Goal: Task Accomplishment & Management: Complete application form

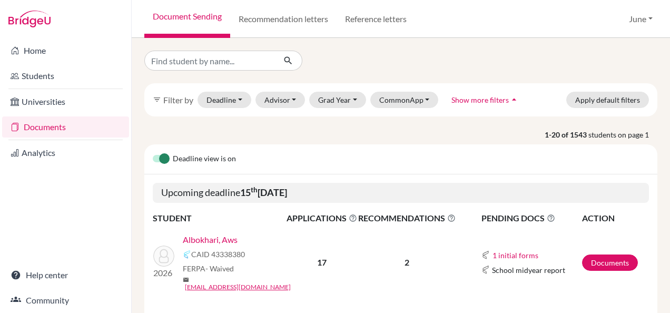
scroll to position [422, 0]
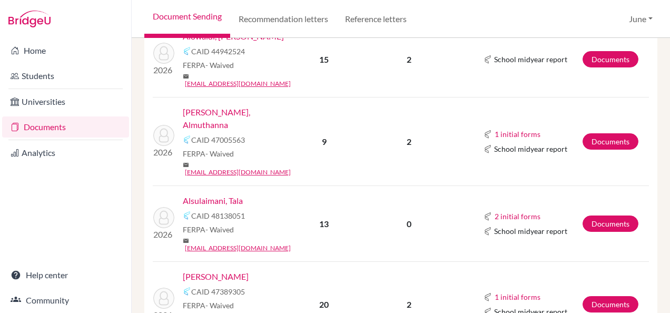
click at [212, 194] on link "Alsulaimani, Tala" at bounding box center [213, 200] width 60 height 13
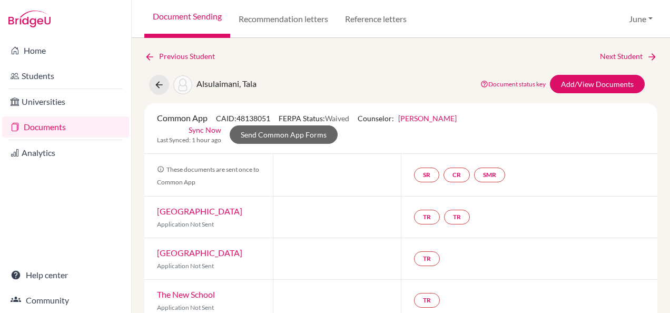
click at [657, 203] on div "Previous Student Next Student Alsulaimani, Tala Document status key TR Requirem…" at bounding box center [401, 175] width 539 height 275
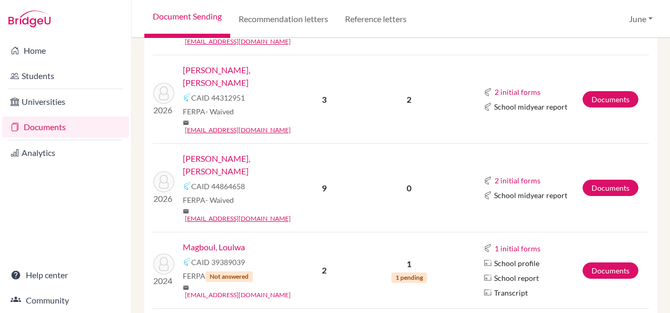
scroll to position [790, 0]
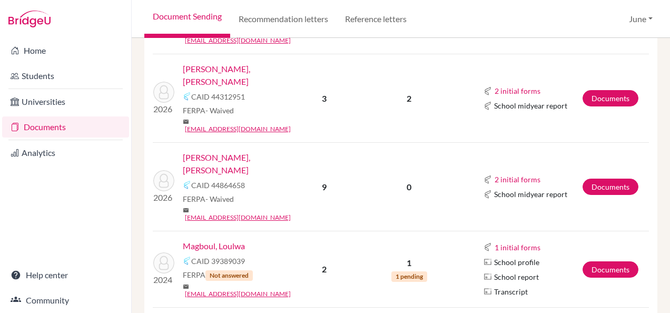
click at [290, 255] on div "CAID 39389039" at bounding box center [239, 261] width 113 height 13
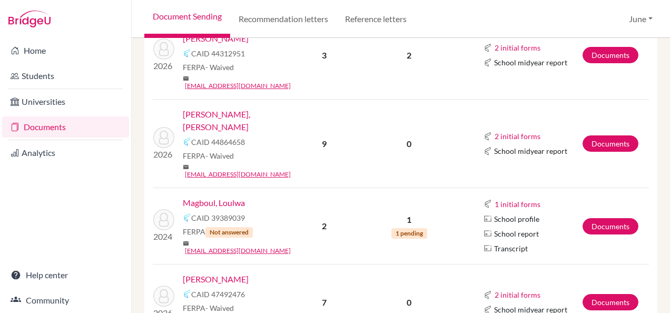
scroll to position [843, 0]
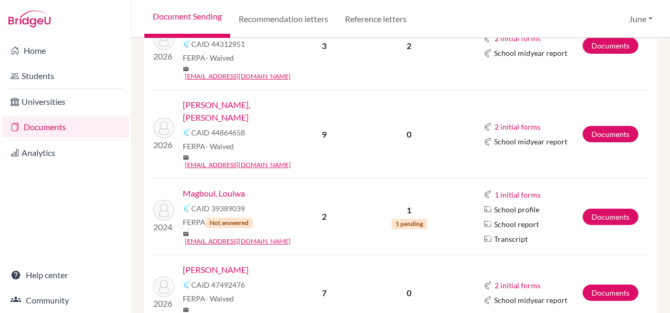
click at [220, 263] on link "[PERSON_NAME]" at bounding box center [216, 269] width 66 height 13
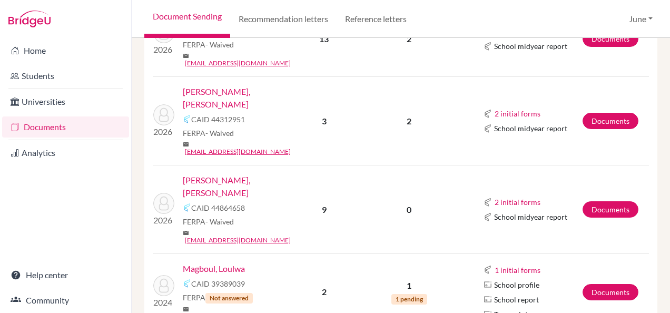
scroll to position [790, 0]
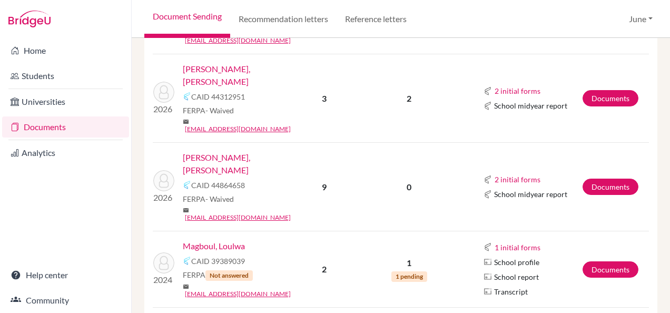
click at [218, 240] on link "Magboul, Loulwa" at bounding box center [214, 246] width 62 height 13
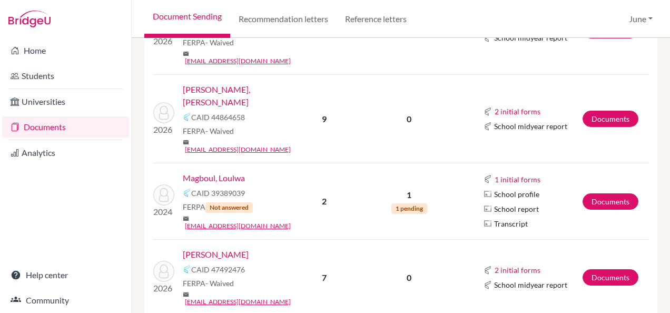
scroll to position [843, 0]
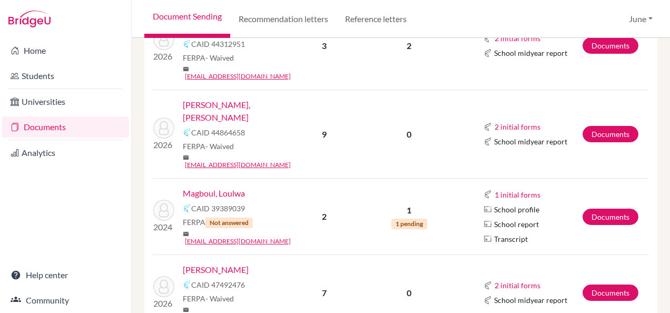
click at [209, 263] on link "[PERSON_NAME]" at bounding box center [216, 269] width 66 height 13
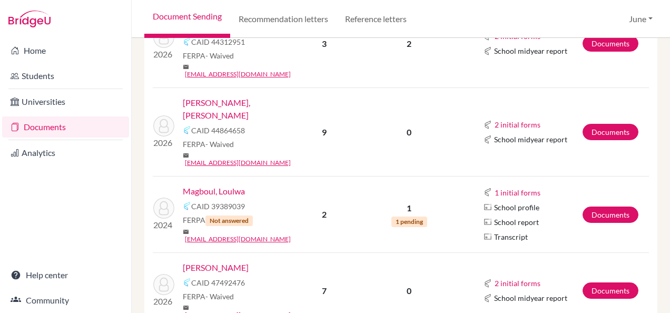
scroll to position [896, 0]
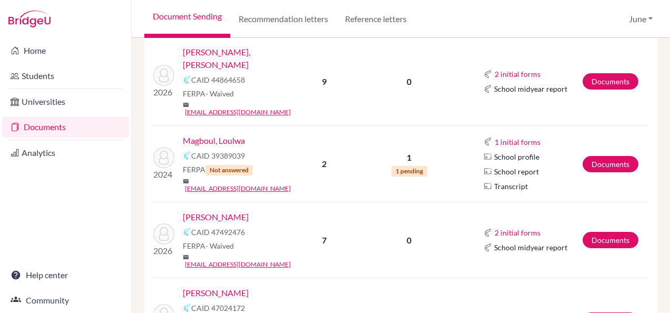
click at [205, 211] on link "[PERSON_NAME]" at bounding box center [216, 217] width 66 height 13
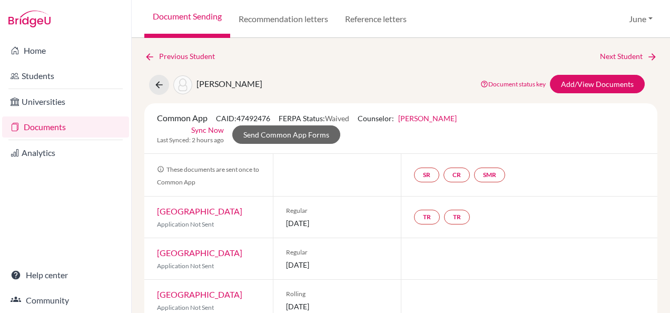
scroll to position [198, 0]
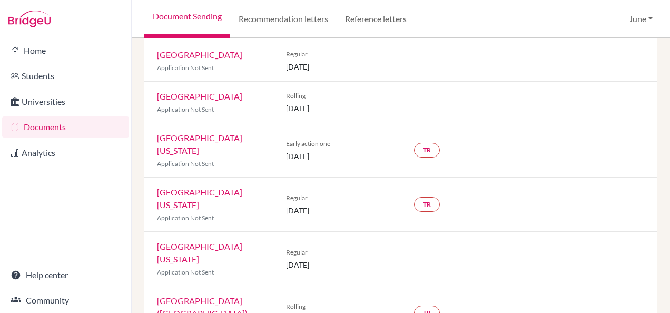
click at [17, 218] on div "Home Students Universities Documents Analytics Help center Community" at bounding box center [65, 175] width 131 height 275
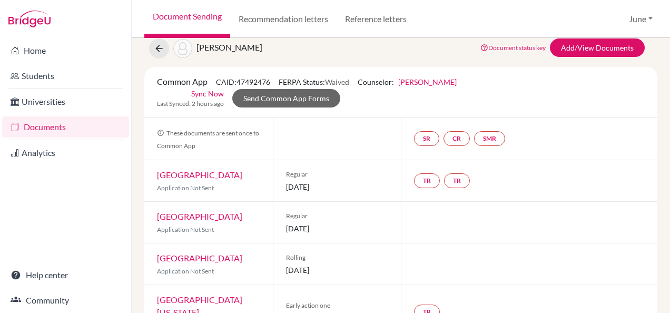
scroll to position [53, 0]
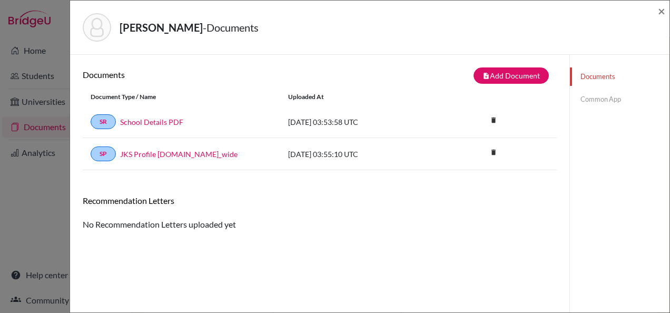
click at [593, 98] on link "Common App" at bounding box center [620, 99] width 100 height 18
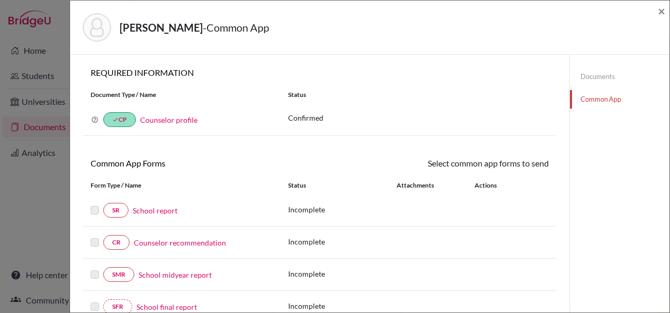
click at [604, 73] on link "Documents" at bounding box center [620, 76] width 100 height 18
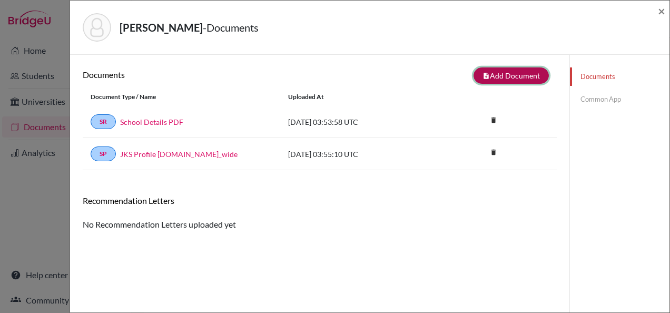
click at [481, 80] on button "note_add Add Document" at bounding box center [511, 75] width 75 height 16
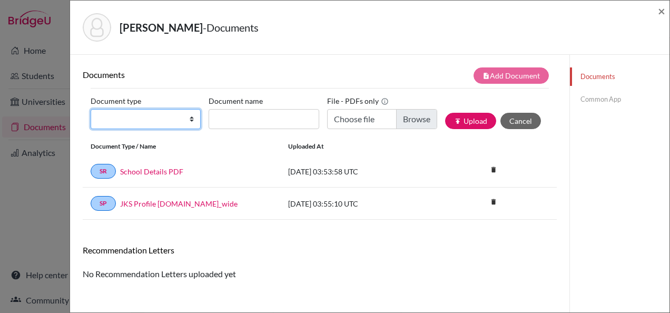
click at [156, 116] on select "Change explanation for Common App reports Counselor recommendation Internationa…" at bounding box center [146, 119] width 110 height 20
select select "2"
click at [91, 109] on select "Change explanation for Common App reports Counselor recommendation Internationa…" at bounding box center [146, 119] width 110 height 20
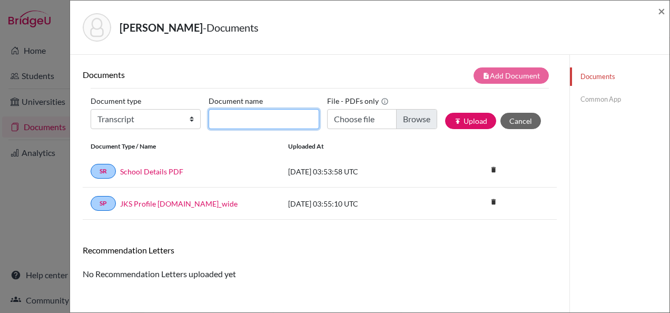
click at [223, 120] on input "Document name" at bounding box center [264, 119] width 110 height 20
type input "Initial transcript"
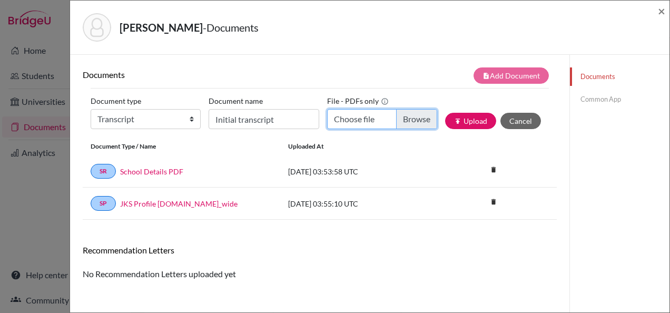
click at [403, 120] on input "Choose file" at bounding box center [382, 119] width 110 height 20
type input "C:\fakepath\Zaina Mokhtar - initial transcript.pdf"
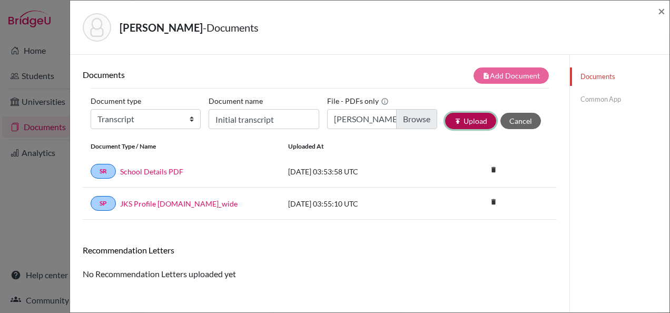
click at [445, 123] on button "publish Upload" at bounding box center [470, 121] width 51 height 16
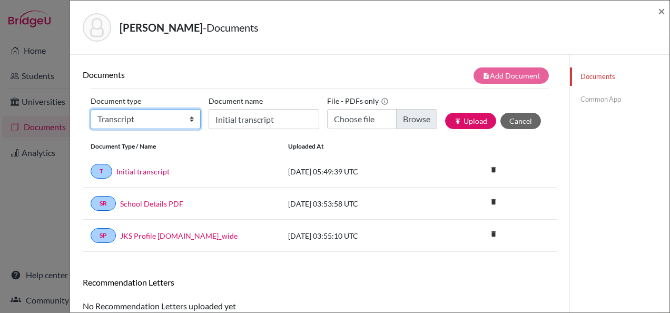
click at [158, 118] on select "Change explanation for Common App reports Counselor recommendation Internationa…" at bounding box center [146, 119] width 110 height 20
select select "5"
click at [91, 109] on select "Change explanation for Common App reports Counselor recommendation Internationa…" at bounding box center [146, 119] width 110 height 20
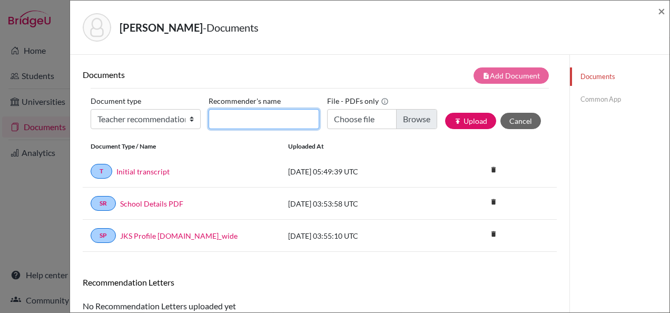
click at [237, 118] on input "Recommender's name" at bounding box center [264, 119] width 110 height 20
type input "T"
type input "Iptishaam Davids"
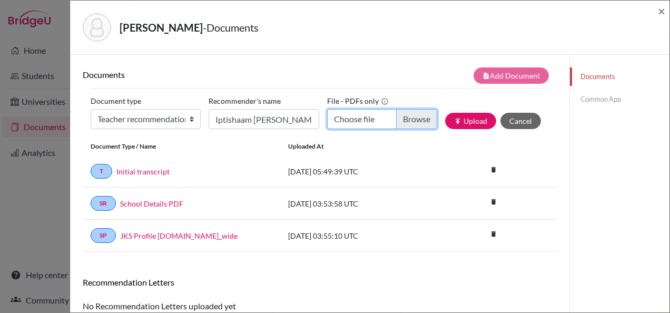
click at [383, 114] on input "Choose file" at bounding box center [382, 119] width 110 height 20
type input "C:\fakepath\Zaina Mokhtar - Ms Iptishaam.pdf"
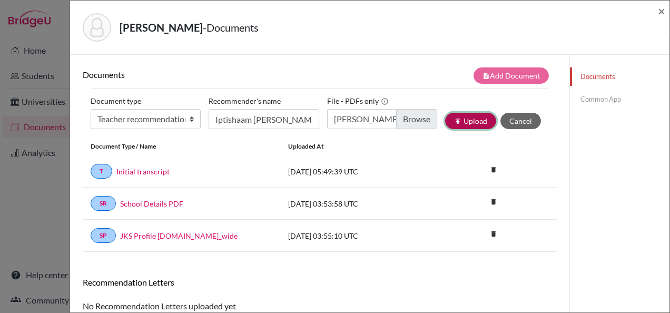
click at [456, 118] on button "publish Upload" at bounding box center [470, 121] width 51 height 16
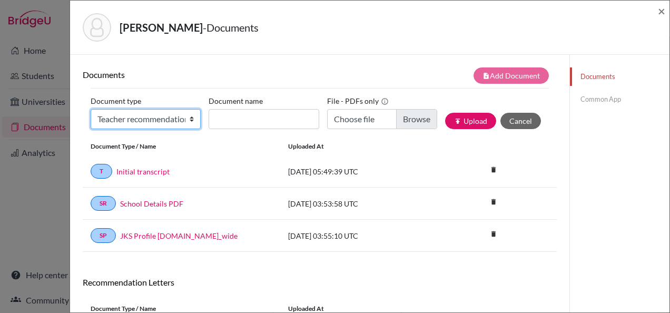
click at [142, 124] on select "Change explanation for Common App reports Counselor recommendation Internationa…" at bounding box center [146, 119] width 110 height 20
select select "5"
click at [91, 109] on select "Change explanation for Common App reports Counselor recommendation Internationa…" at bounding box center [146, 119] width 110 height 20
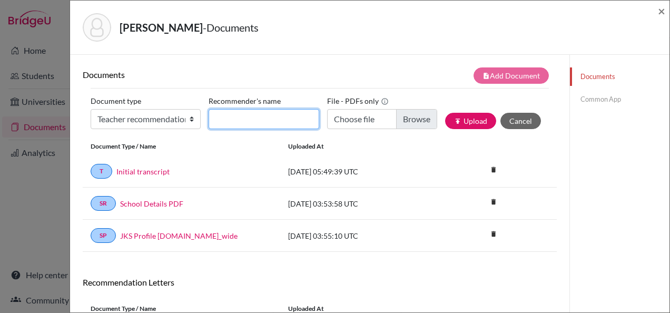
click at [232, 122] on input "Recommender's name" at bounding box center [264, 119] width 110 height 20
type input "Mariam Srour"
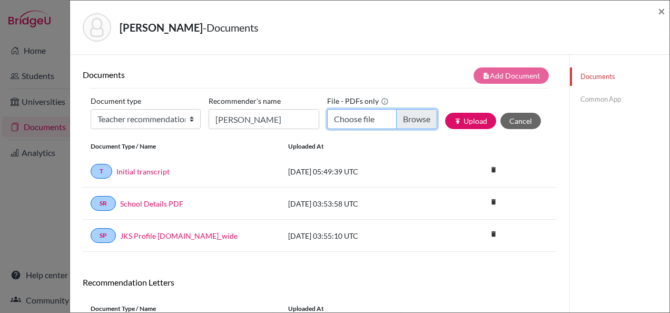
click at [377, 120] on input "Choose file" at bounding box center [382, 119] width 110 height 20
type input "C:\fakepath\Zaina Mokhtar - Ms Mariam.pdf"
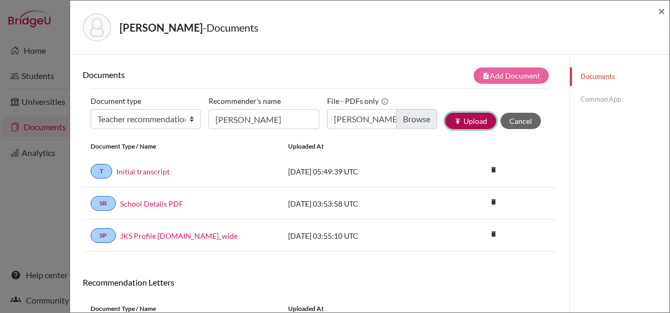
click at [457, 123] on button "publish Upload" at bounding box center [470, 121] width 51 height 16
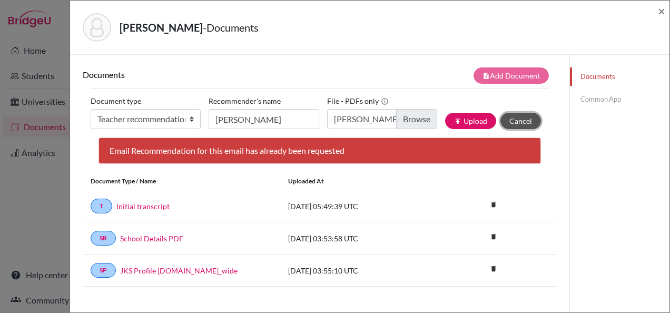
click at [510, 127] on button "Cancel" at bounding box center [521, 121] width 41 height 16
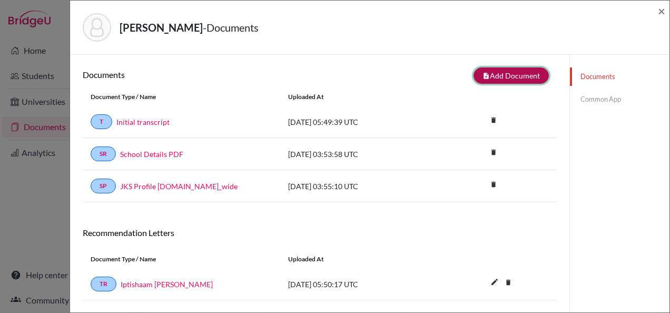
click at [500, 78] on button "note_add Add Document" at bounding box center [511, 75] width 75 height 16
select select "5"
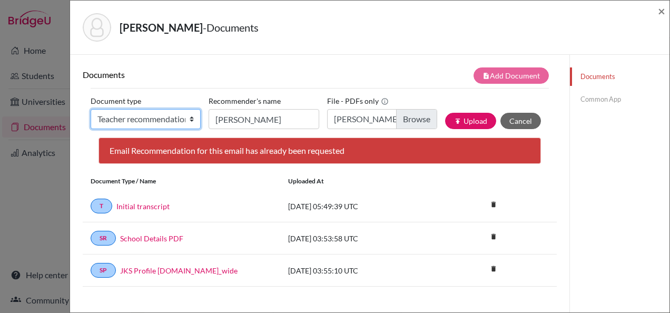
click at [158, 117] on select "Change explanation for Common App reports Counselor recommendation Internationa…" at bounding box center [146, 119] width 110 height 20
click at [91, 109] on select "Change explanation for Common App reports Counselor recommendation Internationa…" at bounding box center [146, 119] width 110 height 20
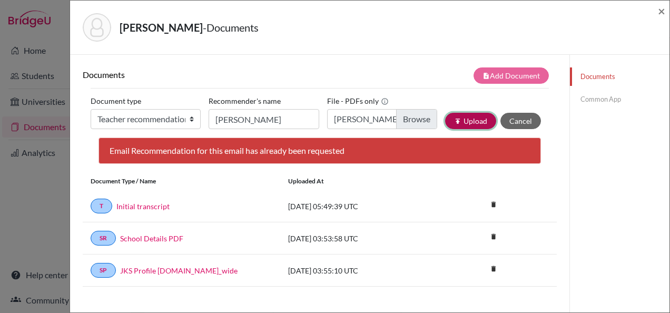
click at [454, 121] on icon "publish" at bounding box center [457, 121] width 7 height 7
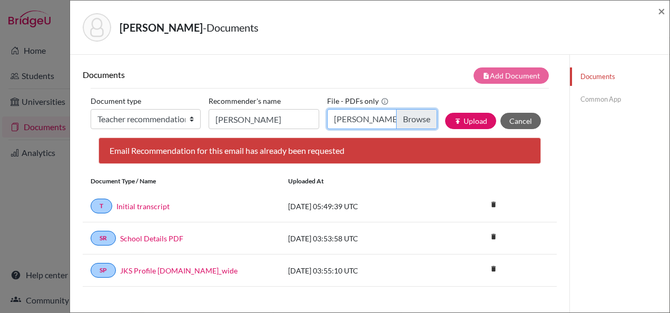
click at [351, 115] on input "Zaina Mokhtar - Ms Mariam.pdf" at bounding box center [382, 119] width 110 height 20
type input "C:\fakepath\Zaina Mokhtar - Ms Mariam.pdf"
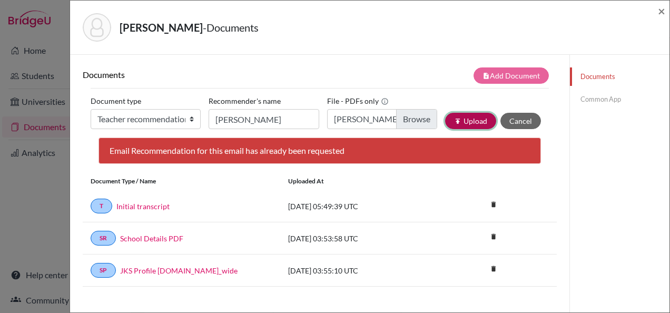
click at [454, 119] on icon "publish" at bounding box center [457, 121] width 7 height 7
click at [659, 12] on span "×" at bounding box center [661, 10] width 7 height 15
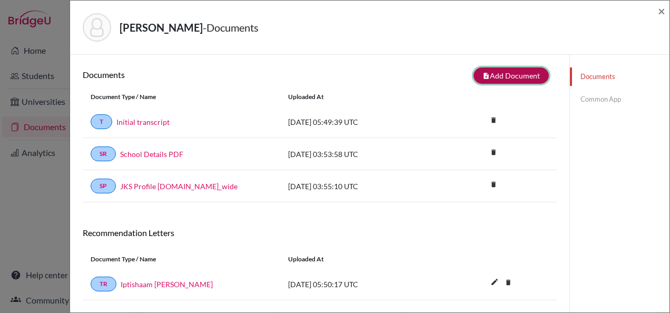
click at [497, 73] on button "note_add Add Document" at bounding box center [511, 75] width 75 height 16
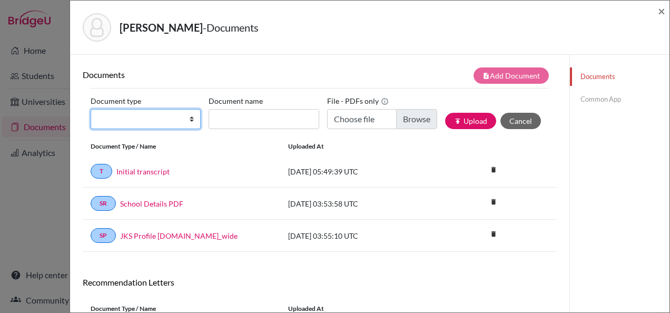
click at [137, 126] on select "Change explanation for Common App reports Counselor recommendation Internationa…" at bounding box center [146, 119] width 110 height 20
select select "5"
click at [91, 109] on select "Change explanation for Common App reports Counselor recommendation Internationa…" at bounding box center [146, 119] width 110 height 20
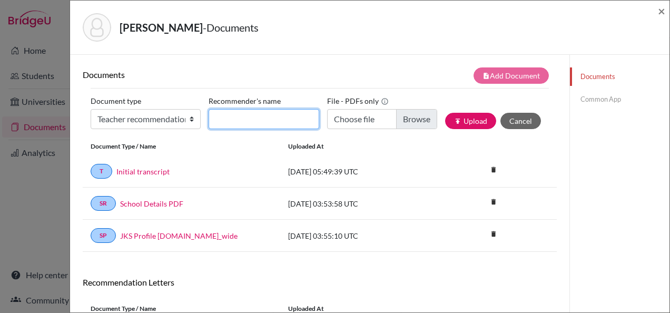
click at [252, 113] on input "Recommender's name" at bounding box center [264, 119] width 110 height 20
type input "Mariam Srour"
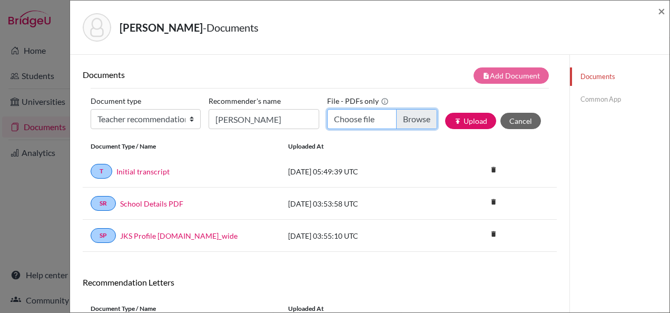
click at [345, 118] on input "Choose file" at bounding box center [382, 119] width 110 height 20
click at [379, 119] on input "Zaina Mokhtar - Ms Iptishaam.pdf" at bounding box center [382, 119] width 110 height 20
type input "C:\fakepath\Zaina Mokhtar - Ms Mariam.pdf"
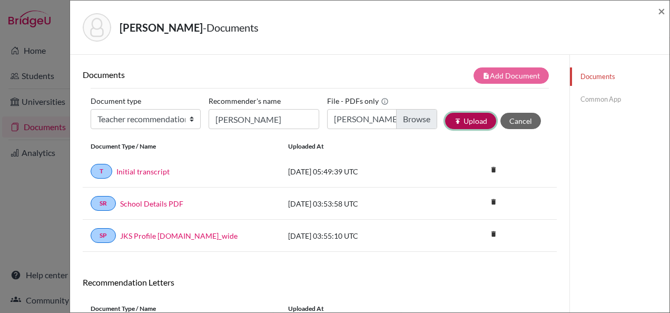
click at [454, 123] on icon "publish" at bounding box center [457, 121] width 7 height 7
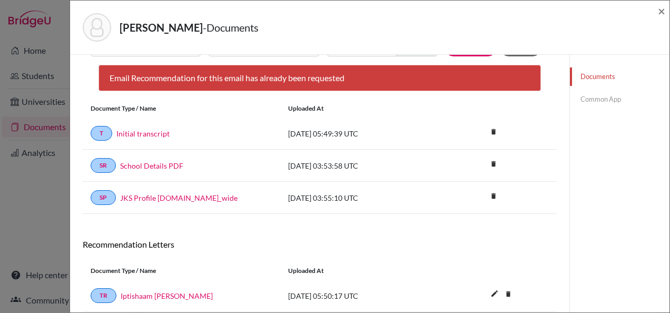
scroll to position [107, 0]
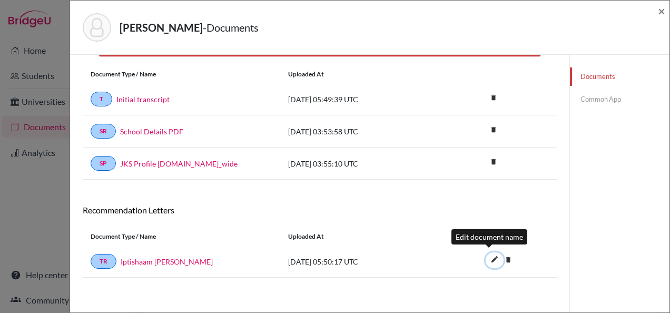
click at [491, 258] on icon "edit" at bounding box center [494, 259] width 17 height 17
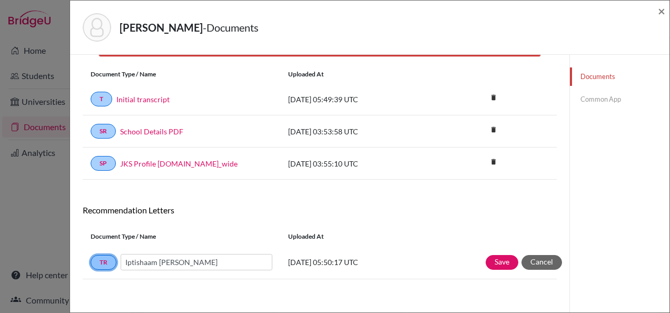
click at [100, 258] on link "TR" at bounding box center [104, 262] width 26 height 15
click at [111, 261] on link "TR" at bounding box center [104, 262] width 26 height 15
click at [528, 258] on button "Cancel" at bounding box center [542, 262] width 41 height 15
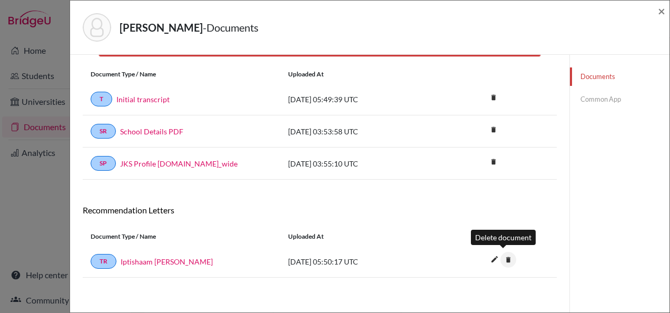
click at [502, 260] on icon "delete" at bounding box center [509, 260] width 16 height 16
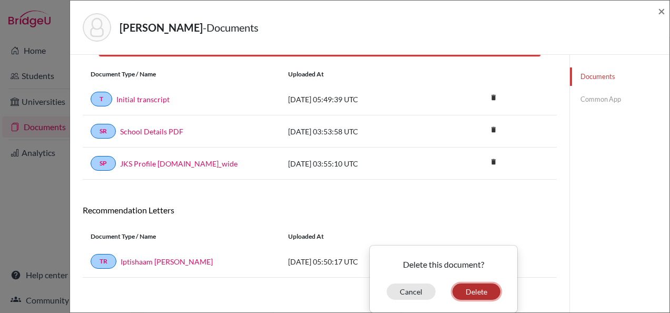
click at [472, 287] on button "Delete" at bounding box center [477, 291] width 48 height 16
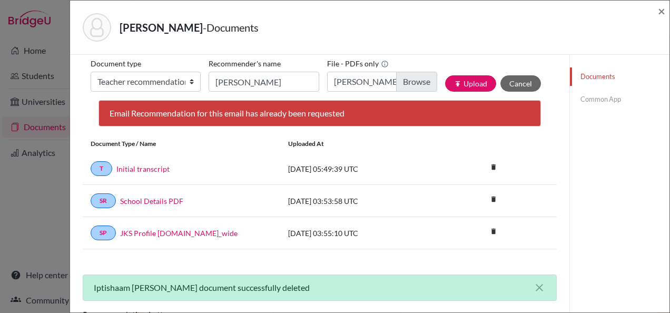
scroll to position [0, 0]
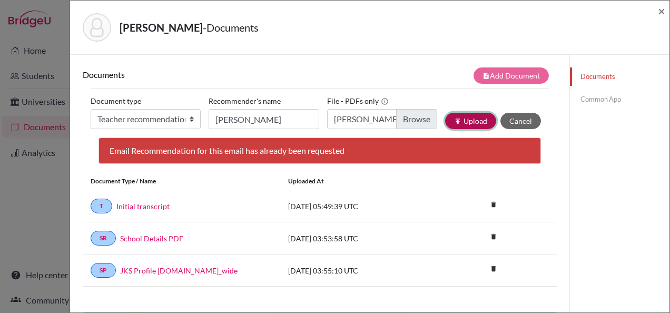
click at [458, 122] on button "publish Upload" at bounding box center [470, 121] width 51 height 16
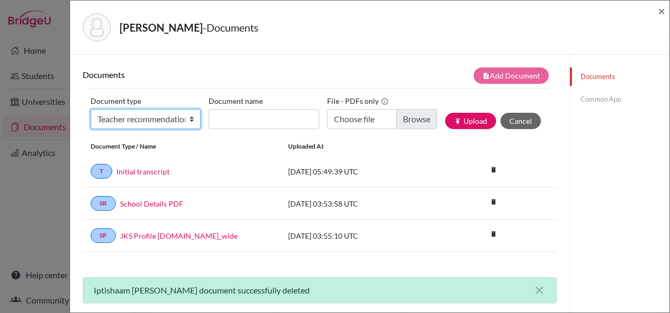
click at [183, 115] on select "Change explanation for Common App reports Counselor recommendation Internationa…" at bounding box center [146, 119] width 110 height 20
select select "5"
click at [91, 109] on select "Change explanation for Common App reports Counselor recommendation Internationa…" at bounding box center [146, 119] width 110 height 20
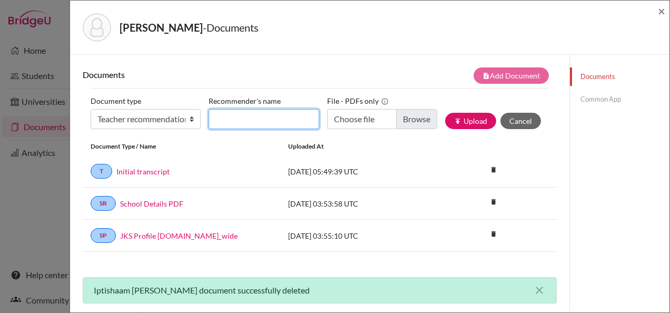
click at [243, 116] on input "Recommender's name" at bounding box center [264, 119] width 110 height 20
type input "Iptishaam Davids"
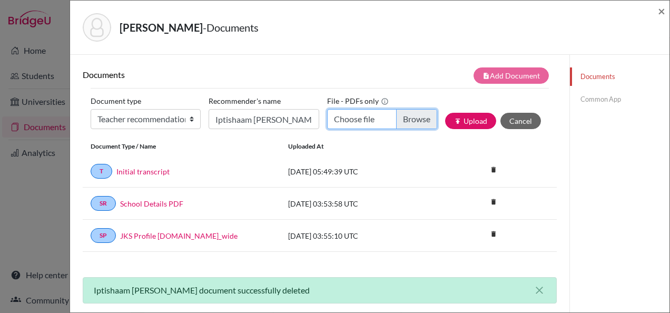
click at [359, 115] on input "Choose file" at bounding box center [382, 119] width 110 height 20
type input "C:\fakepath\[PERSON_NAME] - Ms Iptishaam.pdf"
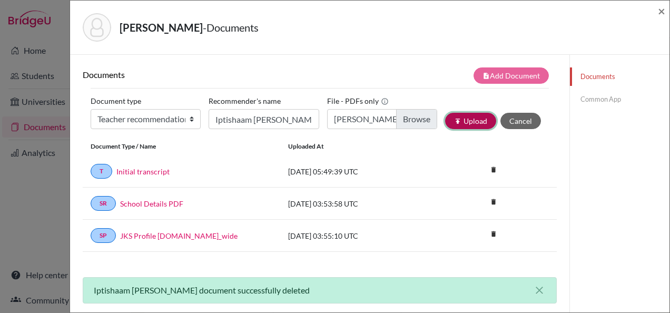
click at [457, 121] on button "publish Upload" at bounding box center [470, 121] width 51 height 16
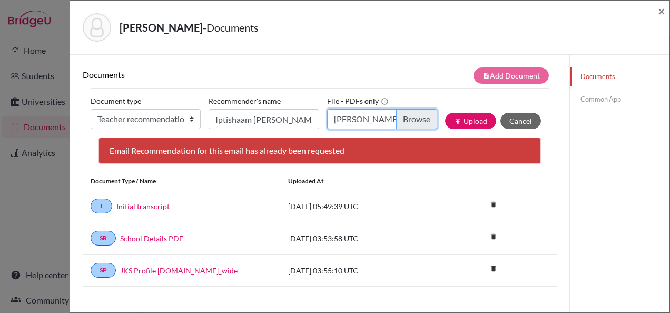
click at [407, 120] on input "[PERSON_NAME] - Ms Iptishaam.pdf" at bounding box center [382, 119] width 110 height 20
click at [387, 121] on input "Choose file" at bounding box center [382, 119] width 110 height 20
type input "C:\fakepath\[PERSON_NAME] - Ms Iptishaam.pdf"
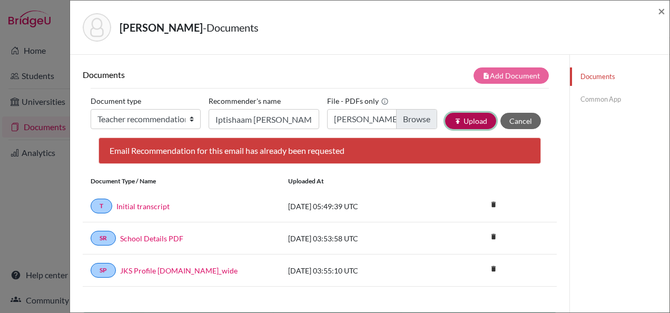
click at [477, 118] on button "publish Upload" at bounding box center [470, 121] width 51 height 16
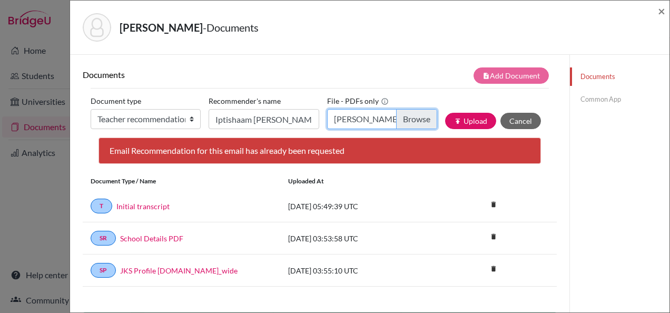
click at [406, 113] on input "[PERSON_NAME] - Ms Iptishaam.pdf" at bounding box center [382, 119] width 110 height 20
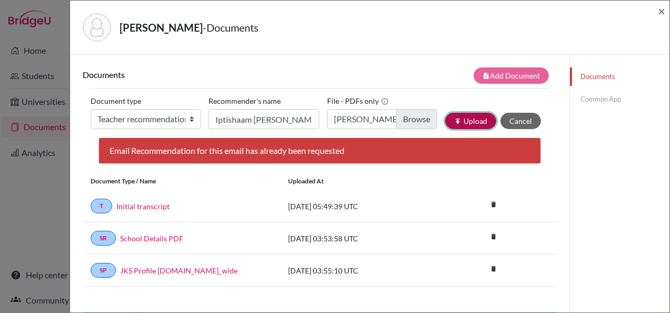
click at [454, 120] on icon "publish" at bounding box center [457, 121] width 7 height 7
click at [659, 13] on span "×" at bounding box center [661, 10] width 7 height 15
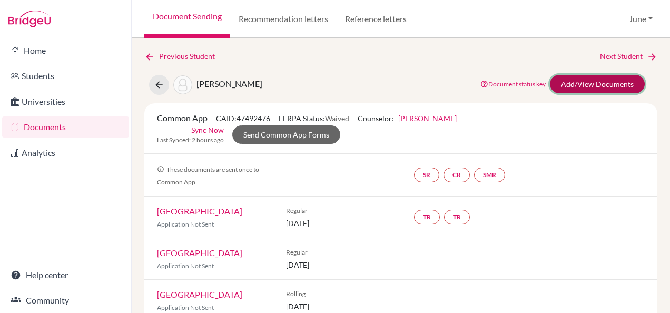
click at [587, 81] on link "Add/View Documents" at bounding box center [597, 84] width 95 height 18
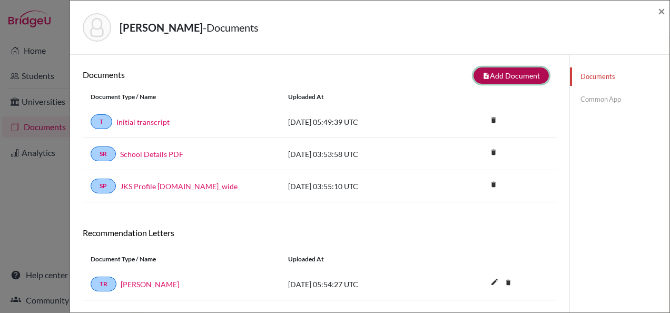
click at [501, 76] on button "note_add Add Document" at bounding box center [511, 75] width 75 height 16
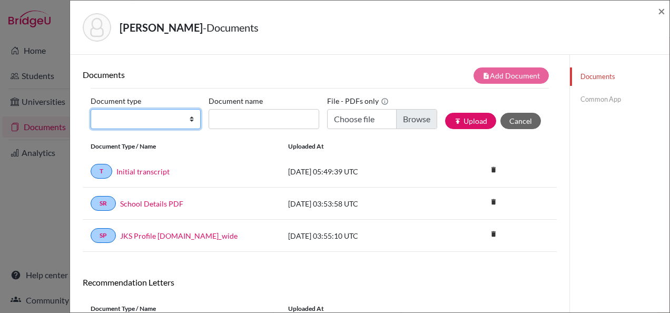
click at [173, 118] on select "Change explanation for Common App reports Counselor recommendation Internationa…" at bounding box center [146, 119] width 110 height 20
select select "5"
click at [91, 109] on select "Change explanation for Common App reports Counselor recommendation Internationa…" at bounding box center [146, 119] width 110 height 20
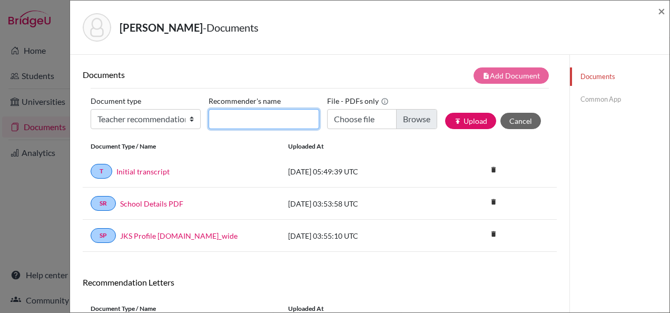
click at [244, 117] on input "Recommender's name" at bounding box center [264, 119] width 110 height 20
type input "Iptishaam Davids"
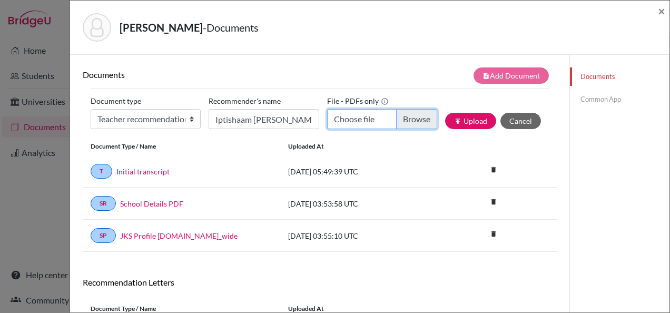
click at [356, 112] on input "Choose file" at bounding box center [382, 119] width 110 height 20
type input "C:\fakepath\Zaina Mokhtar - Ms Iptishaam.pdf"
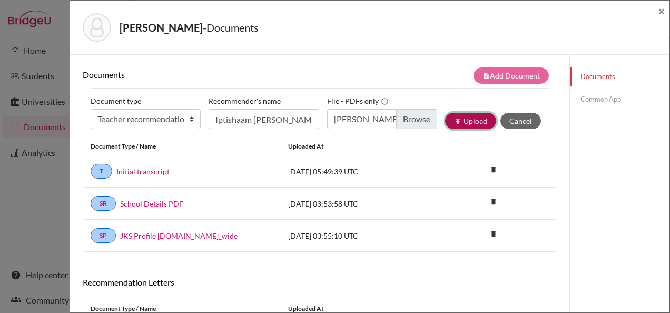
click at [467, 125] on button "publish Upload" at bounding box center [470, 121] width 51 height 16
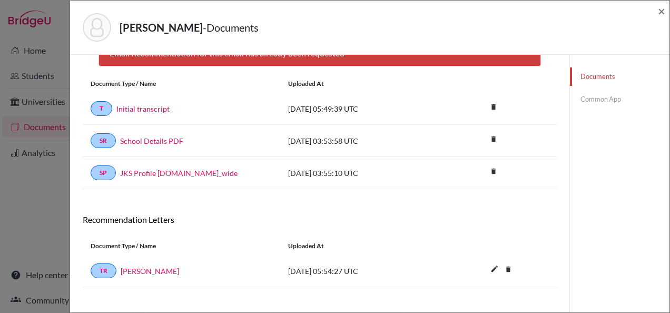
scroll to position [107, 0]
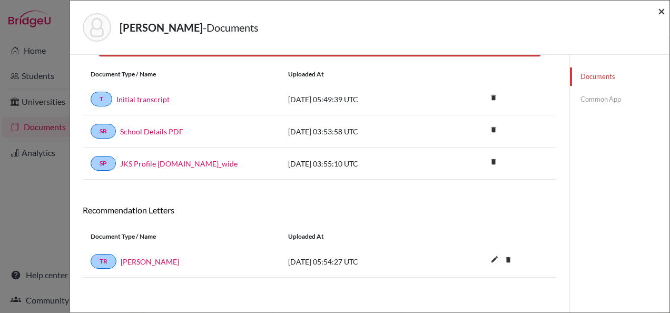
click at [660, 13] on span "×" at bounding box center [661, 10] width 7 height 15
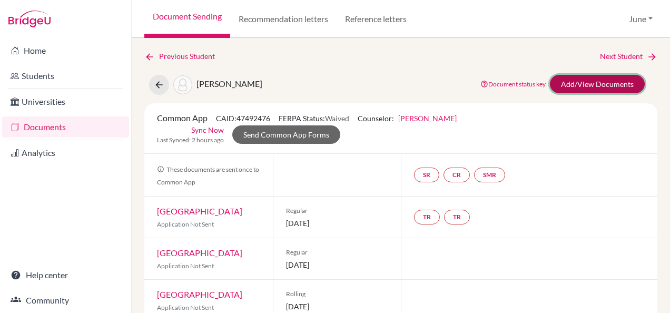
click at [578, 83] on link "Add/View Documents" at bounding box center [597, 84] width 95 height 18
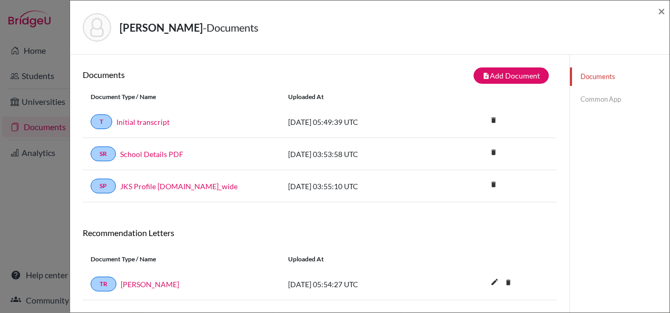
click at [582, 100] on link "Common App" at bounding box center [620, 99] width 100 height 18
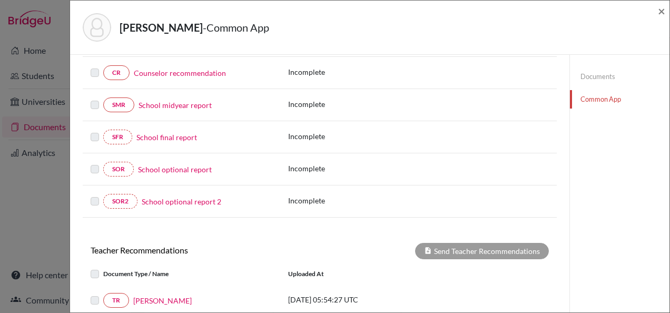
scroll to position [282, 0]
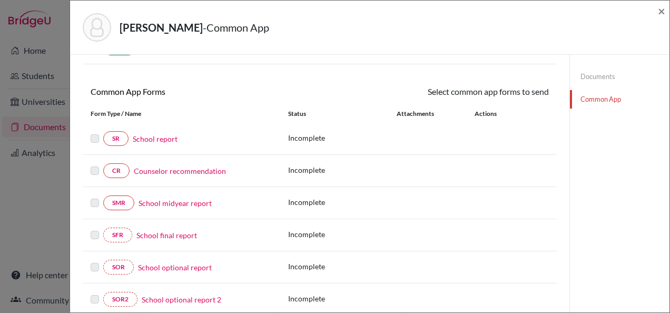
click at [586, 71] on link "Documents" at bounding box center [620, 76] width 100 height 18
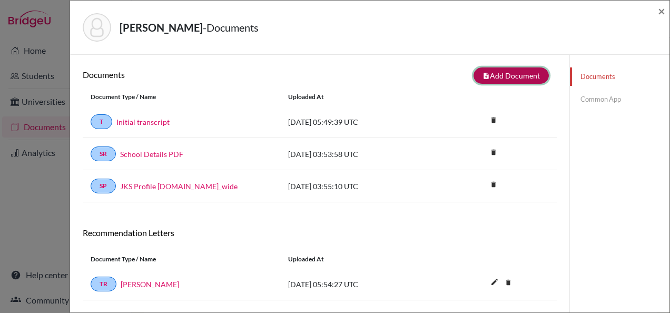
click at [496, 76] on button "note_add Add Document" at bounding box center [511, 75] width 75 height 16
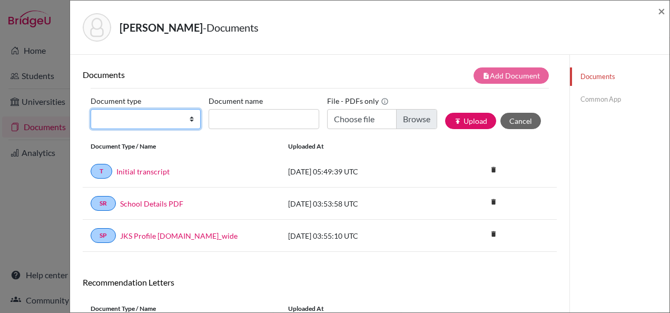
click at [170, 116] on select "Change explanation for Common App reports Counselor recommendation Internationa…" at bounding box center [146, 119] width 110 height 20
select select "5"
click at [91, 109] on select "Change explanation for Common App reports Counselor recommendation Internationa…" at bounding box center [146, 119] width 110 height 20
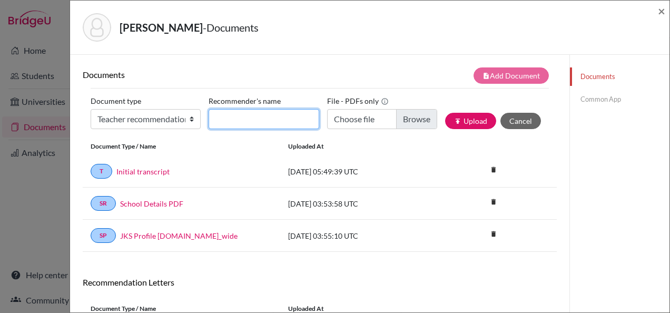
click at [253, 116] on input "Recommender's name" at bounding box center [264, 119] width 110 height 20
type input "Iptishaam Davids"
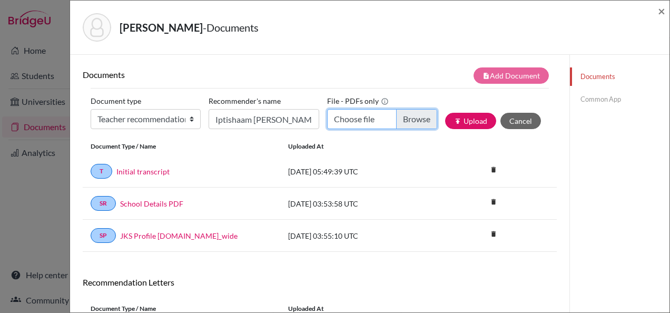
click at [366, 124] on input "Choose file" at bounding box center [382, 119] width 110 height 20
type input "C:\fakepath\Zaina Mokhtar - Ms Iptishaam.pdf"
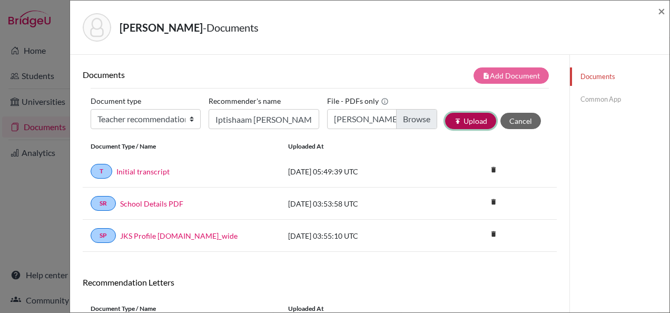
click at [454, 122] on icon "publish" at bounding box center [457, 121] width 7 height 7
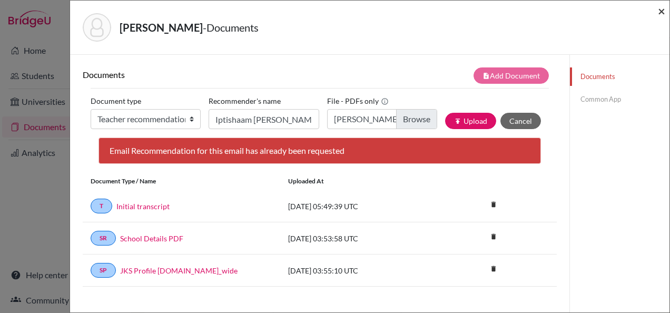
click at [660, 12] on span "×" at bounding box center [661, 10] width 7 height 15
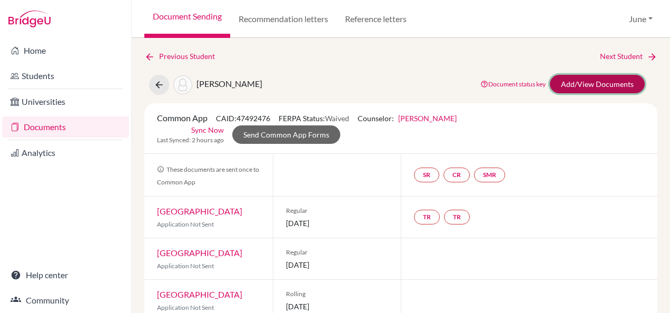
click at [570, 76] on link "Add/View Documents" at bounding box center [597, 84] width 95 height 18
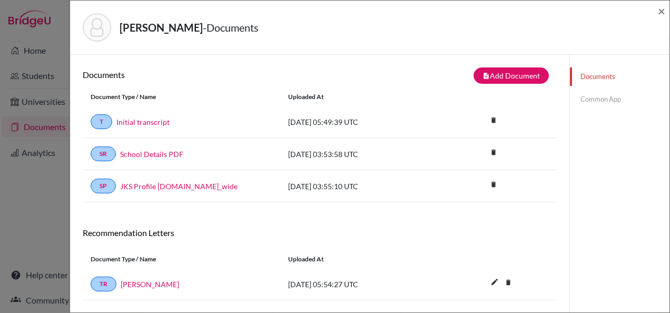
click at [600, 101] on link "Common App" at bounding box center [620, 99] width 100 height 18
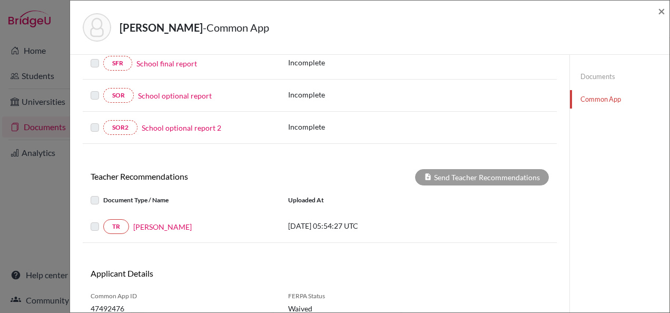
scroll to position [230, 0]
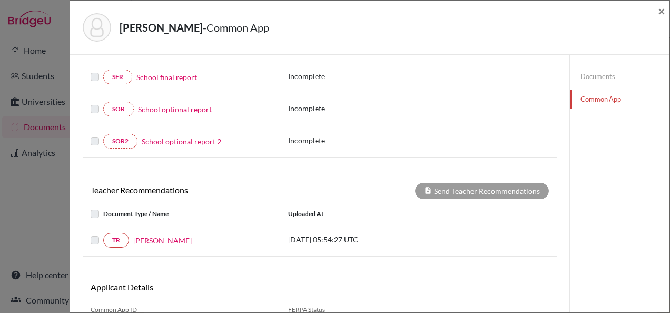
click at [103, 234] on label at bounding box center [103, 234] width 0 height 0
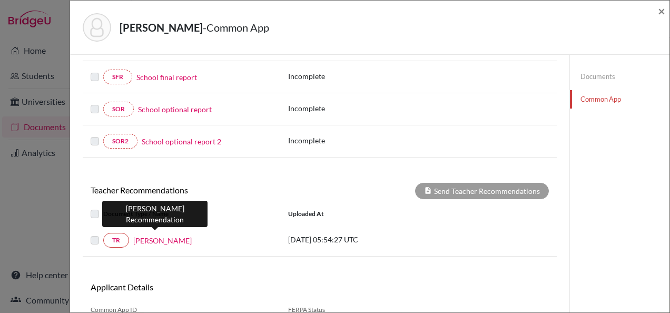
click at [162, 236] on link "Mariam Srour" at bounding box center [162, 240] width 58 height 11
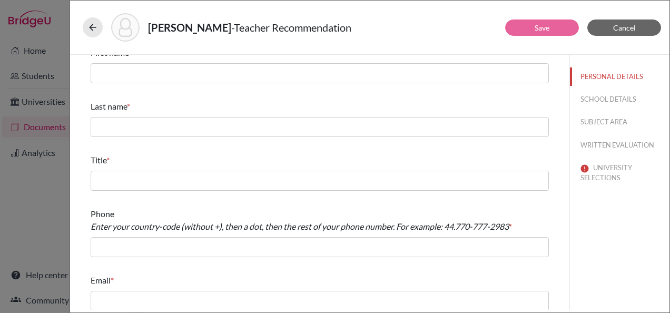
scroll to position [18, 0]
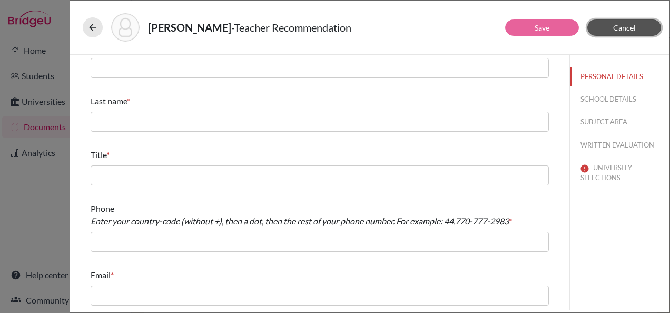
click at [614, 31] on span "Cancel" at bounding box center [624, 27] width 23 height 9
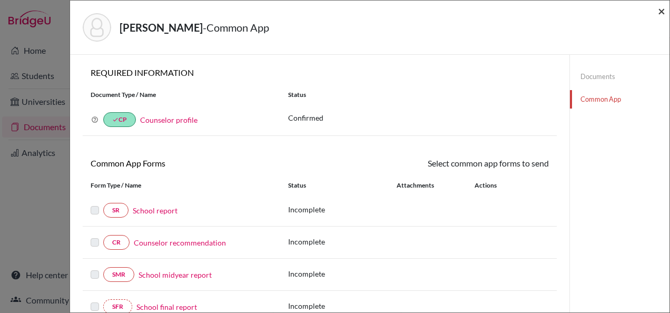
click at [660, 8] on span "×" at bounding box center [661, 10] width 7 height 15
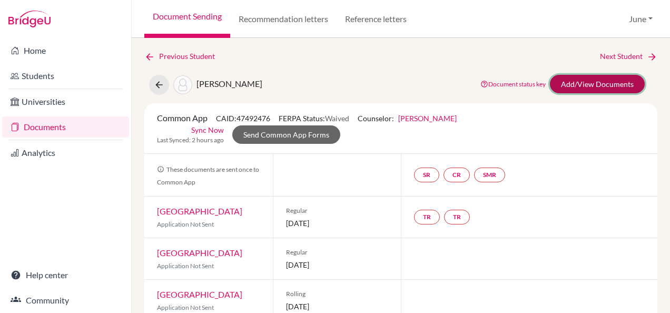
click at [559, 92] on link "Add/View Documents" at bounding box center [597, 84] width 95 height 18
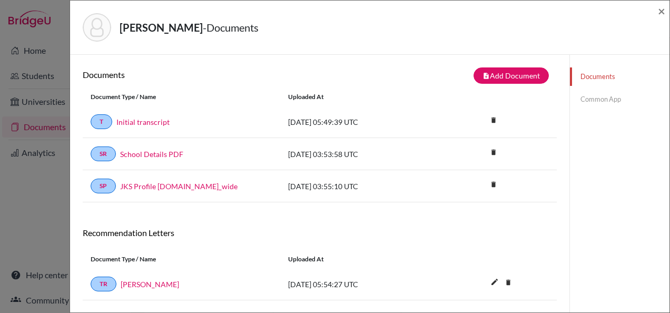
click at [580, 106] on link "Common App" at bounding box center [620, 99] width 100 height 18
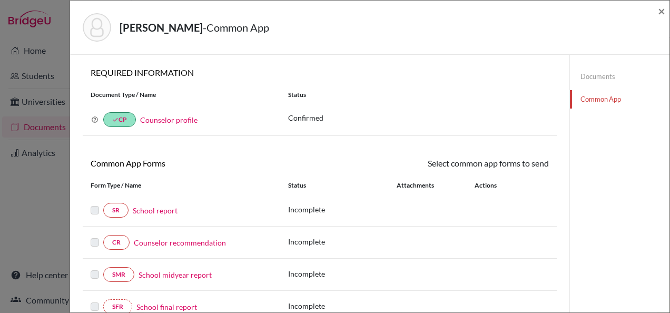
click at [171, 209] on link "School report" at bounding box center [155, 210] width 45 height 11
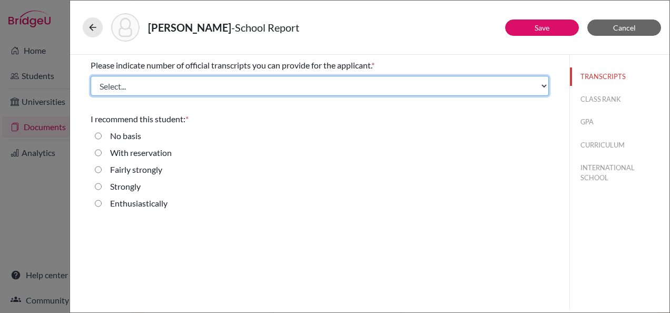
click at [124, 84] on select "Select... 1 2 3 4" at bounding box center [320, 86] width 458 height 20
select select "1"
click at [91, 76] on select "Select... 1 2 3 4" at bounding box center [320, 86] width 458 height 20
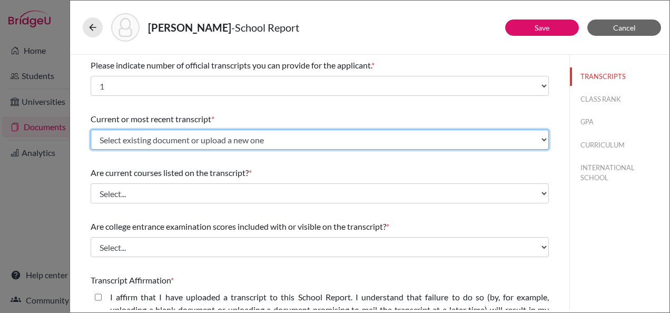
click at [171, 141] on select "Select existing document or upload a new one Initial transcript Upload New File" at bounding box center [320, 140] width 458 height 20
select select "687291"
click at [91, 130] on select "Select existing document or upload a new one Initial transcript Upload New File" at bounding box center [320, 140] width 458 height 20
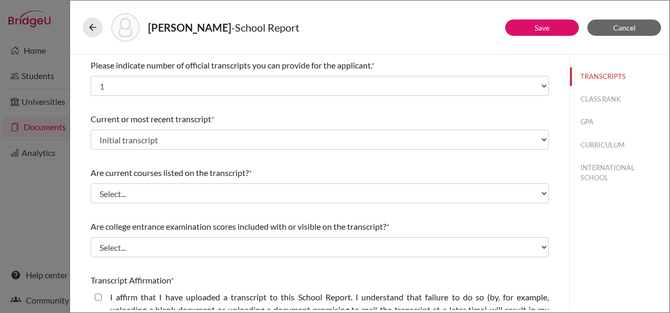
click at [155, 164] on div "Are current courses listed on the transcript? * Select... Yes No" at bounding box center [320, 184] width 458 height 45
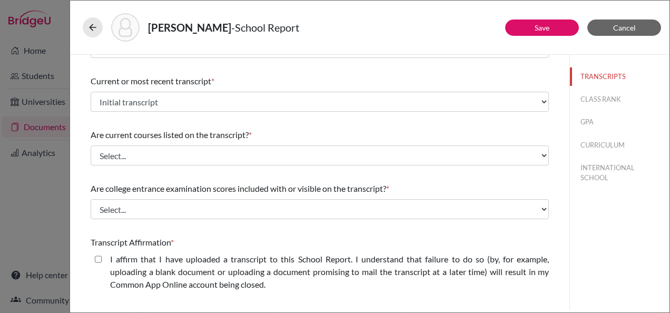
scroll to position [53, 0]
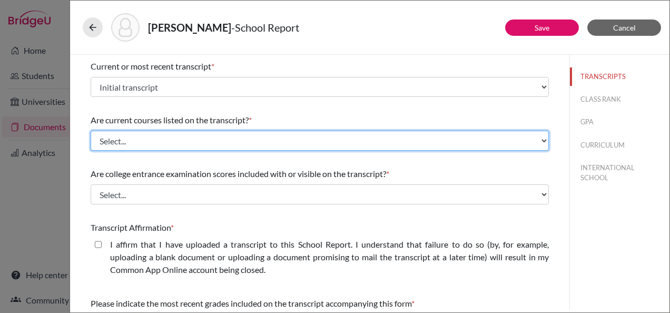
click at [152, 142] on select "Select... Yes No" at bounding box center [320, 141] width 458 height 20
select select "1"
click at [91, 131] on select "Select... Yes No" at bounding box center [320, 141] width 458 height 20
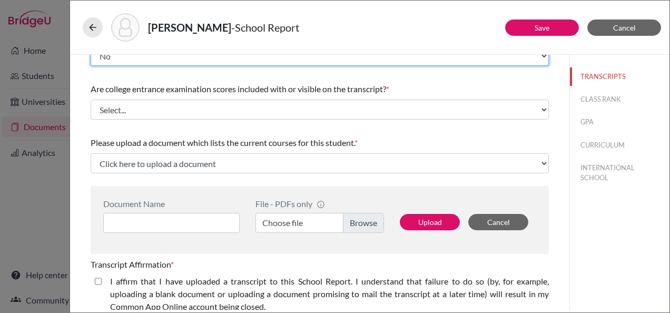
scroll to position [158, 0]
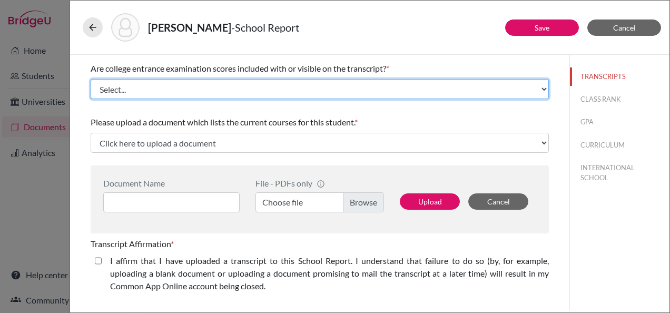
click at [187, 97] on select "Select... Yes No" at bounding box center [320, 89] width 458 height 20
select select "1"
click at [91, 79] on select "Select... Yes No" at bounding box center [320, 89] width 458 height 20
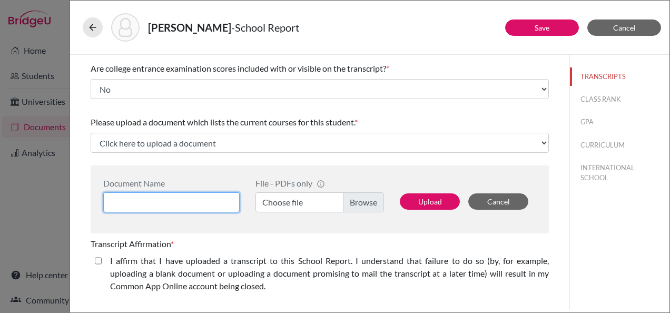
click at [182, 199] on input at bounding box center [171, 202] width 136 height 20
type input "Zaina schedule"
click at [288, 202] on label "Choose file" at bounding box center [320, 202] width 129 height 20
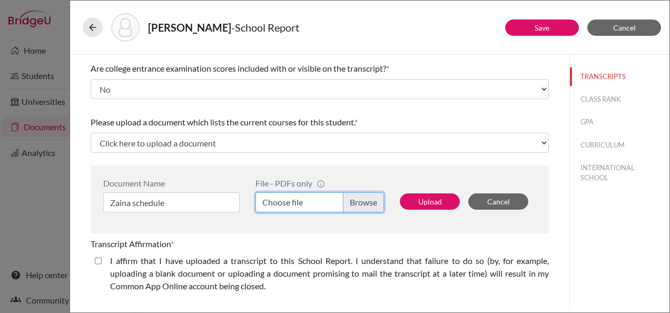
click at [288, 202] on input "Choose file" at bounding box center [320, 202] width 129 height 20
click at [288, 205] on label "Choose file" at bounding box center [320, 202] width 129 height 20
click at [288, 205] on input "Choose file" at bounding box center [320, 202] width 129 height 20
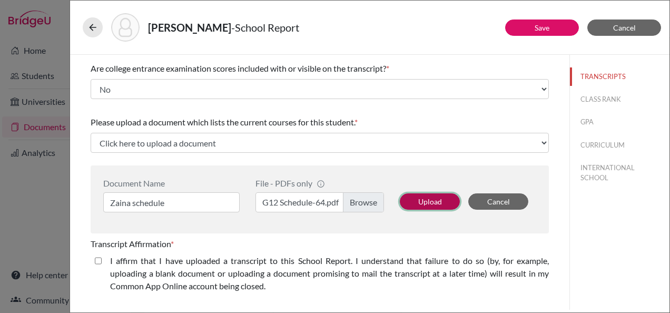
click at [426, 202] on button "Upload" at bounding box center [430, 201] width 60 height 16
select select "687309"
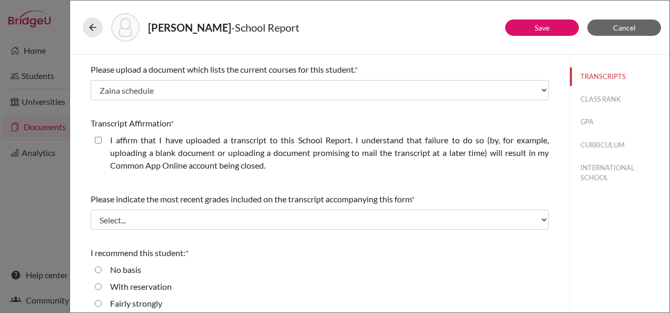
click at [226, 148] on label "I affirm that I have uploaded a transcript to this School Report. I understand …" at bounding box center [329, 153] width 439 height 38
click at [102, 146] on closed\ "I affirm that I have uploaded a transcript to this School Report. I understand …" at bounding box center [98, 140] width 7 height 13
checkbox closed\ "true"
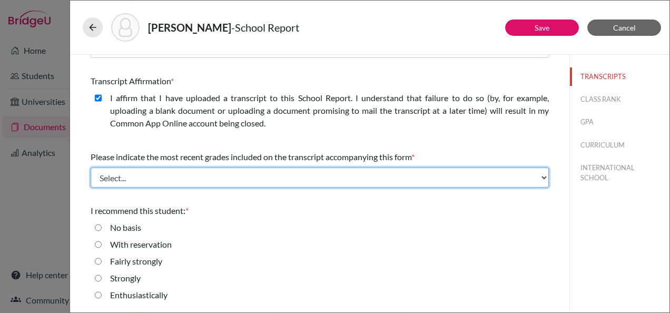
click at [192, 174] on select "Select... Final junior year grades 1st Quarter senior year grades 2nd Quarter/1…" at bounding box center [320, 178] width 458 height 20
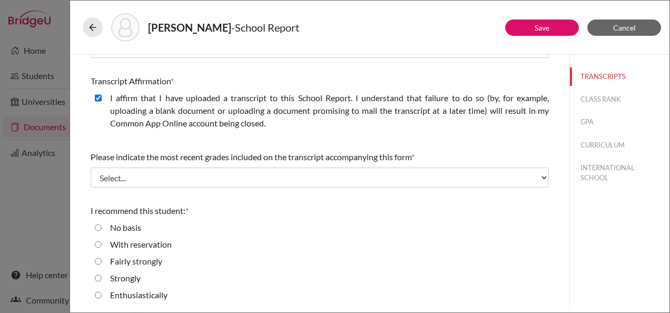
click at [170, 152] on span "Please indicate the most recent grades included on the transcript accompanying …" at bounding box center [251, 157] width 321 height 10
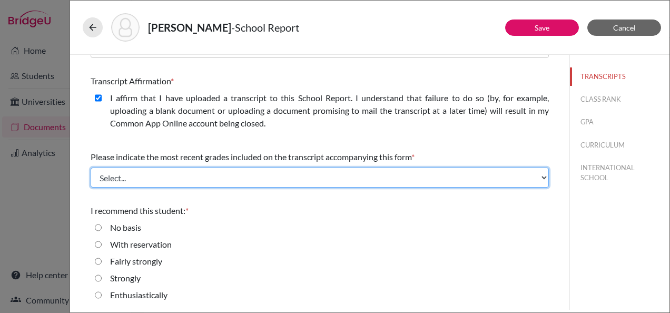
click at [262, 178] on select "Select... Final junior year grades 1st Quarter senior year grades 2nd Quarter/1…" at bounding box center [320, 178] width 458 height 20
select select "0"
click at [91, 168] on select "Select... Final junior year grades 1st Quarter senior year grades 2nd Quarter/1…" at bounding box center [320, 178] width 458 height 20
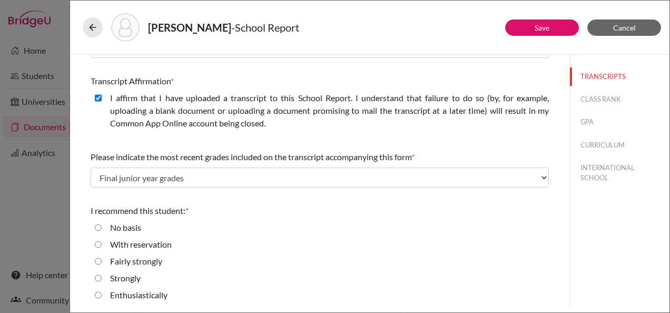
click at [155, 159] on span "Please indicate the most recent grades included on the transcript accompanying …" at bounding box center [251, 157] width 321 height 10
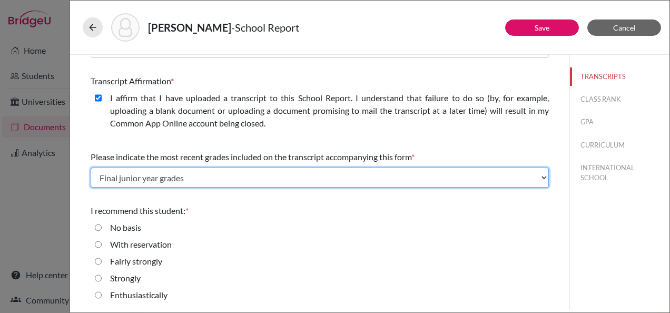
click at [173, 175] on select "Select... Final junior year grades 1st Quarter senior year grades 2nd Quarter/1…" at bounding box center [320, 178] width 458 height 20
click at [91, 168] on select "Select... Final junior year grades 1st Quarter senior year grades 2nd Quarter/1…" at bounding box center [320, 178] width 458 height 20
click at [174, 178] on select "Select... Final junior year grades 1st Quarter senior year grades 2nd Quarter/1…" at bounding box center [320, 178] width 458 height 20
click at [172, 182] on select "Select... Final junior year grades 1st Quarter senior year grades 2nd Quarter/1…" at bounding box center [320, 178] width 458 height 20
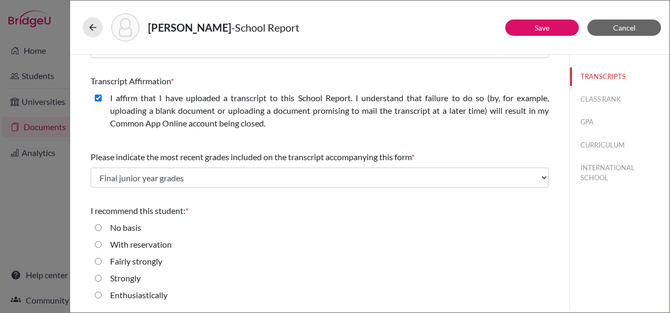
click at [132, 277] on label "Strongly" at bounding box center [125, 278] width 31 height 13
click at [102, 277] on input "Strongly" at bounding box center [98, 278] width 7 height 13
radio input "true"
click at [289, 261] on div "Fairly strongly" at bounding box center [320, 263] width 458 height 17
click at [583, 100] on button "CLASS RANK" at bounding box center [620, 99] width 100 height 18
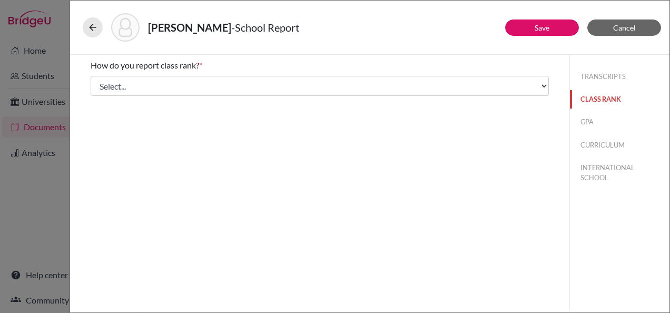
scroll to position [0, 0]
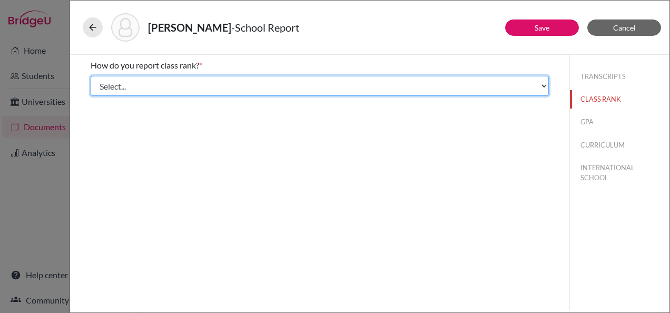
click at [181, 84] on select "Select... Exact Decile Quintile Quartile None" at bounding box center [320, 86] width 458 height 20
select select "5"
click at [91, 76] on select "Select... Exact Decile Quintile Quartile None" at bounding box center [320, 86] width 458 height 20
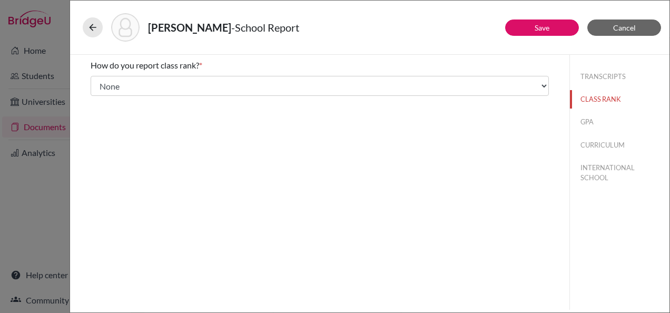
click at [151, 170] on div "How do you report class rank? * Select... Exact Decile Quintile Quartile None A…" at bounding box center [320, 182] width 500 height 255
click at [595, 123] on button "GPA" at bounding box center [620, 122] width 100 height 18
click at [115, 80] on label "Yes" at bounding box center [116, 82] width 13 height 13
click at [102, 80] on input "Yes" at bounding box center [98, 82] width 7 height 13
radio input "true"
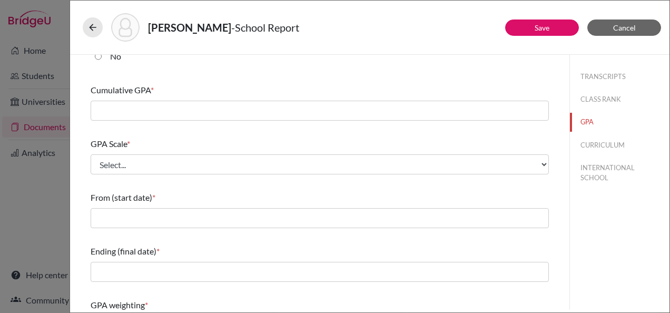
scroll to position [53, 0]
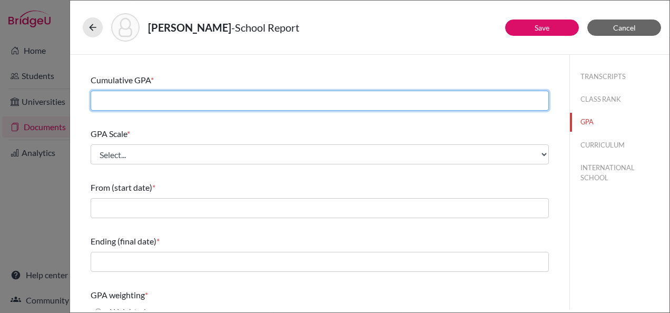
click at [151, 102] on input "text" at bounding box center [320, 101] width 458 height 20
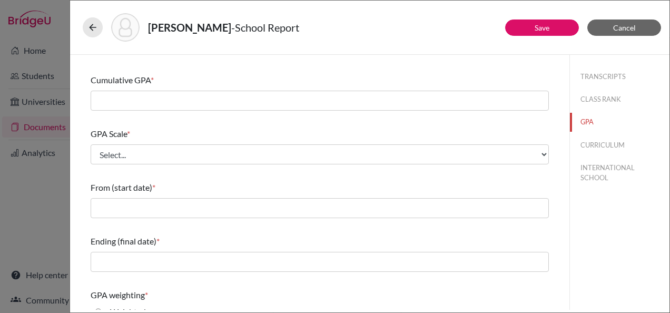
click at [239, 79] on div "Cumulative GPA *" at bounding box center [320, 80] width 458 height 13
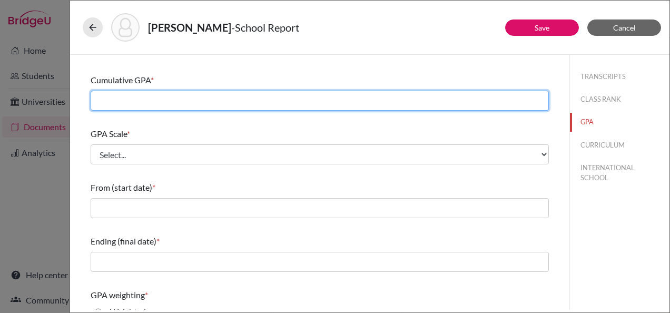
click at [150, 107] on input "text" at bounding box center [320, 101] width 458 height 20
type input "4.3"
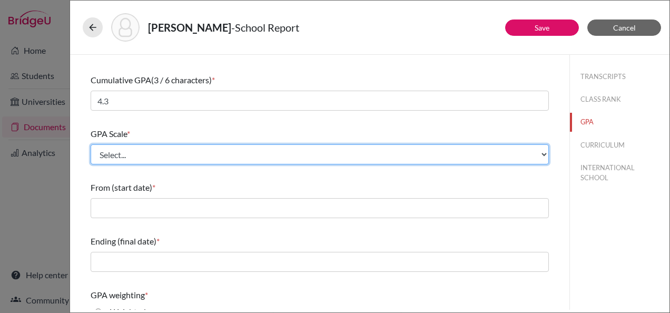
click at [150, 148] on select "Select... 4 5 6 7 8 9 10 11 12 13 14 15 16 17 18 19 20 100" at bounding box center [320, 154] width 458 height 20
select select "4"
click at [91, 144] on select "Select... 4 5 6 7 8 9 10 11 12 13 14 15 16 17 18 19 20 100" at bounding box center [320, 154] width 458 height 20
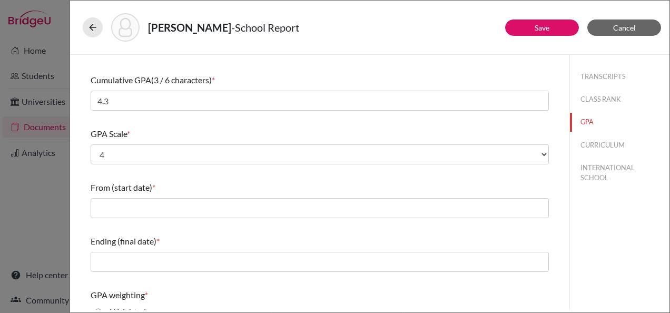
click at [174, 176] on div "Do you report GPA (Grade Point Average)? * Yes No Cumulative GPA (3 / 6 charact…" at bounding box center [320, 226] width 458 height 449
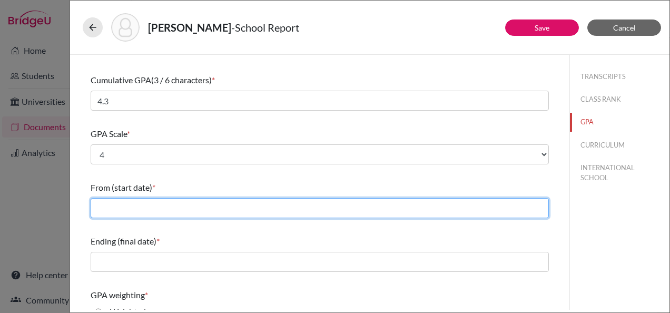
click at [139, 200] on input "text" at bounding box center [320, 208] width 458 height 20
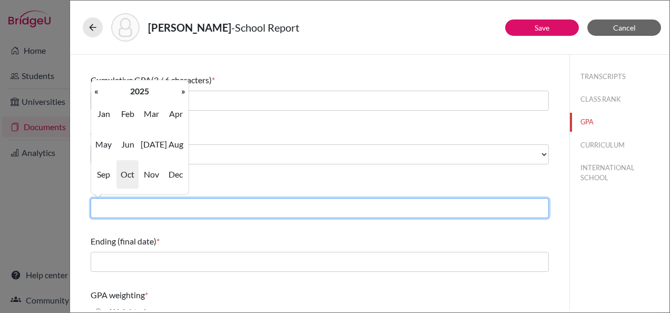
type input "09/2022"
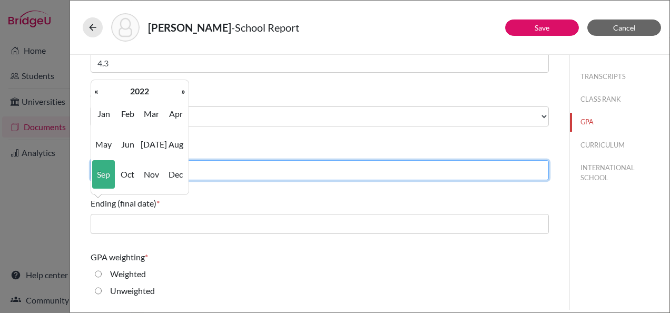
scroll to position [105, 0]
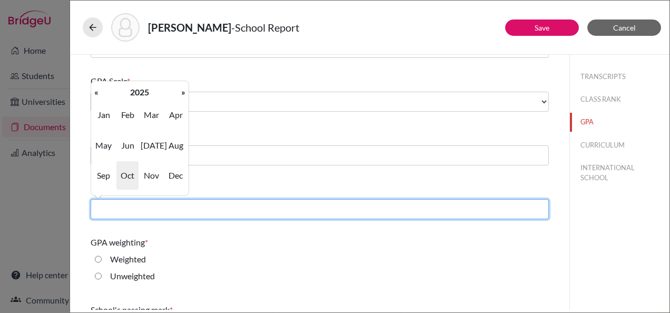
click at [204, 211] on input "text" at bounding box center [320, 209] width 458 height 20
type input "05/2025"
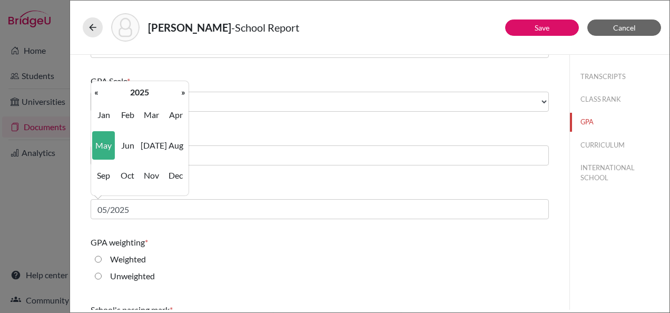
click at [200, 243] on div "GPA weighting *" at bounding box center [320, 242] width 458 height 13
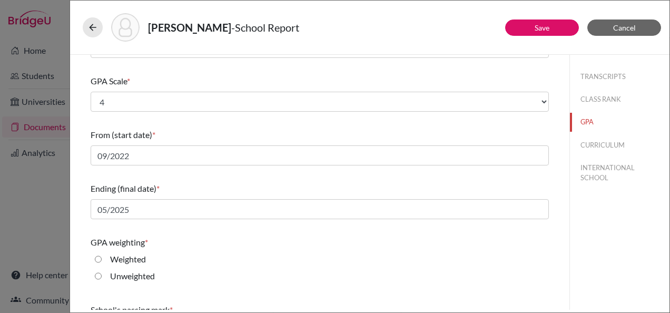
scroll to position [158, 0]
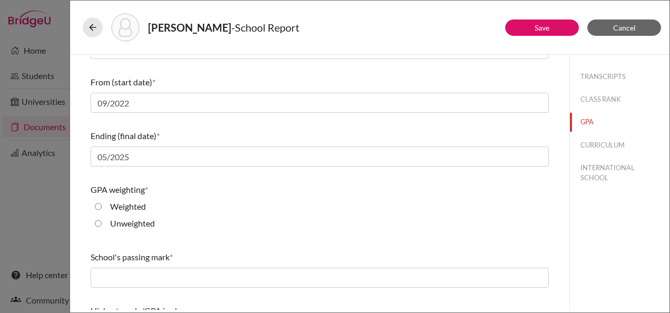
click at [132, 211] on label "Weighted" at bounding box center [128, 206] width 36 height 13
click at [102, 211] on input "Weighted" at bounding box center [98, 206] width 7 height 13
radio input "true"
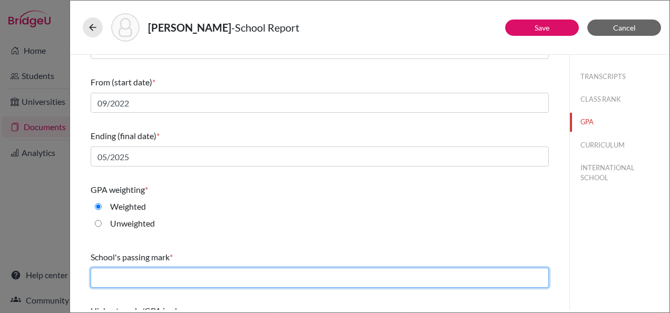
click at [221, 276] on input "text" at bounding box center [320, 278] width 458 height 20
type input "60"
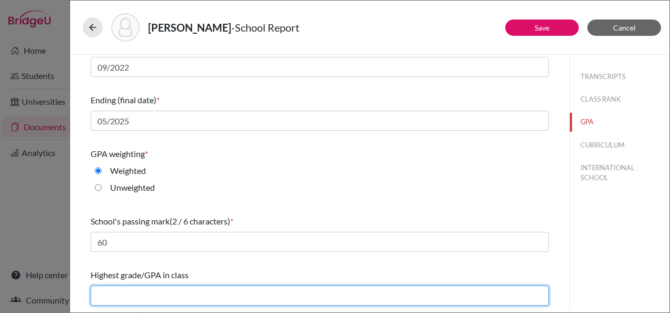
click at [181, 296] on input "text" at bounding box center [320, 296] width 458 height 20
type input "4.3"
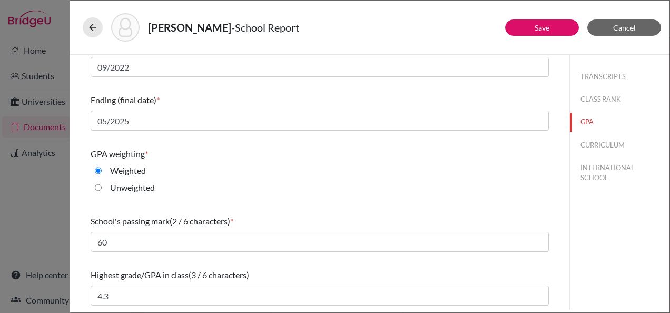
click at [263, 274] on div "Highest grade/GPA in class (3 / 6 characters)" at bounding box center [320, 275] width 458 height 13
click at [615, 138] on button "CURRICULUM" at bounding box center [620, 145] width 100 height 18
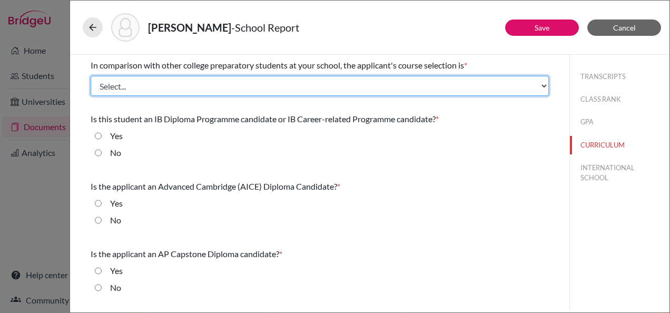
click at [195, 87] on select "Select... Less than demanding Average Demanding Very demanding Most demanding P…" at bounding box center [320, 86] width 458 height 20
select select "2"
click at [91, 76] on select "Select... Less than demanding Average Demanding Very demanding Most demanding P…" at bounding box center [320, 86] width 458 height 20
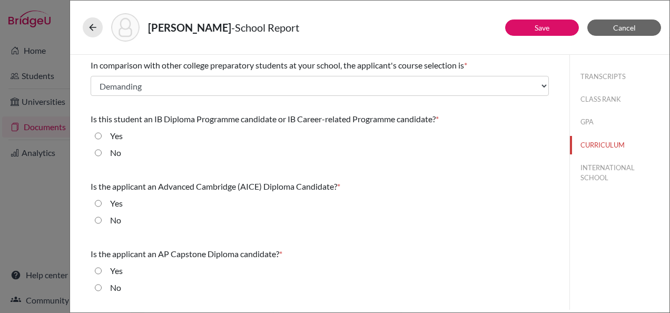
click at [122, 155] on div "No" at bounding box center [320, 154] width 458 height 17
click at [116, 155] on label "No" at bounding box center [115, 152] width 11 height 13
click at [102, 155] on input "No" at bounding box center [98, 152] width 7 height 13
radio input "true"
click at [119, 219] on label "No" at bounding box center [115, 220] width 11 height 13
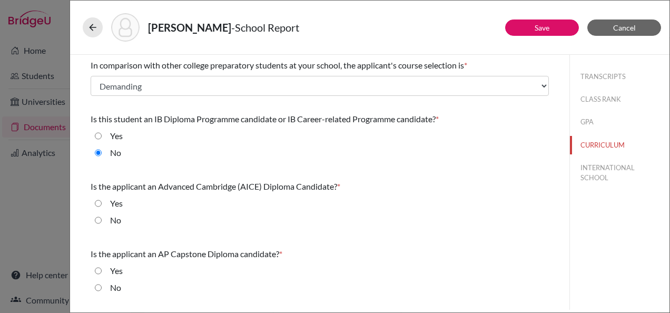
click at [102, 219] on input "No" at bounding box center [98, 220] width 7 height 13
radio input "true"
click at [111, 277] on div "Yes" at bounding box center [112, 273] width 21 height 17
click at [111, 283] on label "No" at bounding box center [115, 287] width 11 height 13
click at [102, 283] on input "No" at bounding box center [98, 287] width 7 height 13
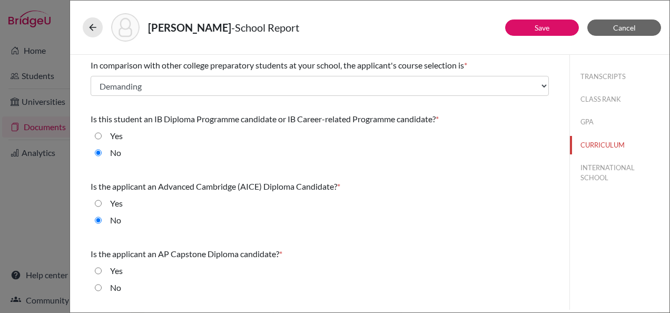
radio input "true"
click at [592, 172] on button "INTERNATIONAL SCHOOL" at bounding box center [620, 173] width 100 height 28
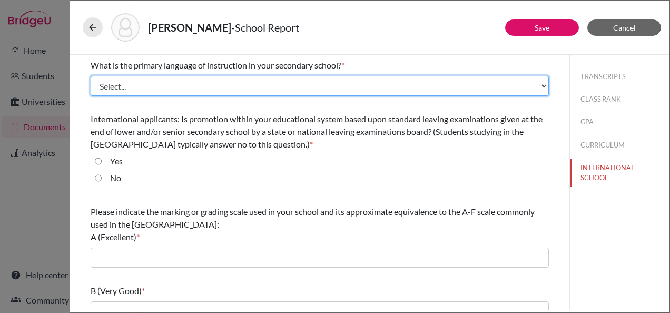
click at [185, 85] on select "Select... Albanian Arabic Armenian Assamese Azerbaijani Belarusian Bengali Bulg…" at bounding box center [320, 86] width 458 height 20
select select "14"
click at [91, 76] on select "Select... Albanian Arabic Armenian Assamese Azerbaijani Belarusian Bengali Bulg…" at bounding box center [320, 86] width 458 height 20
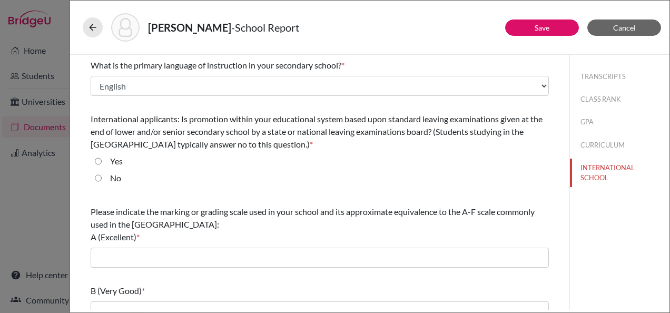
click at [111, 175] on label "No" at bounding box center [115, 178] width 11 height 13
click at [102, 175] on input "No" at bounding box center [98, 178] width 7 height 13
radio input "true"
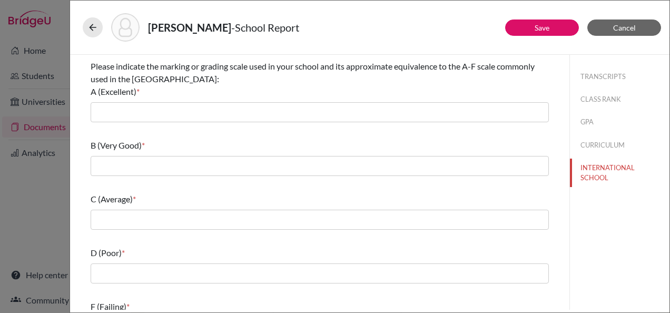
scroll to position [158, 0]
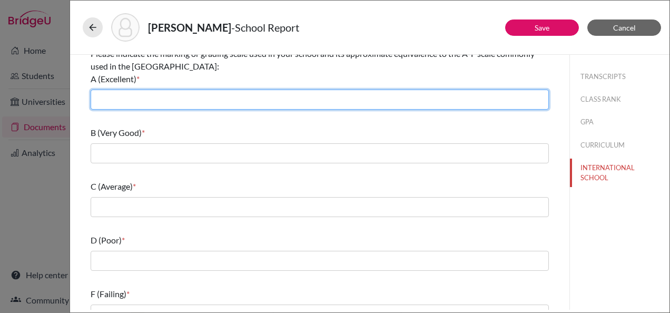
click at [161, 104] on input "text" at bounding box center [320, 100] width 458 height 20
type input "90/100"
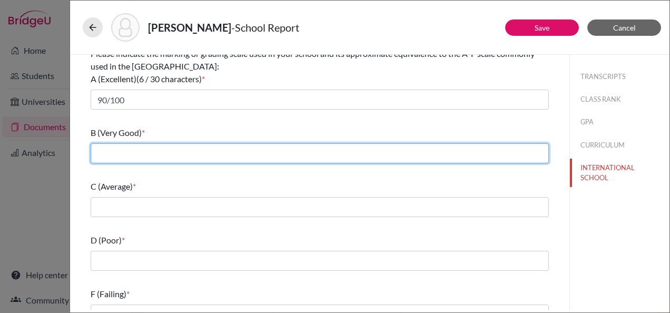
click at [157, 153] on input "text" at bounding box center [320, 153] width 458 height 20
type input "80/89"
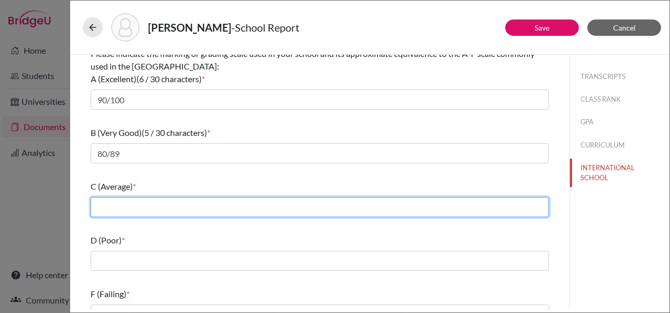
click at [154, 210] on input "text" at bounding box center [320, 207] width 458 height 20
type input "70/79"
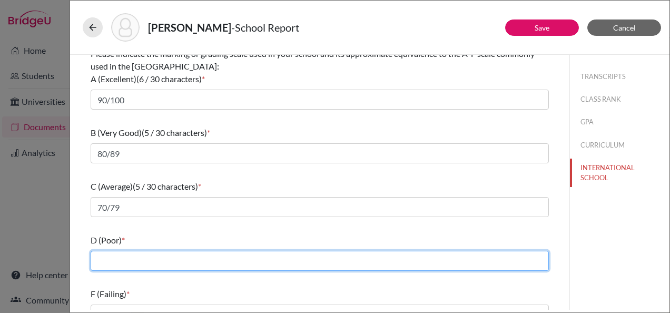
click at [146, 263] on input "text" at bounding box center [320, 261] width 458 height 20
type input "60/69"
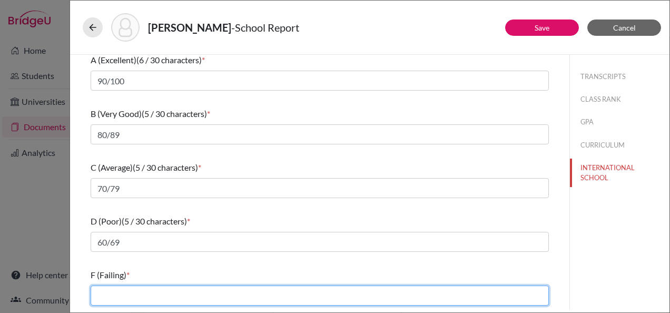
click at [140, 302] on input "text" at bounding box center [320, 296] width 458 height 20
type input "59 and below"
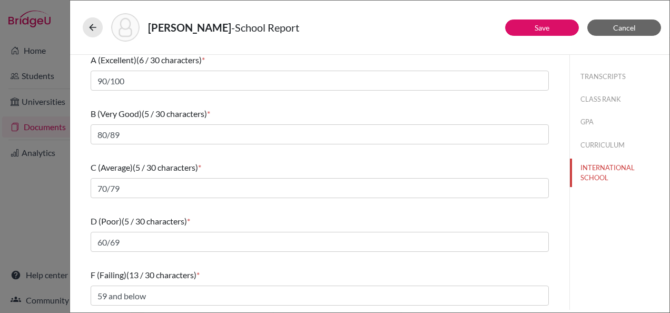
click at [226, 269] on div "F (Failing) (13 / 30 characters) *" at bounding box center [320, 275] width 458 height 13
click at [553, 27] on button "Save" at bounding box center [542, 27] width 74 height 16
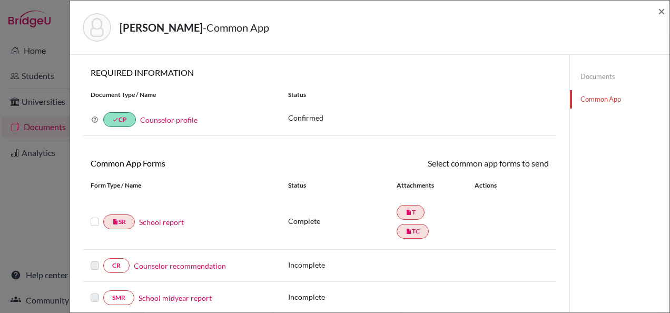
click at [189, 269] on link "Counselor recommendation" at bounding box center [180, 265] width 92 height 11
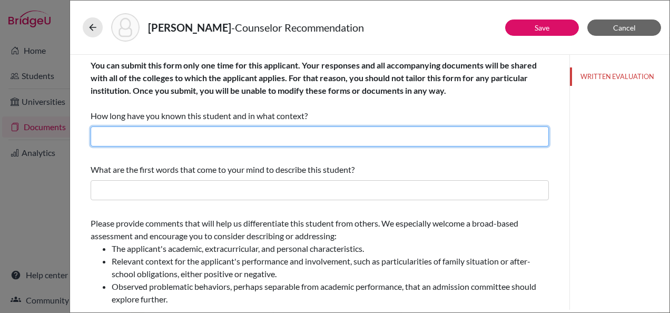
click at [220, 138] on input "text" at bounding box center [320, 136] width 458 height 20
type input "2 years, as a teacher and academic college counselor"
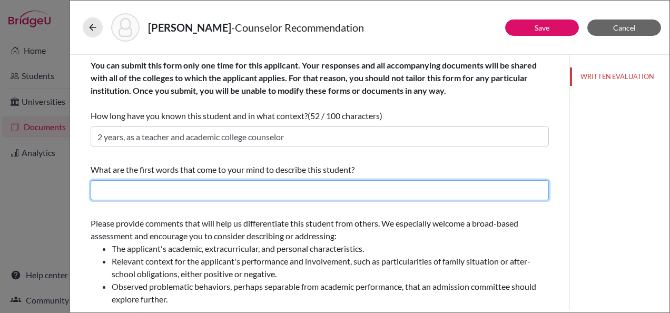
click at [163, 188] on input "text" at bounding box center [320, 190] width 458 height 20
type input "Polite, pleasant, hardworking"
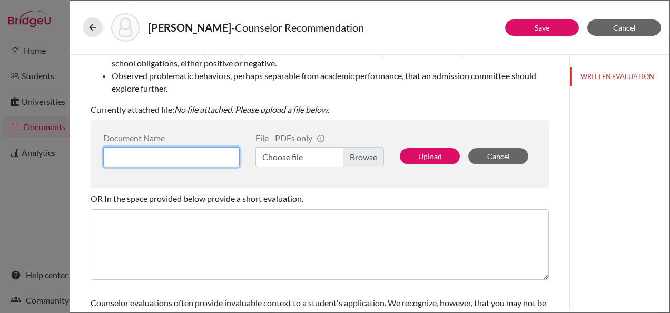
click at [154, 149] on input at bounding box center [171, 157] width 136 height 20
click at [181, 154] on input at bounding box center [171, 157] width 136 height 20
type input "Zaina Mokhtar recommendation letter"
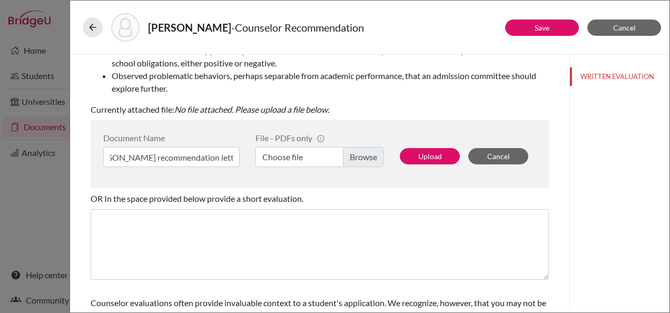
click at [308, 165] on label "Choose file" at bounding box center [320, 157] width 129 height 20
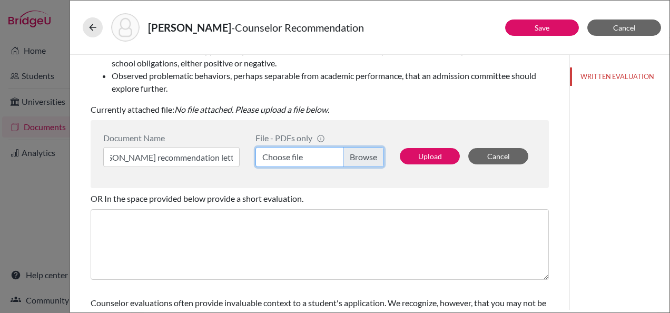
click at [308, 165] on input "Choose file" at bounding box center [320, 157] width 129 height 20
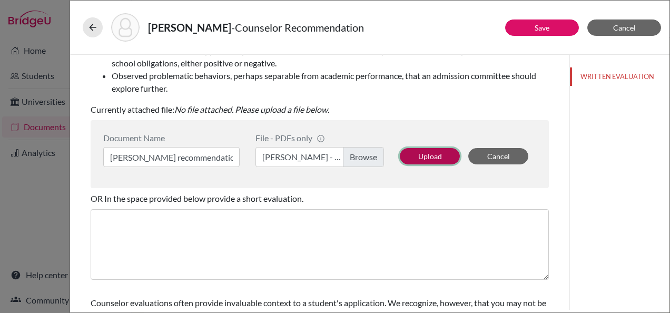
click at [409, 158] on button "Upload" at bounding box center [430, 156] width 60 height 16
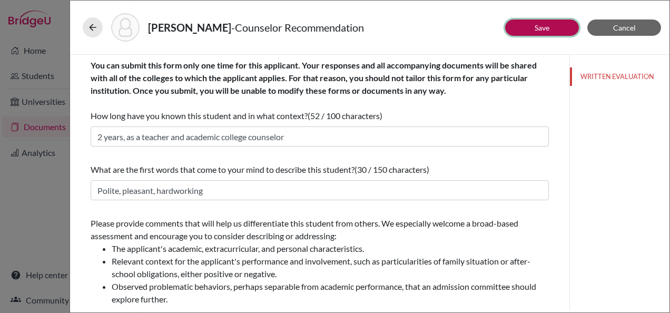
click at [527, 24] on button "Save" at bounding box center [542, 27] width 74 height 16
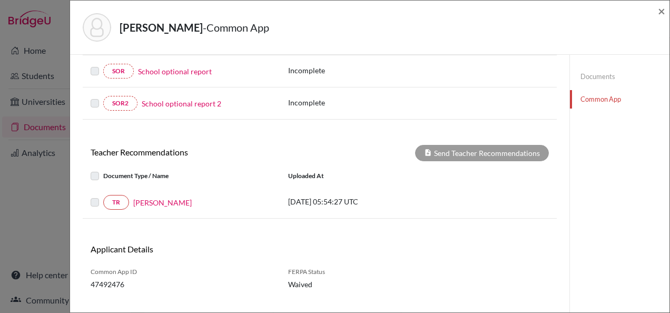
scroll to position [310, 0]
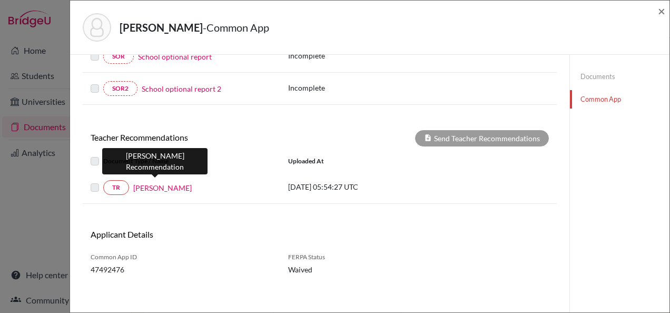
click at [160, 188] on link "Mariam Srour" at bounding box center [162, 187] width 58 height 11
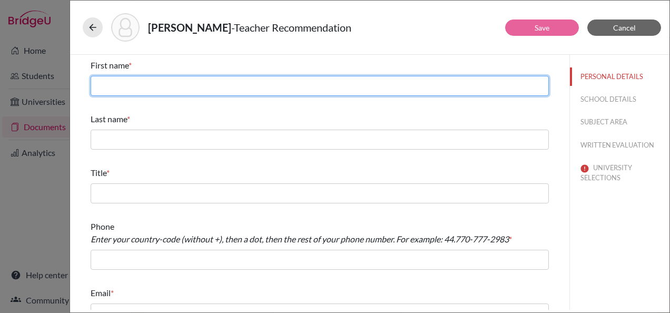
click at [149, 90] on input "text" at bounding box center [320, 86] width 458 height 20
type input "Mariam"
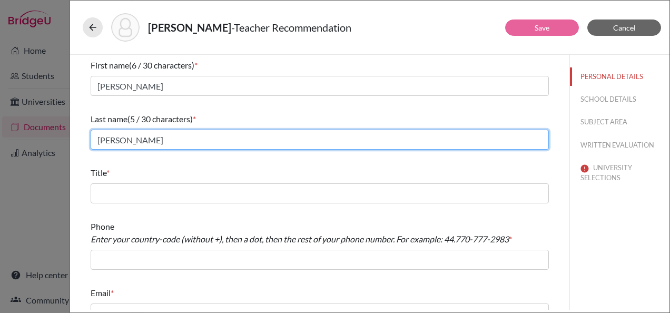
type input "Srour"
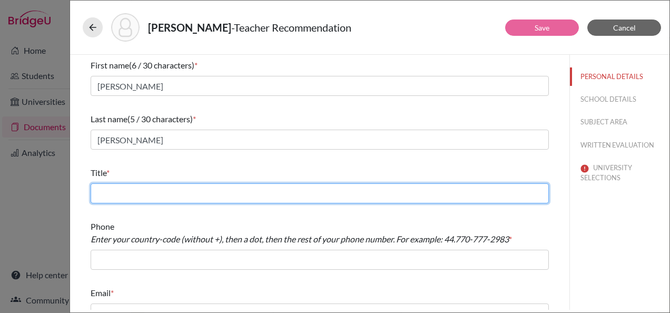
click at [150, 190] on input "text" at bounding box center [320, 193] width 458 height 20
type input "Maths teacher"
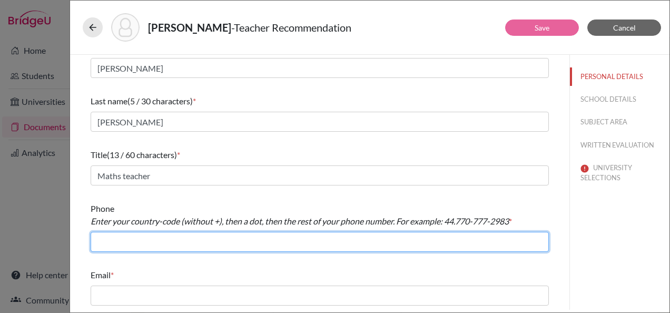
click at [184, 240] on input "text" at bounding box center [320, 242] width 458 height 20
type input "966.126917367"
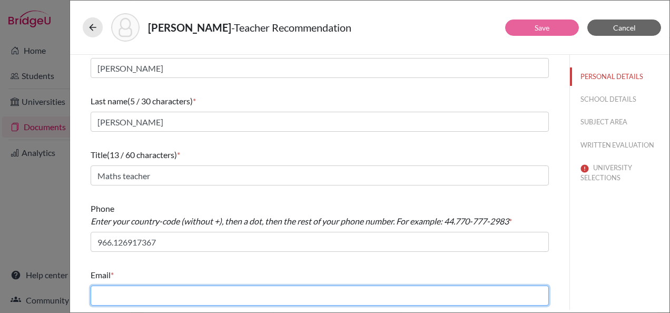
click at [140, 288] on input "text" at bounding box center [320, 296] width 458 height 20
type input "m.srour@jks.edu.sa"
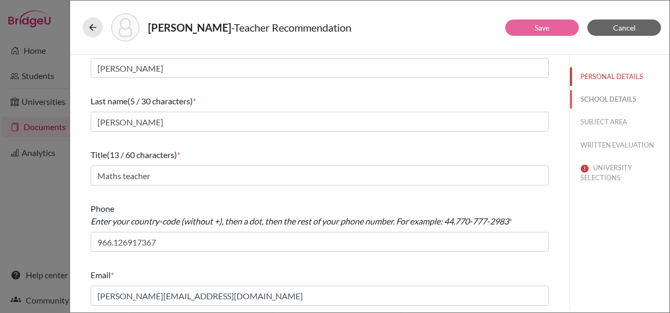
click at [582, 103] on button "SCHOOL DETAILS" at bounding box center [620, 99] width 100 height 18
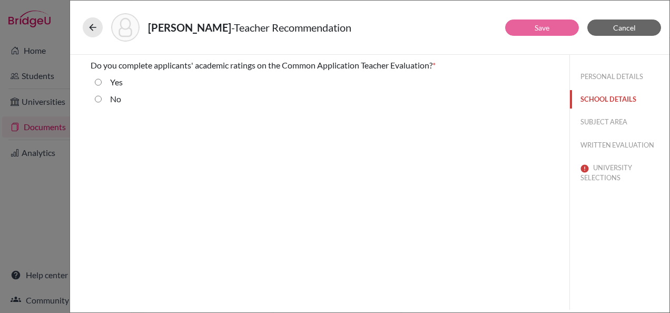
scroll to position [0, 0]
click at [115, 101] on label "No" at bounding box center [115, 99] width 11 height 13
click at [102, 101] on input "No" at bounding box center [98, 99] width 7 height 13
radio input "true"
click at [597, 120] on button "SUBJECT AREA" at bounding box center [620, 122] width 100 height 18
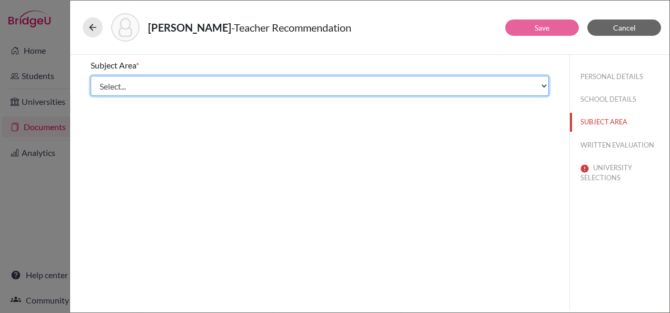
click at [133, 82] on select "Select... Math English Science World Language Social Studies Other Computer Sci…" at bounding box center [320, 86] width 458 height 20
click at [122, 82] on select "Select... Math English Science World Language Social Studies Other Computer Sci…" at bounding box center [320, 86] width 458 height 20
select select "0"
click at [91, 76] on select "Select... Math English Science World Language Social Studies Other Computer Sci…" at bounding box center [320, 86] width 458 height 20
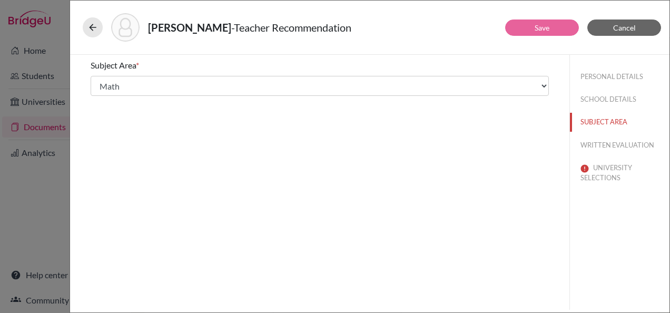
click at [377, 183] on div "Subject Area * Select... Math English Science World Language Social Studies Oth…" at bounding box center [320, 182] width 500 height 255
click at [598, 151] on button "WRITTEN EVALUATION" at bounding box center [620, 145] width 100 height 18
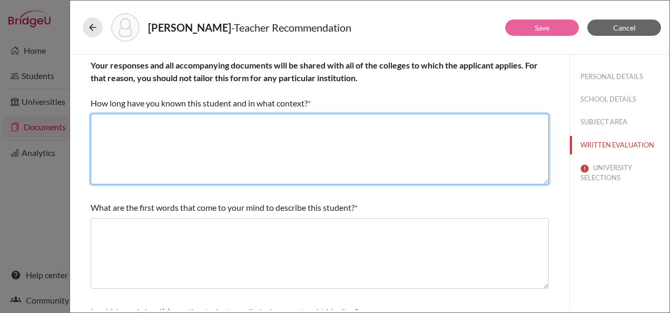
click at [146, 142] on textarea at bounding box center [320, 149] width 458 height 71
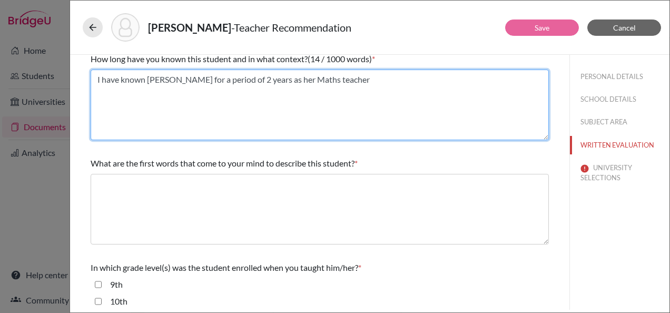
scroll to position [105, 0]
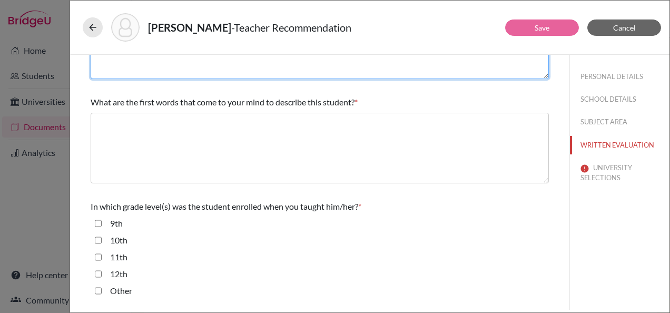
type textarea "I have known Zaina for a period of 2 years as her Maths teacher"
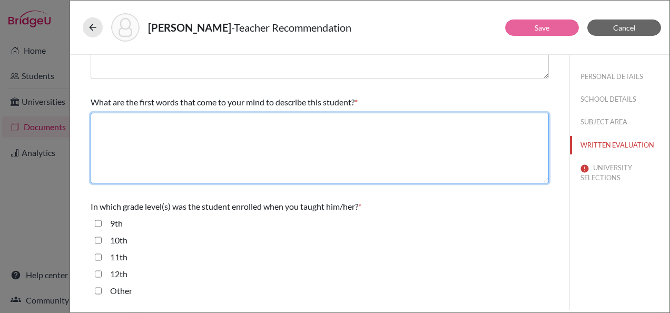
click at [177, 139] on textarea at bounding box center [320, 148] width 458 height 71
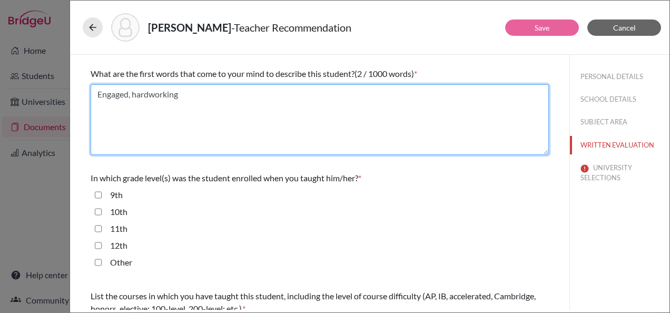
scroll to position [158, 0]
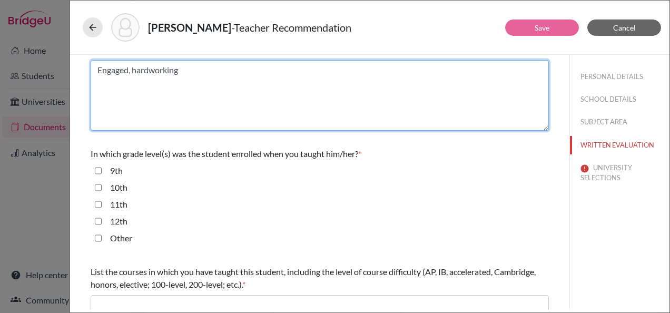
type textarea "Engaged, hardworking"
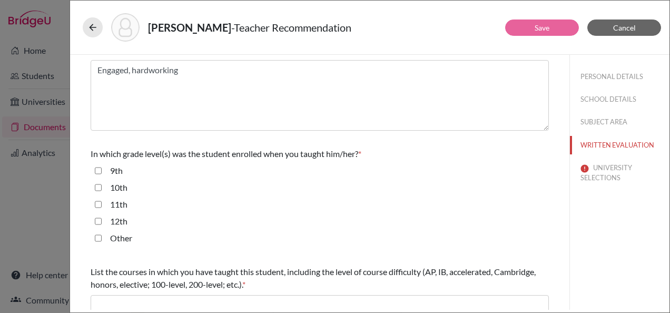
click at [119, 196] on div "10th" at bounding box center [115, 189] width 26 height 17
click at [121, 205] on label "11th" at bounding box center [118, 204] width 17 height 13
click at [102, 205] on input "11th" at bounding box center [98, 204] width 7 height 13
checkbox input "true"
click at [122, 217] on label "12th" at bounding box center [118, 221] width 17 height 13
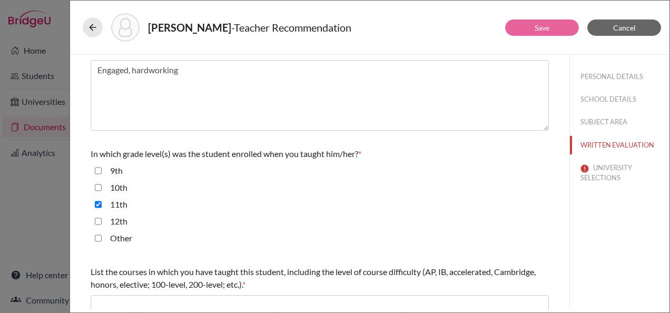
click at [102, 217] on input "12th" at bounding box center [98, 221] width 7 height 13
checkbox input "true"
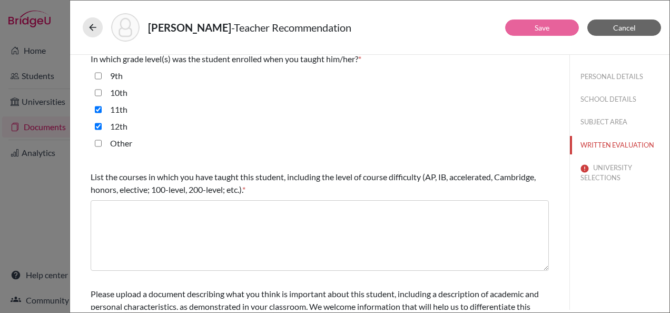
scroll to position [263, 0]
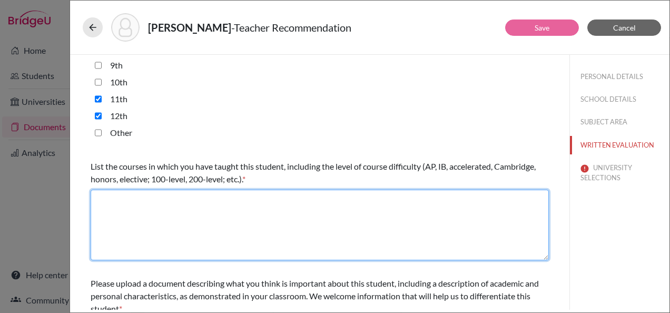
click at [212, 200] on textarea at bounding box center [320, 225] width 458 height 71
type textarea "MAA"
click at [119, 208] on textarea "MAA" at bounding box center [320, 225] width 458 height 71
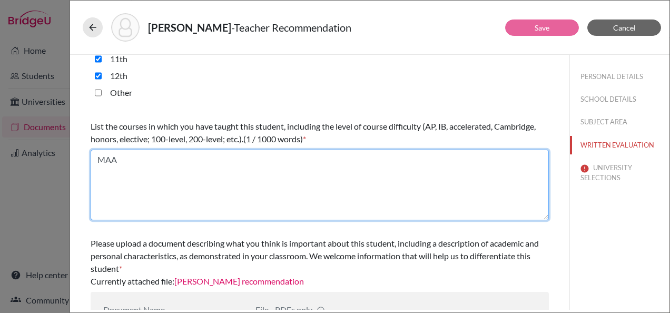
scroll to position [353, 0]
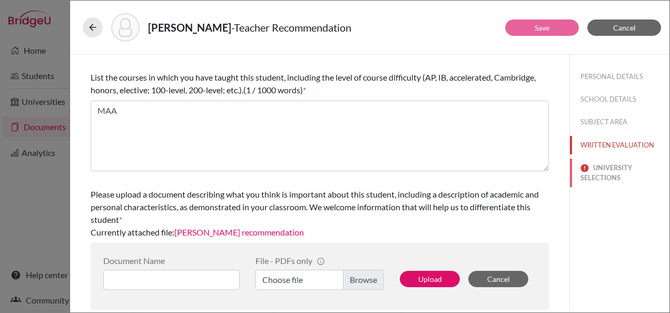
click at [589, 178] on button "UNIVERSITY SELECTIONS" at bounding box center [620, 173] width 100 height 28
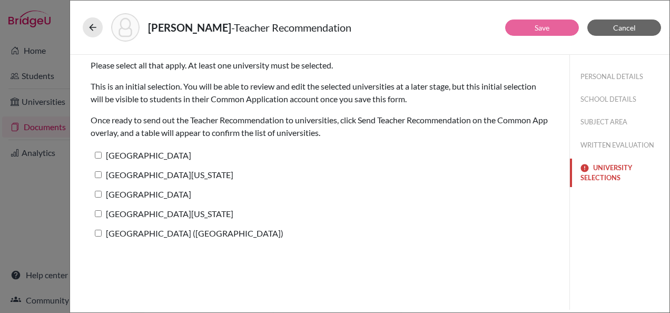
scroll to position [0, 0]
click at [131, 157] on label "[GEOGRAPHIC_DATA]" at bounding box center [141, 155] width 101 height 15
click at [102, 157] on input "[GEOGRAPHIC_DATA]" at bounding box center [98, 155] width 7 height 7
checkbox input "true"
click at [144, 180] on label "University of Pennsylvania" at bounding box center [162, 174] width 143 height 15
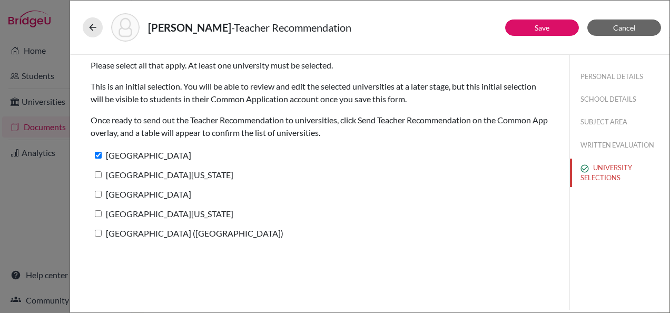
click at [102, 178] on input "University of Pennsylvania" at bounding box center [98, 174] width 7 height 7
checkbox input "true"
click at [149, 197] on label "University of Miami" at bounding box center [141, 194] width 101 height 15
click at [102, 197] on input "University of Miami" at bounding box center [98, 194] width 7 height 7
checkbox input "true"
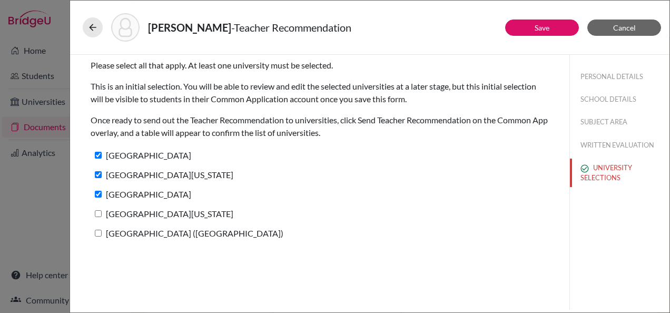
click at [152, 214] on label "[GEOGRAPHIC_DATA][US_STATE]" at bounding box center [162, 213] width 143 height 15
click at [102, 214] on input "[GEOGRAPHIC_DATA][US_STATE]" at bounding box center [98, 213] width 7 height 7
checkbox input "true"
click at [154, 230] on label "IE University (Madrid)" at bounding box center [187, 233] width 193 height 15
click at [102, 230] on input "IE University (Madrid)" at bounding box center [98, 233] width 7 height 7
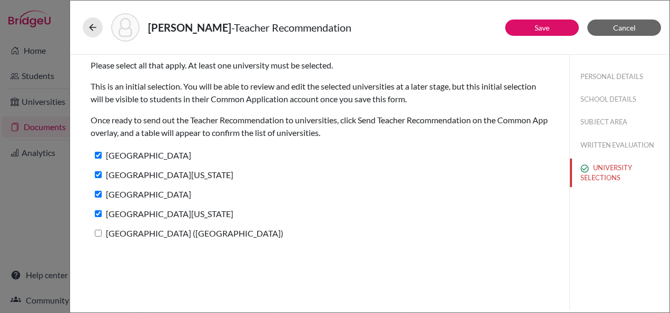
checkbox input "true"
click at [541, 32] on button "Save" at bounding box center [542, 27] width 74 height 16
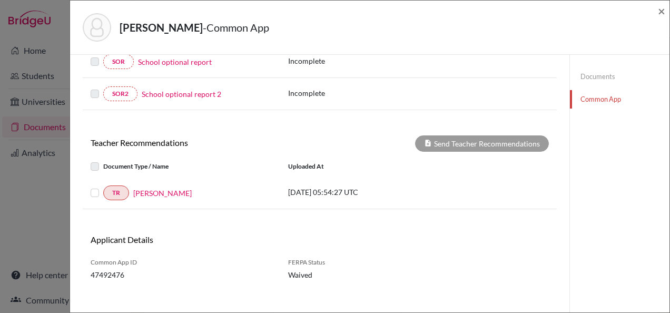
scroll to position [310, 0]
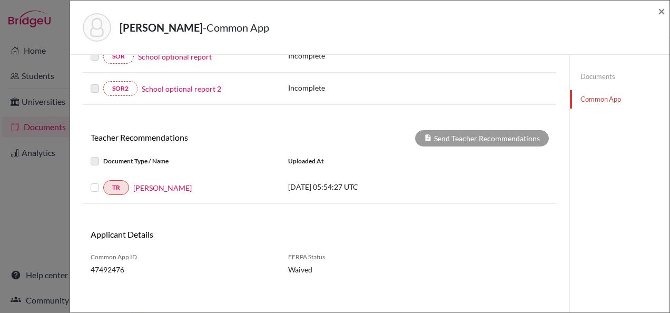
click at [103, 181] on label at bounding box center [103, 181] width 0 height 0
click at [0, 0] on input "checkbox" at bounding box center [0, 0] width 0 height 0
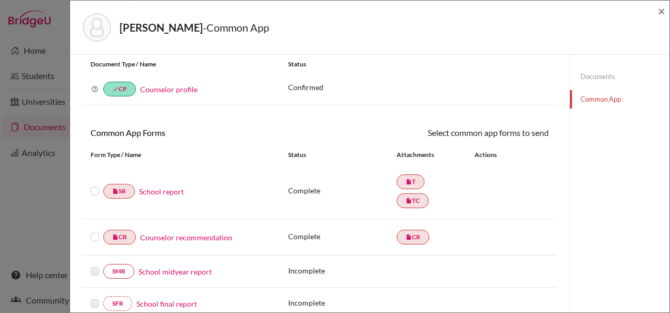
scroll to position [0, 0]
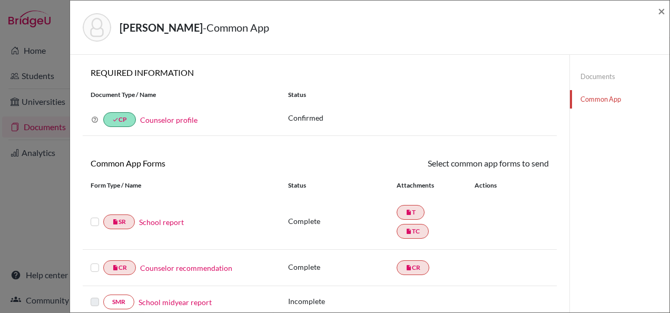
click at [657, 15] on div "Mokhtar, Zaina - Common App ×" at bounding box center [369, 27] width 591 height 45
click at [663, 12] on span "×" at bounding box center [661, 10] width 7 height 15
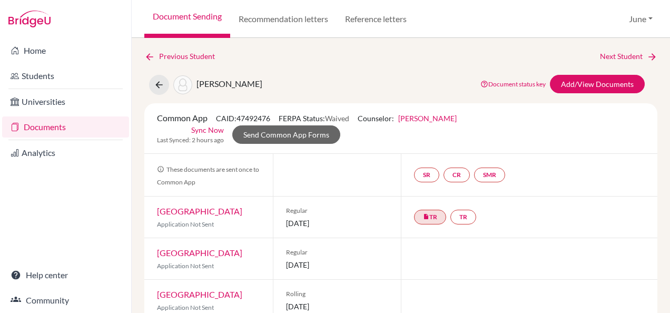
click at [51, 130] on link "Documents" at bounding box center [65, 126] width 127 height 21
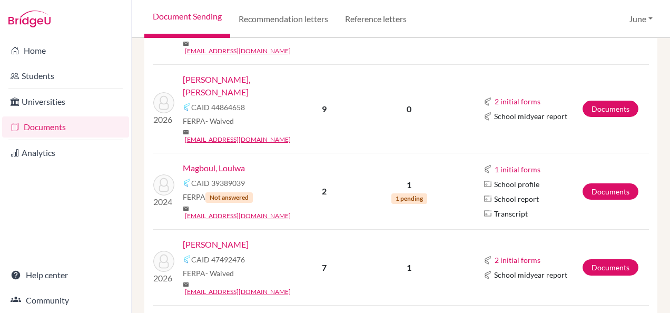
scroll to position [948, 0]
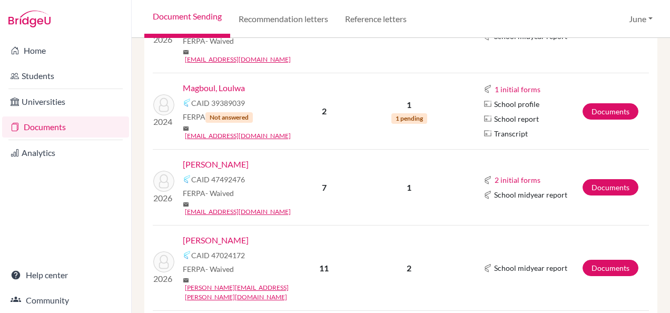
click at [209, 234] on link "Mustafa, Julia" at bounding box center [216, 240] width 66 height 13
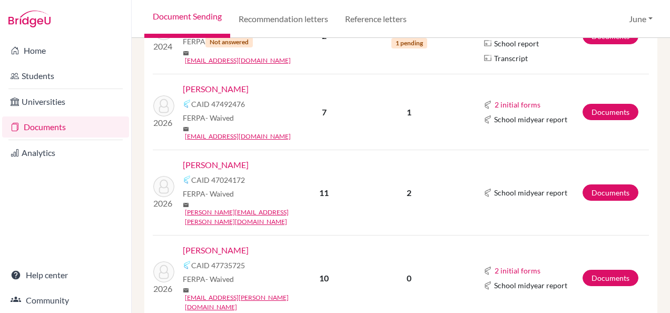
scroll to position [1001, 0]
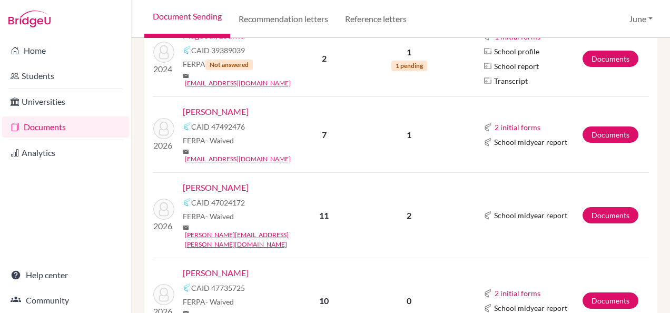
click at [199, 267] on link "[PERSON_NAME]" at bounding box center [216, 273] width 66 height 13
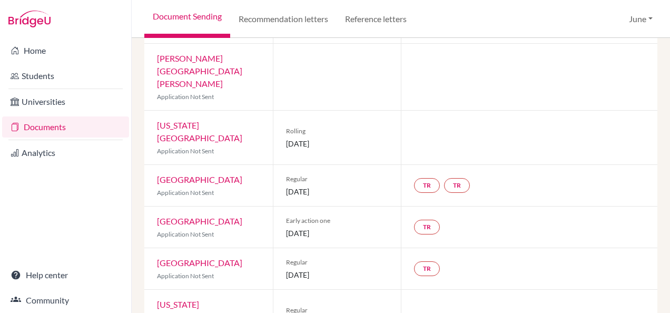
scroll to position [322, 0]
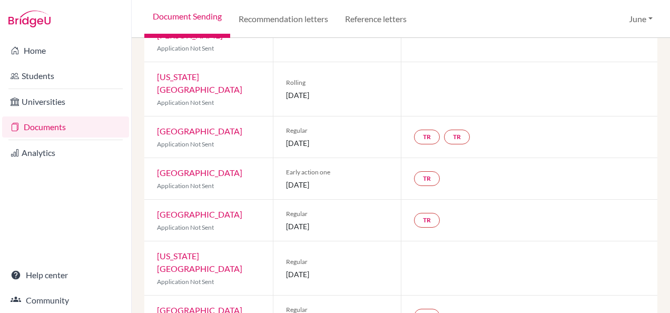
click at [660, 79] on div "Previous Student Next Student [PERSON_NAME][GEOGRAPHIC_DATA] Document status ke…" at bounding box center [401, 175] width 539 height 275
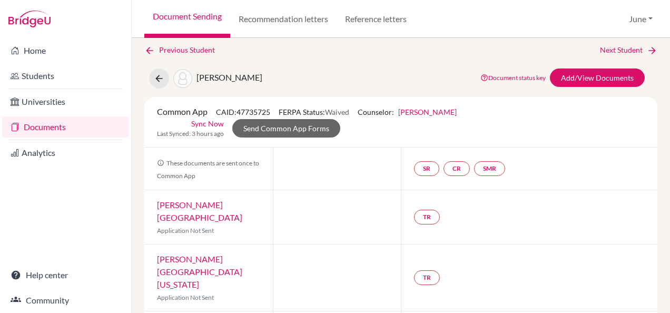
scroll to position [0, 0]
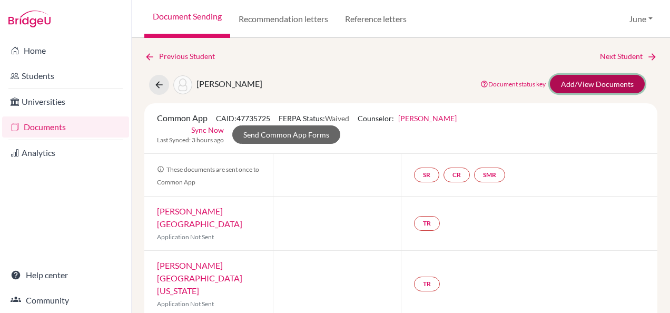
click at [558, 89] on link "Add/View Documents" at bounding box center [597, 84] width 95 height 18
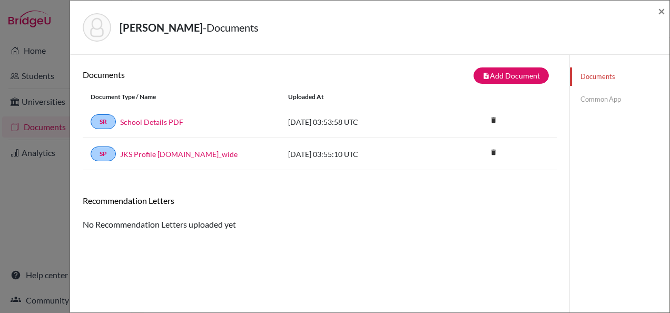
click at [597, 97] on link "Common App" at bounding box center [620, 99] width 100 height 18
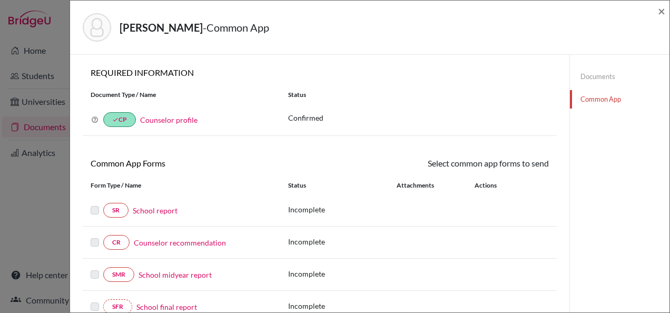
click at [603, 75] on link "Documents" at bounding box center [620, 76] width 100 height 18
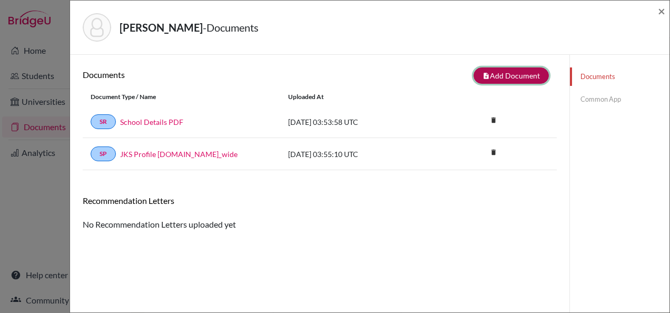
click at [520, 73] on button "note_add Add Document" at bounding box center [511, 75] width 75 height 16
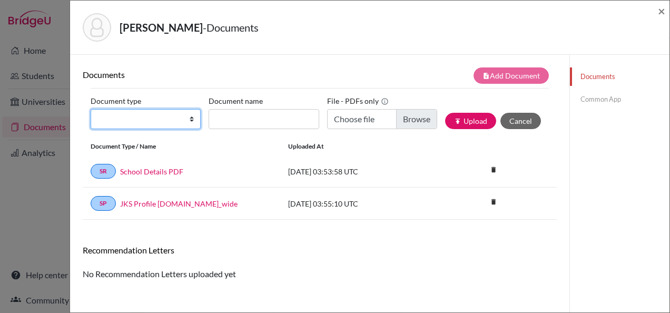
click at [139, 124] on select "Change explanation for Common App reports Counselor recommendation Internationa…" at bounding box center [146, 119] width 110 height 20
select select "2"
click at [91, 109] on select "Change explanation for Common App reports Counselor recommendation Internationa…" at bounding box center [146, 119] width 110 height 20
click at [226, 107] on label "Document name" at bounding box center [236, 101] width 54 height 16
click at [226, 109] on input "Document name" at bounding box center [264, 119] width 110 height 20
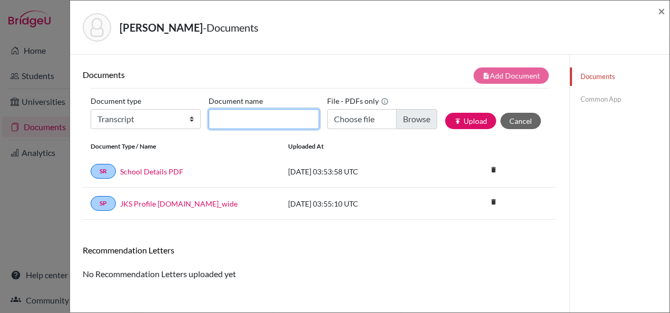
click at [229, 115] on input "Document name" at bounding box center [264, 119] width 110 height 20
type input "Initial transcript"
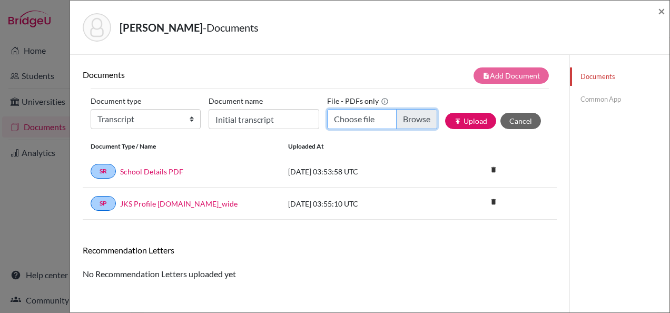
click at [346, 118] on input "Choose file" at bounding box center [382, 119] width 110 height 20
type input "C:\fakepath\Buthaina Naseef - initial transcript.pdf"
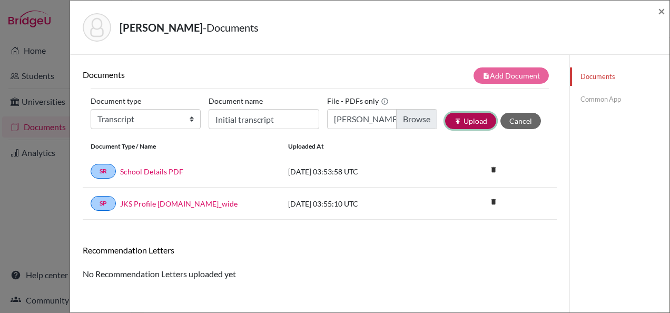
click at [481, 120] on button "publish Upload" at bounding box center [470, 121] width 51 height 16
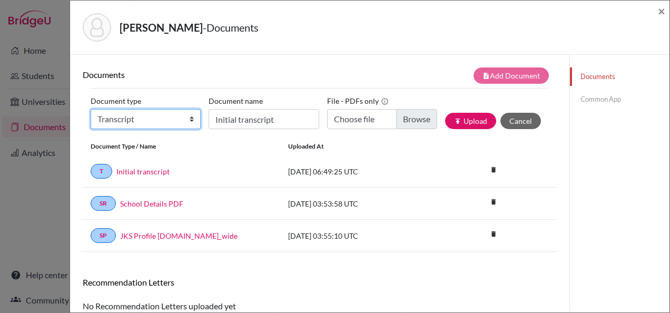
click at [180, 122] on select "Change explanation for Common App reports Counselor recommendation Internationa…" at bounding box center [146, 119] width 110 height 20
select select "5"
click at [91, 109] on select "Change explanation for Common App reports Counselor recommendation Internationa…" at bounding box center [146, 119] width 110 height 20
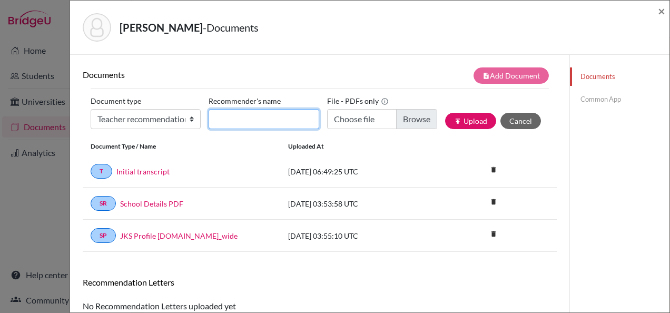
click at [239, 126] on input "Recommender's name" at bounding box center [264, 119] width 110 height 20
type input "Iptishaam [PERSON_NAME]"
click at [351, 107] on label "File - PDFs only" at bounding box center [358, 101] width 62 height 16
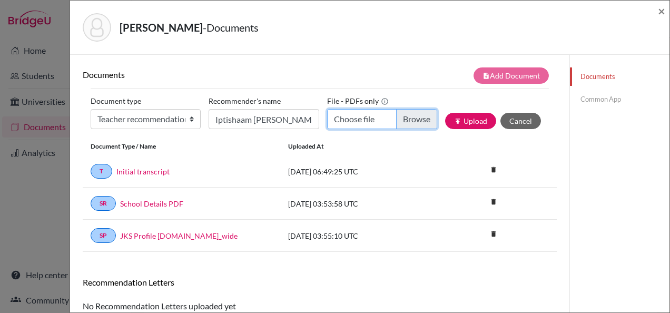
click at [354, 121] on input "Choose file" at bounding box center [382, 119] width 110 height 20
type input "C:\fakepath\Buthaina Naseef - Ms Iptishaam .pdf"
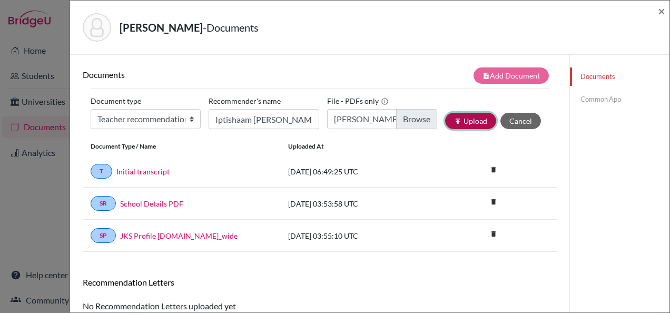
click at [455, 115] on button "publish Upload" at bounding box center [470, 121] width 51 height 16
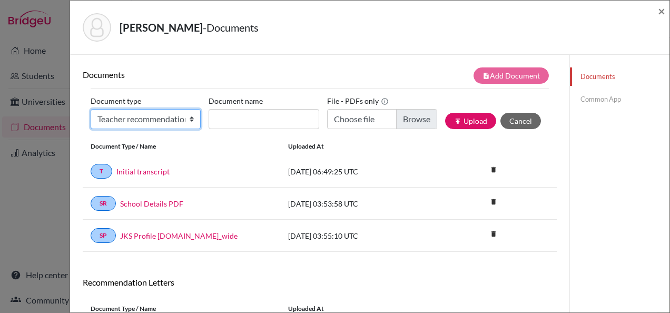
click at [150, 119] on select "Change explanation for Common App reports Counselor recommendation Internationa…" at bounding box center [146, 119] width 110 height 20
select select "5"
click at [91, 109] on select "Change explanation for Common App reports Counselor recommendation Internationa…" at bounding box center [146, 119] width 110 height 20
click at [241, 108] on label "Recommender's name" at bounding box center [245, 101] width 72 height 16
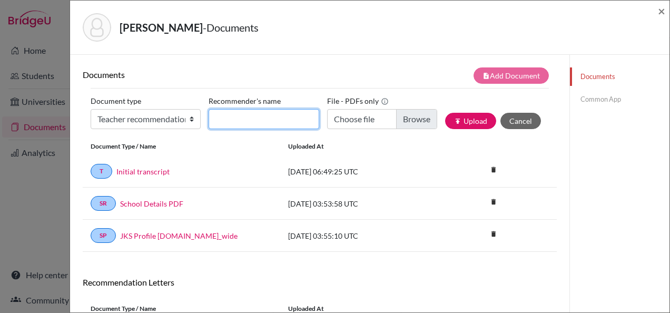
click at [241, 109] on input "Recommender's name" at bounding box center [264, 119] width 110 height 20
click at [244, 120] on input "Recommender's name" at bounding box center [264, 119] width 110 height 20
type input "Maria Nouelaty"
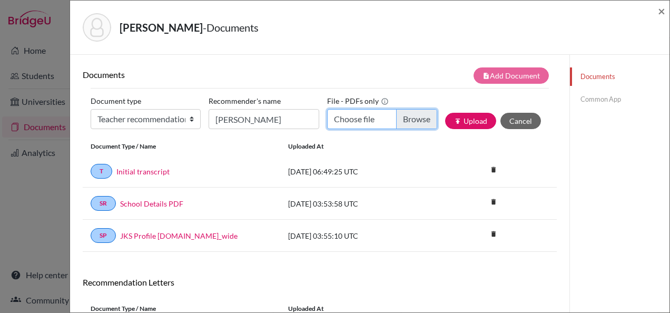
click at [359, 124] on input "Choose file" at bounding box center [382, 119] width 110 height 20
type input "C:\fakepath\Buthaina Naseef - Ms Maria.pdf"
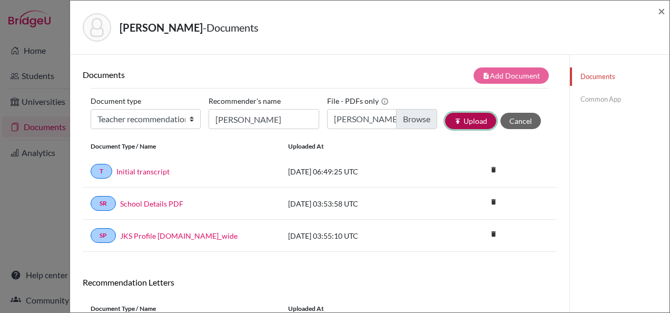
click at [462, 117] on button "publish Upload" at bounding box center [470, 121] width 51 height 16
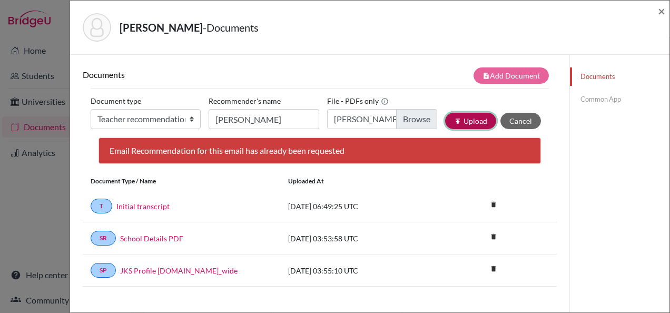
click at [454, 124] on icon "publish" at bounding box center [457, 121] width 7 height 7
click at [663, 14] on span "×" at bounding box center [661, 10] width 7 height 15
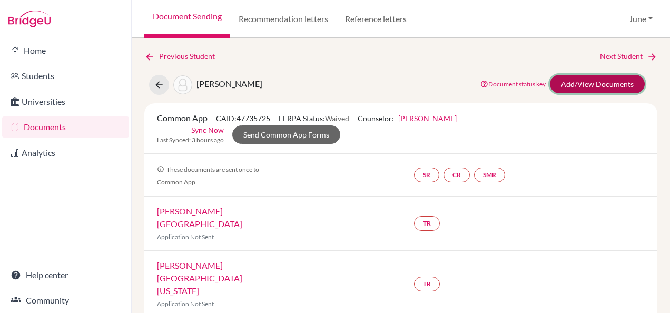
click at [567, 86] on link "Add/View Documents" at bounding box center [597, 84] width 95 height 18
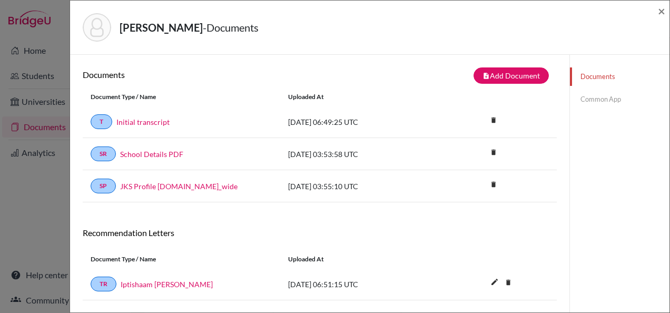
click at [584, 102] on link "Common App" at bounding box center [620, 99] width 100 height 18
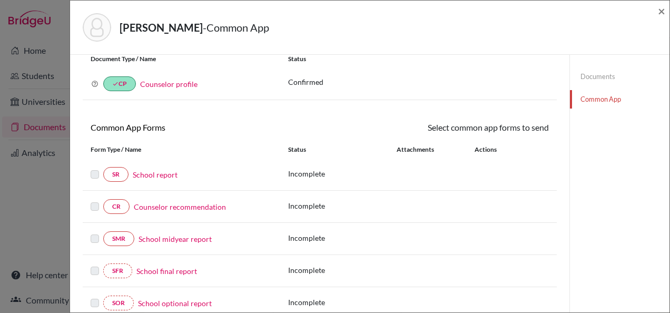
scroll to position [53, 0]
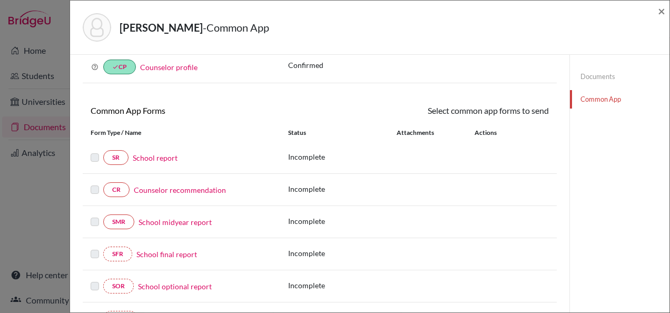
click at [165, 160] on link "School report" at bounding box center [155, 157] width 45 height 11
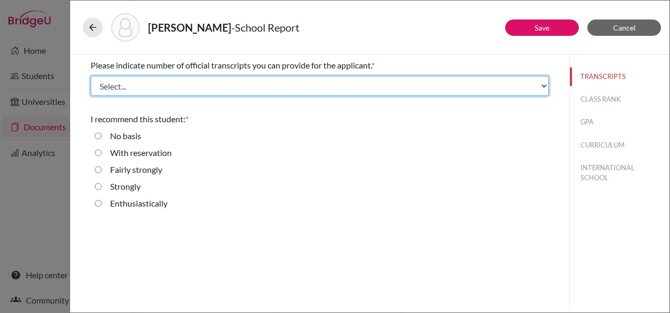
click at [144, 93] on select "Select... 1 2 3 4" at bounding box center [320, 86] width 458 height 20
select select "1"
click at [91, 76] on select "Select... 1 2 3 4" at bounding box center [320, 86] width 458 height 20
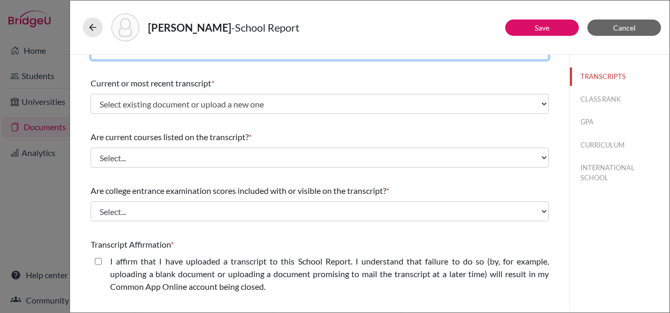
scroll to position [53, 0]
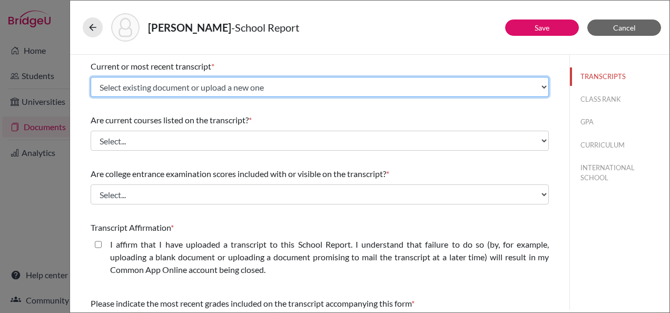
click at [194, 89] on select "Select existing document or upload a new one Initial transcript Upload New File" at bounding box center [320, 87] width 458 height 20
select select "687425"
click at [91, 77] on select "Select existing document or upload a new one Initial transcript Upload New File" at bounding box center [320, 87] width 458 height 20
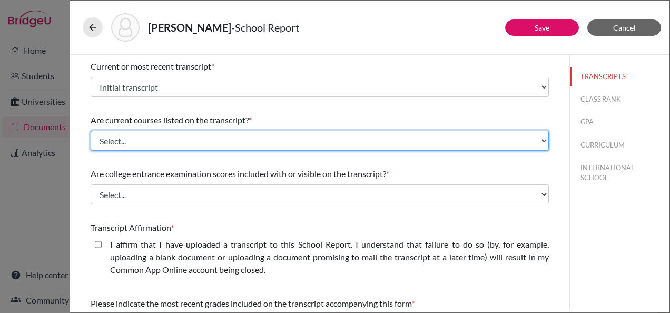
click at [179, 139] on select "Select... Yes No" at bounding box center [320, 141] width 458 height 20
select select "1"
click at [91, 131] on select "Select... Yes No" at bounding box center [320, 141] width 458 height 20
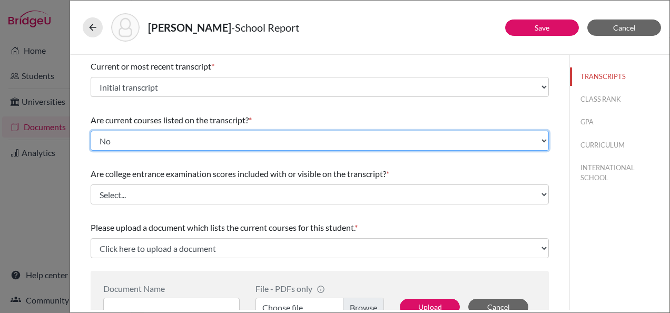
scroll to position [105, 0]
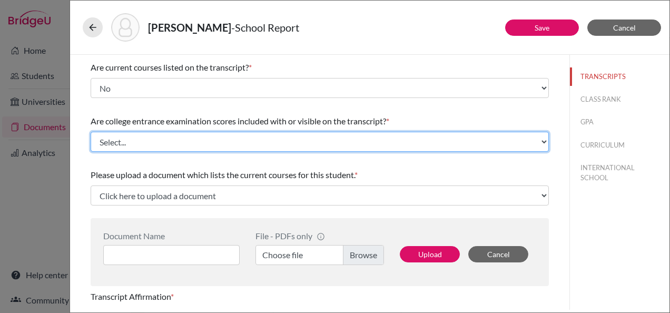
click at [157, 134] on select "Select... Yes No" at bounding box center [320, 142] width 458 height 20
select select "1"
click at [91, 132] on select "Select... Yes No" at bounding box center [320, 142] width 458 height 20
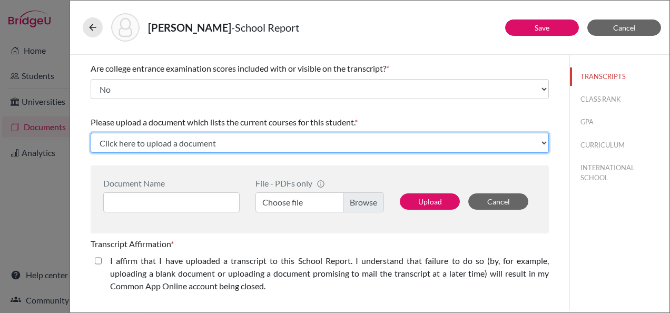
click at [216, 142] on select "Click here to upload a document Upload New File" at bounding box center [320, 143] width 458 height 20
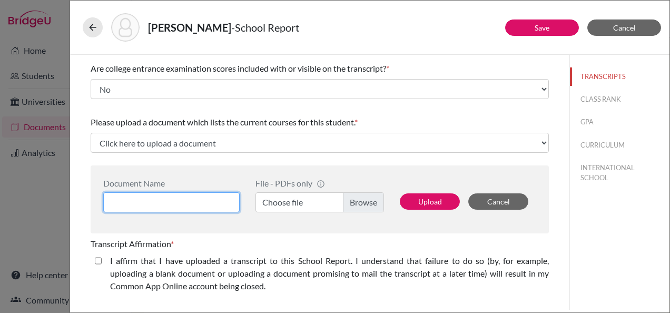
click at [155, 205] on input at bounding box center [171, 202] width 136 height 20
type input "Buthaina Naseef schedule"
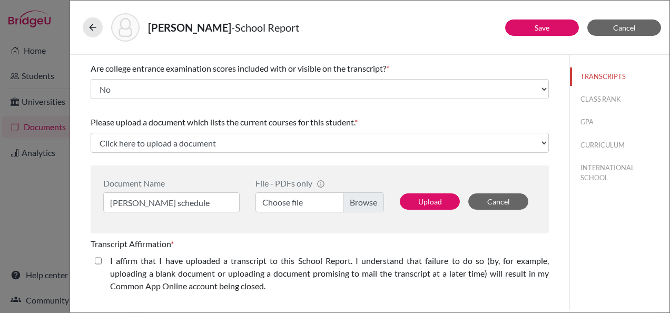
click at [337, 208] on label "Choose file" at bounding box center [320, 202] width 129 height 20
click at [337, 208] on input "Choose file" at bounding box center [320, 202] width 129 height 20
click at [417, 203] on button "Upload" at bounding box center [430, 201] width 60 height 16
select select "687439"
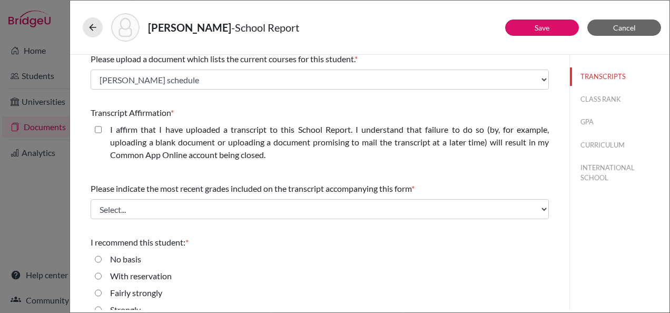
scroll to position [253, 0]
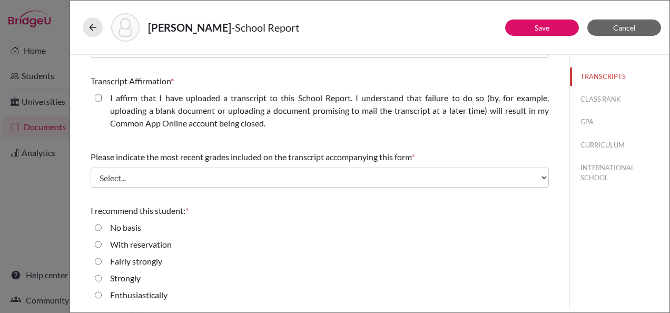
click at [141, 123] on label "I affirm that I have uploaded a transcript to this School Report. I understand …" at bounding box center [329, 111] width 439 height 38
click at [102, 104] on closed\ "I affirm that I have uploaded a transcript to this School Report. I understand …" at bounding box center [98, 98] width 7 height 13
checkbox closed\ "true"
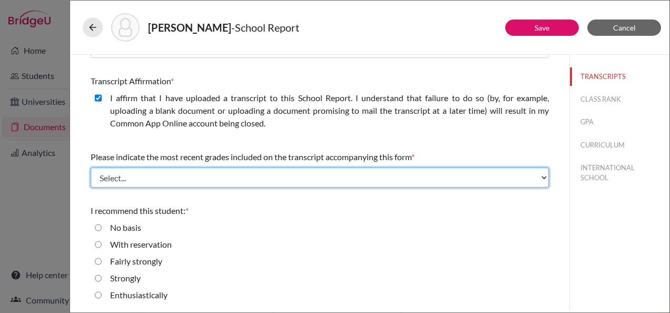
click at [180, 179] on select "Select... Final junior year grades 1st Quarter senior year grades 2nd Quarter/1…" at bounding box center [320, 178] width 458 height 20
select select "0"
click at [91, 168] on select "Select... Final junior year grades 1st Quarter senior year grades 2nd Quarter/1…" at bounding box center [320, 178] width 458 height 20
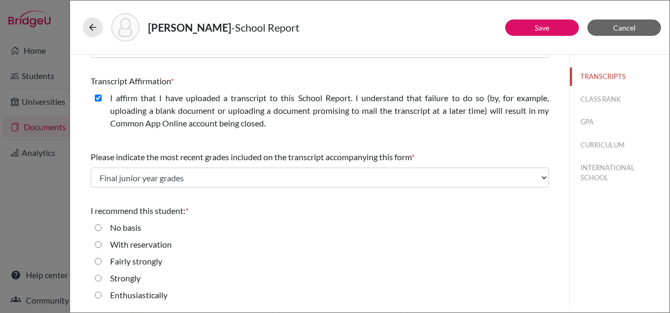
click at [122, 278] on label "Strongly" at bounding box center [125, 278] width 31 height 13
click at [102, 278] on input "Strongly" at bounding box center [98, 278] width 7 height 13
radio input "true"
click at [303, 253] on div "With reservation" at bounding box center [320, 246] width 458 height 17
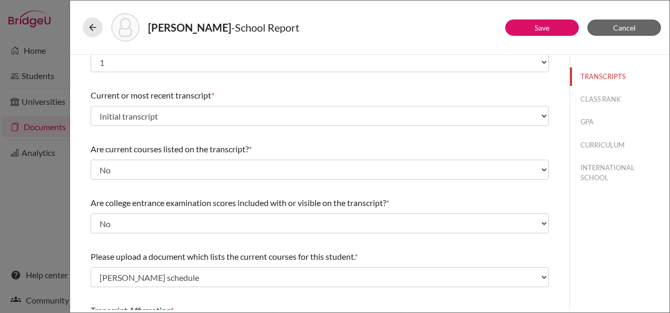
scroll to position [0, 0]
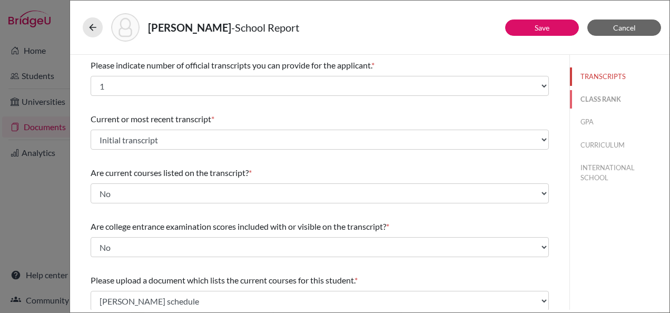
click at [585, 100] on button "CLASS RANK" at bounding box center [620, 99] width 100 height 18
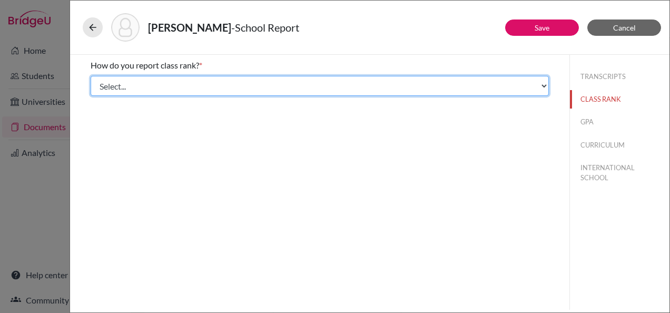
click at [216, 87] on select "Select... Exact Decile Quintile Quartile None" at bounding box center [320, 86] width 458 height 20
select select "5"
click at [91, 76] on select "Select... Exact Decile Quintile Quartile None" at bounding box center [320, 86] width 458 height 20
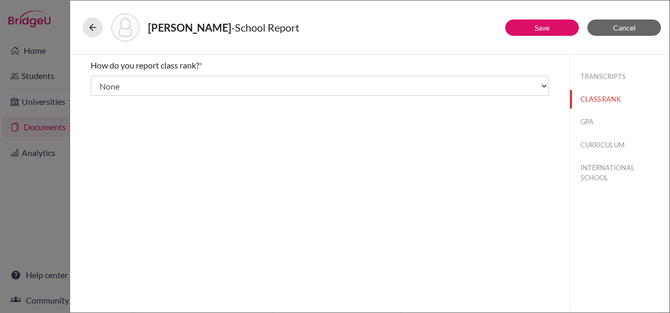
click at [213, 200] on div "How do you report class rank? * Select... Exact Decile Quintile Quartile None A…" at bounding box center [320, 182] width 500 height 255
click at [594, 117] on button "GPA" at bounding box center [620, 122] width 100 height 18
click at [109, 83] on div "Yes" at bounding box center [112, 84] width 21 height 17
click at [118, 82] on label "Yes" at bounding box center [116, 82] width 13 height 13
click at [102, 82] on input "Yes" at bounding box center [98, 82] width 7 height 13
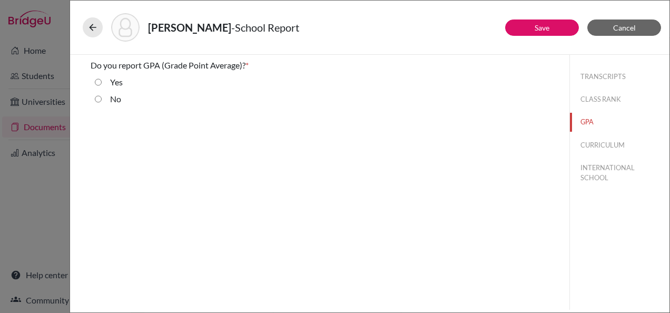
radio input "true"
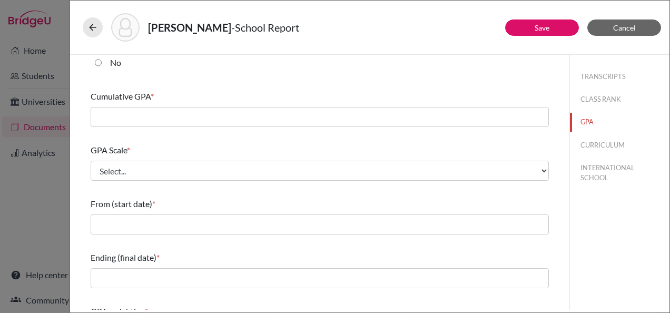
scroll to position [53, 0]
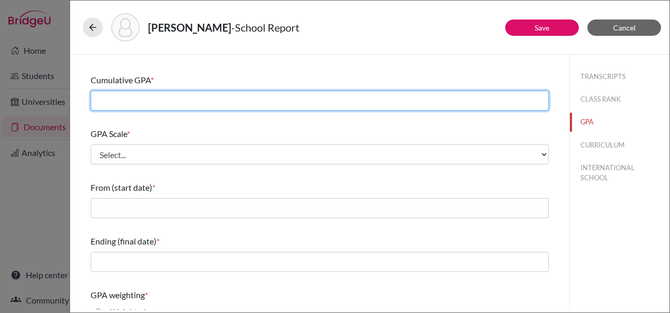
click at [157, 96] on input "text" at bounding box center [320, 101] width 458 height 20
type input "3.7"
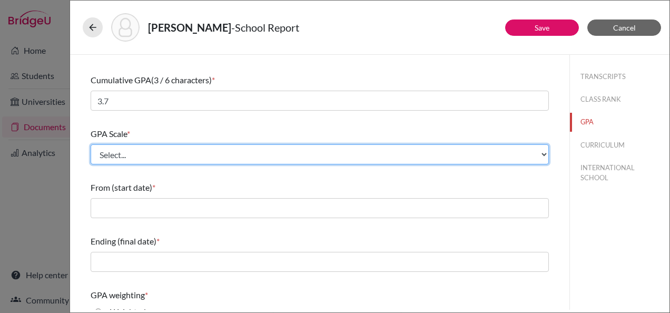
click at [162, 158] on select "Select... 4 5 6 7 8 9 10 11 12 13 14 15 16 17 18 19 20 100" at bounding box center [320, 154] width 458 height 20
select select "4"
click at [91, 144] on select "Select... 4 5 6 7 8 9 10 11 12 13 14 15 16 17 18 19 20 100" at bounding box center [320, 154] width 458 height 20
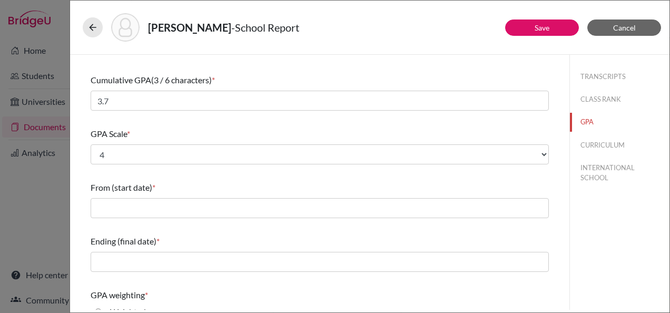
click at [175, 180] on div "From (start date) *" at bounding box center [320, 199] width 458 height 45
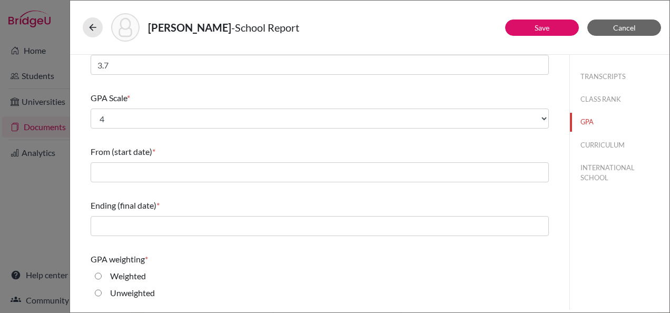
scroll to position [105, 0]
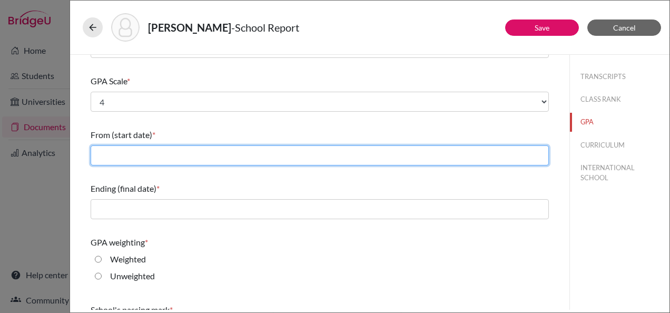
click at [151, 147] on input "text" at bounding box center [320, 155] width 458 height 20
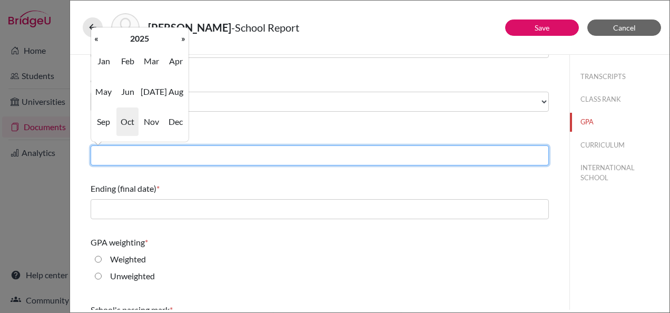
type input "09/2022"
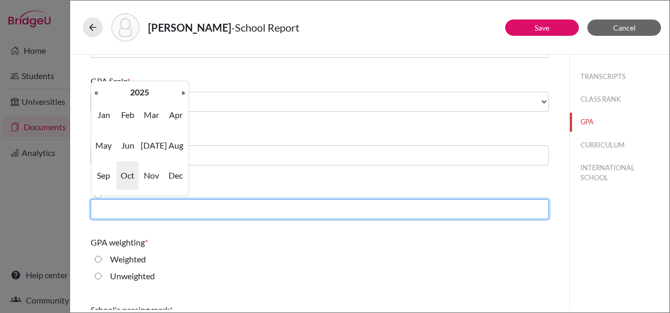
click at [149, 212] on input "text" at bounding box center [320, 209] width 458 height 20
type input "05/2025"
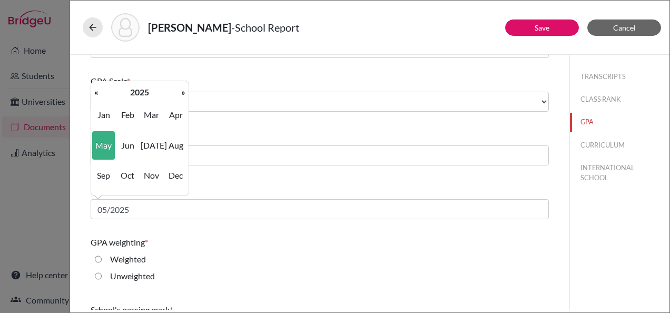
click at [228, 233] on div "GPA weighting * Weighted Unweighted" at bounding box center [320, 261] width 458 height 59
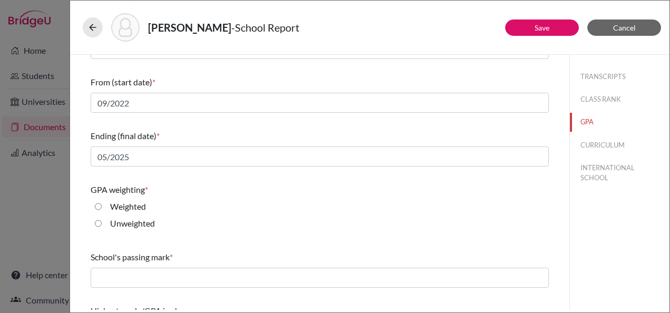
click at [139, 201] on label "Weighted" at bounding box center [128, 206] width 36 height 13
click at [102, 201] on input "Weighted" at bounding box center [98, 206] width 7 height 13
radio input "true"
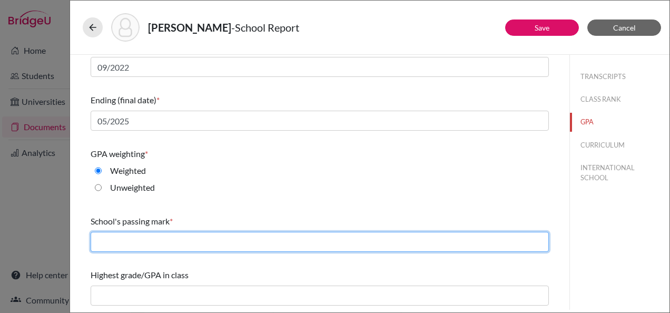
click at [173, 242] on input "text" at bounding box center [320, 242] width 458 height 20
type input "60"
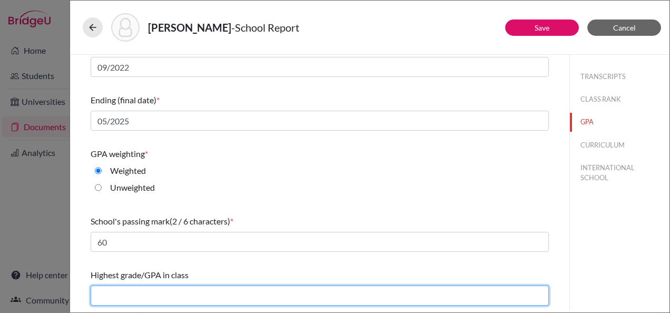
click at [173, 291] on input "text" at bounding box center [320, 296] width 458 height 20
type input "4.3"
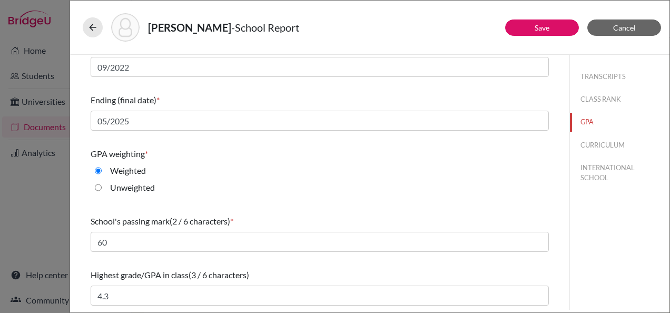
click at [297, 267] on div "Highest grade/GPA in class (3 / 6 characters) 4.3" at bounding box center [320, 287] width 458 height 45
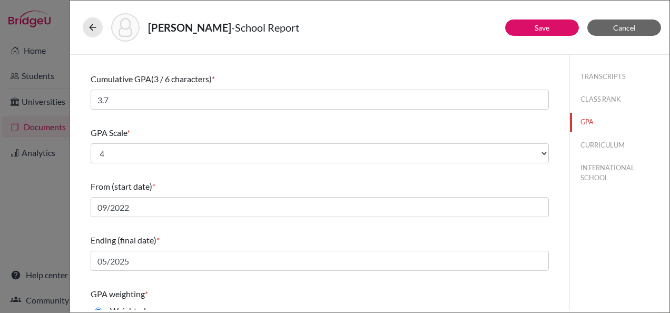
scroll to position [36, 0]
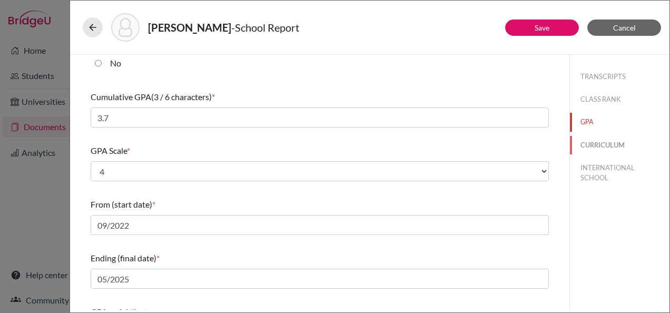
click at [582, 150] on button "CURRICULUM" at bounding box center [620, 145] width 100 height 18
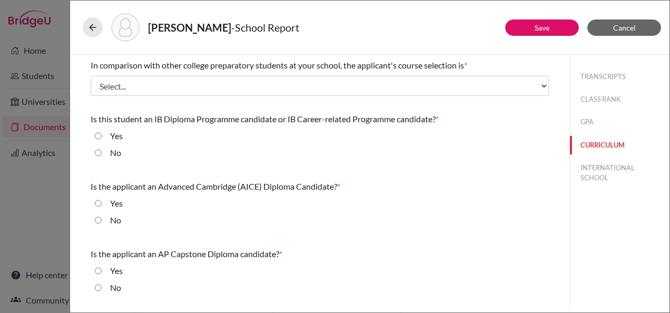
scroll to position [0, 0]
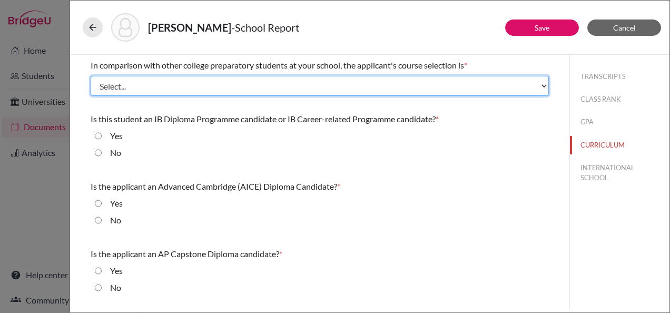
click at [223, 83] on select "Select... Less than demanding Average Demanding Very demanding Most demanding P…" at bounding box center [320, 86] width 458 height 20
select select "2"
click at [91, 76] on select "Select... Less than demanding Average Demanding Very demanding Most demanding P…" at bounding box center [320, 86] width 458 height 20
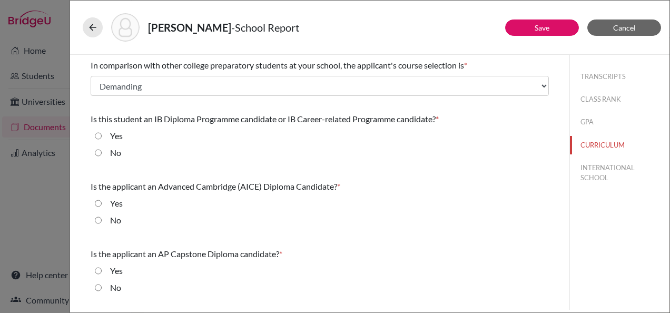
click at [120, 151] on label "No" at bounding box center [115, 152] width 11 height 13
click at [102, 151] on input "No" at bounding box center [98, 152] width 7 height 13
radio input "true"
click at [118, 218] on label "No" at bounding box center [115, 220] width 11 height 13
click at [102, 218] on input "No" at bounding box center [98, 220] width 7 height 13
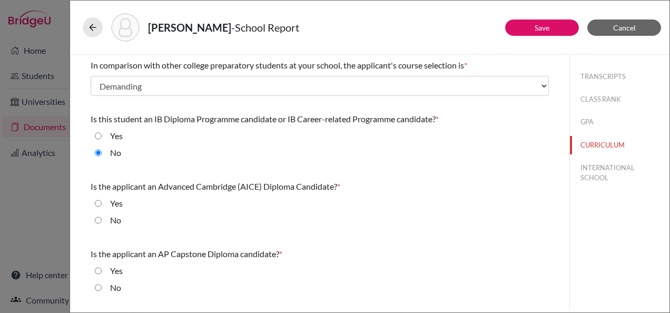
radio input "true"
click at [100, 288] on input "No" at bounding box center [98, 287] width 7 height 13
radio input "true"
click at [616, 162] on button "INTERNATIONAL SCHOOL" at bounding box center [620, 173] width 100 height 28
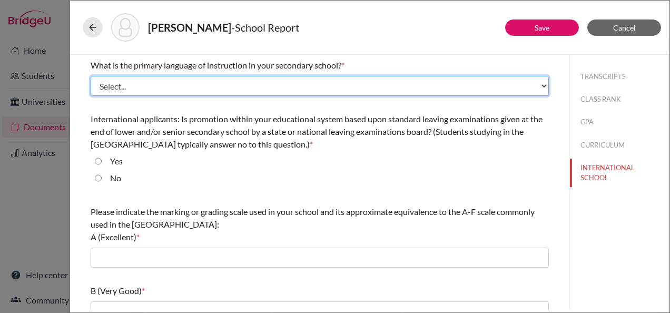
click at [224, 84] on select "Select... Albanian Arabic Armenian Assamese Azerbaijani Belarusian Bengali Bulg…" at bounding box center [320, 86] width 458 height 20
select select "14"
click at [91, 76] on select "Select... Albanian Arabic Armenian Assamese Azerbaijani Belarusian Bengali Bulg…" at bounding box center [320, 86] width 458 height 20
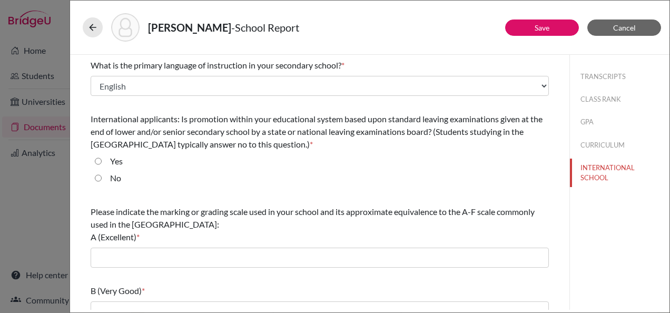
click at [110, 172] on label "No" at bounding box center [115, 178] width 11 height 13
click at [102, 172] on input "No" at bounding box center [98, 178] width 7 height 13
radio input "true"
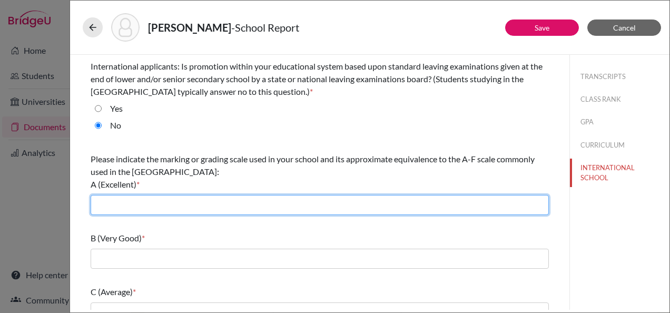
click at [156, 201] on input "text" at bounding box center [320, 205] width 458 height 20
type input "90/100"
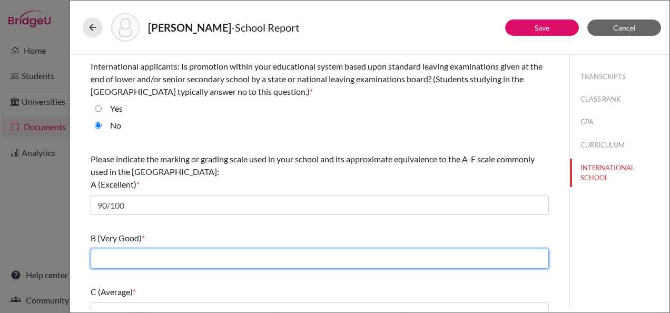
type input "80/89"
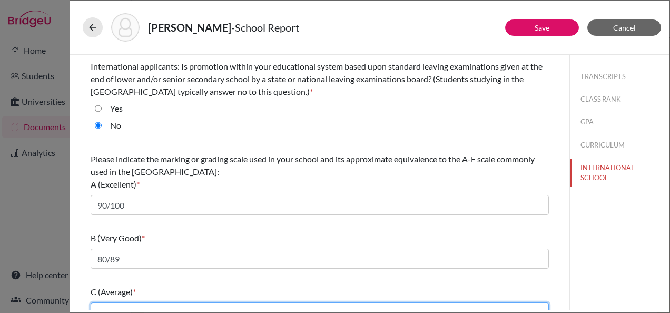
type input "70/79"
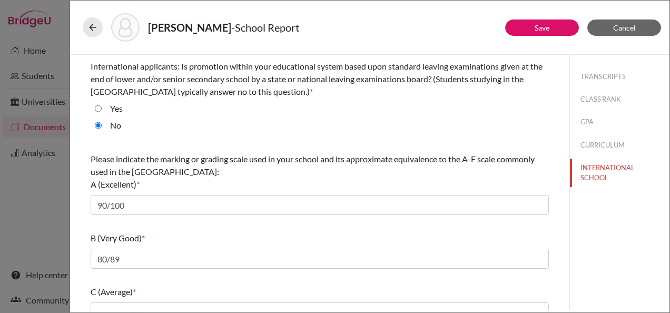
type input "60/69"
type input "59 and below"
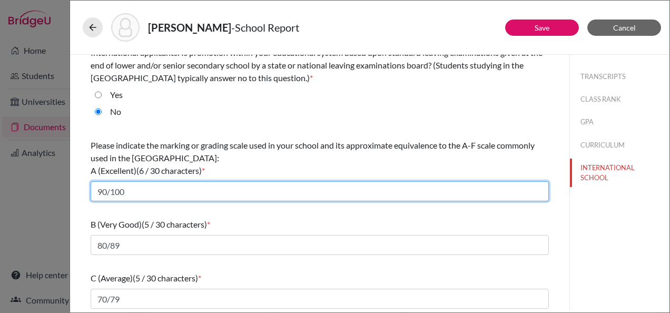
scroll to position [0, 0]
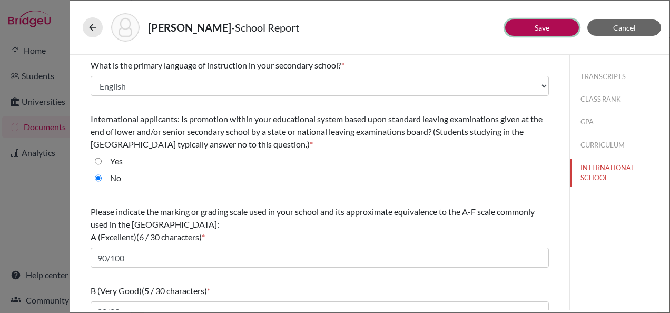
click at [541, 27] on link "Save" at bounding box center [542, 27] width 15 height 9
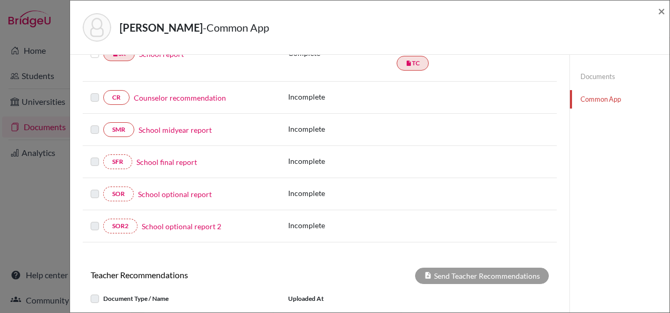
scroll to position [148, 0]
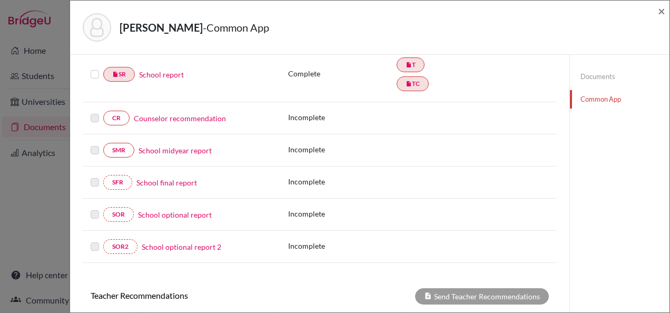
click at [157, 115] on link "Counselor recommendation" at bounding box center [180, 118] width 92 height 11
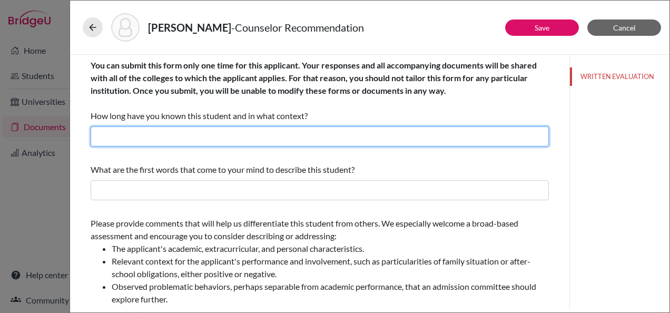
click at [283, 143] on input "text" at bounding box center [320, 136] width 458 height 20
type input "2 years, as a teacher and academic college counselor"
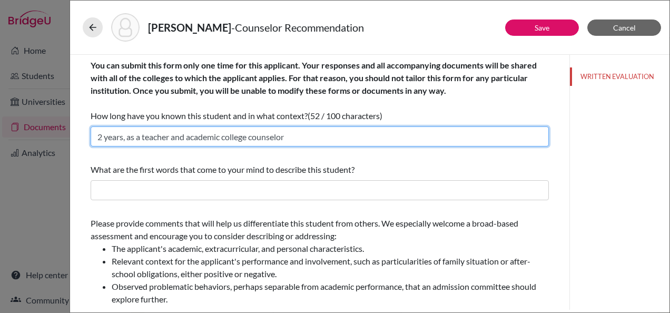
scroll to position [53, 0]
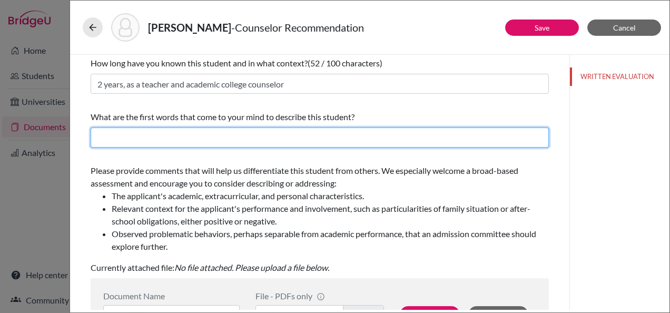
click at [209, 134] on input "text" at bounding box center [320, 138] width 458 height 20
type input "Polite, pleasant, hardworking"
drag, startPoint x: 199, startPoint y: 139, endPoint x: 156, endPoint y: 136, distance: 42.8
click at [156, 136] on input "Polite, pleasant, hardworking" at bounding box center [320, 138] width 458 height 20
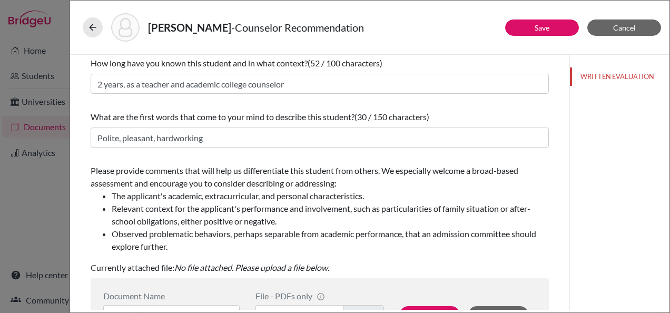
click at [191, 154] on div "You can submit this form only one time for this applicant. Your responses and a…" at bounding box center [320, 266] width 458 height 528
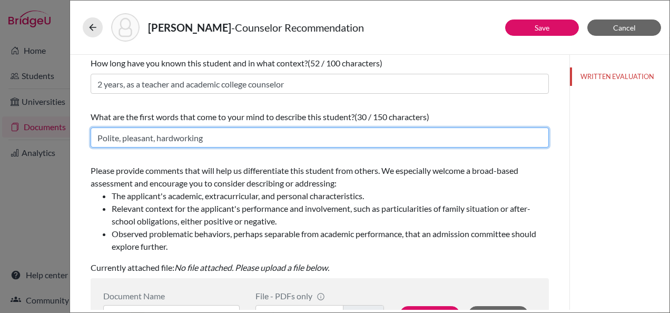
click at [230, 135] on input "Polite, pleasant, hardworking" at bounding box center [320, 138] width 458 height 20
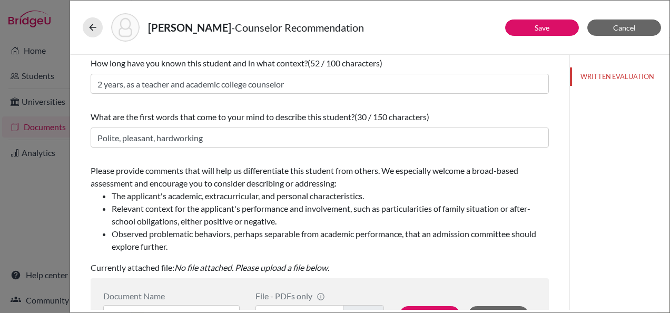
click at [158, 159] on div "You can submit this form only one time for this applicant. Your responses and a…" at bounding box center [320, 266] width 458 height 528
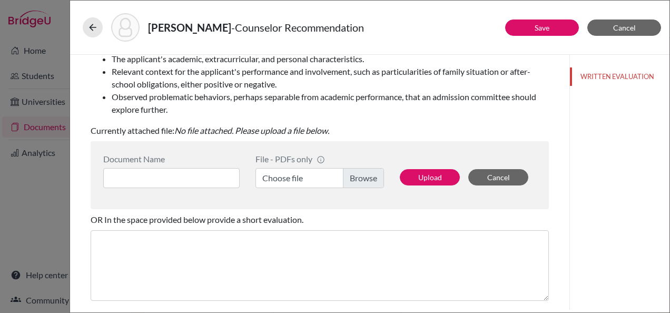
scroll to position [211, 0]
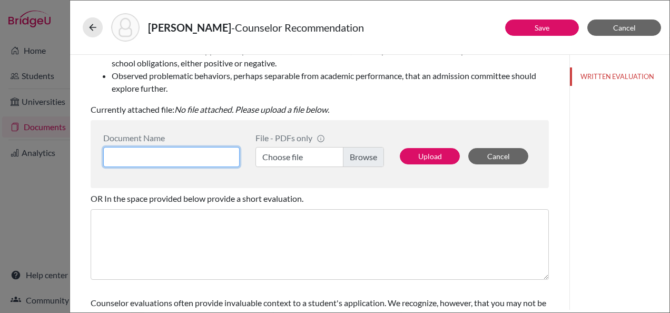
click at [197, 153] on input at bounding box center [171, 157] width 136 height 20
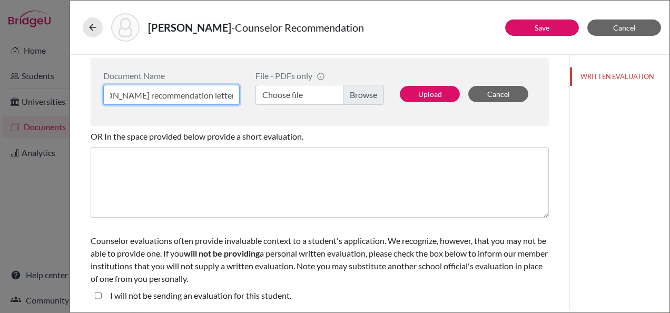
scroll to position [220, 0]
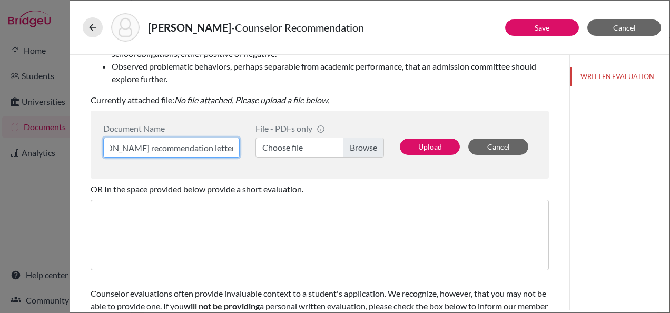
type input "Buthaina Naseef recommendation letter"
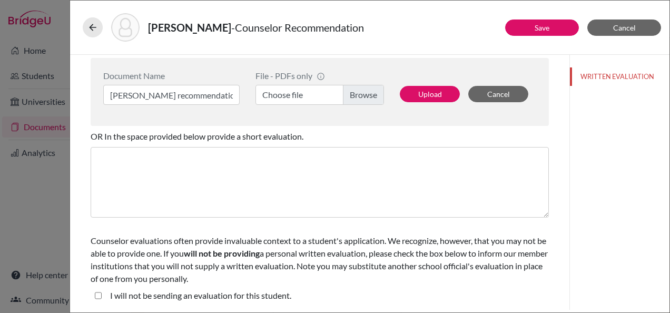
click at [361, 100] on label "Choose file" at bounding box center [320, 95] width 129 height 20
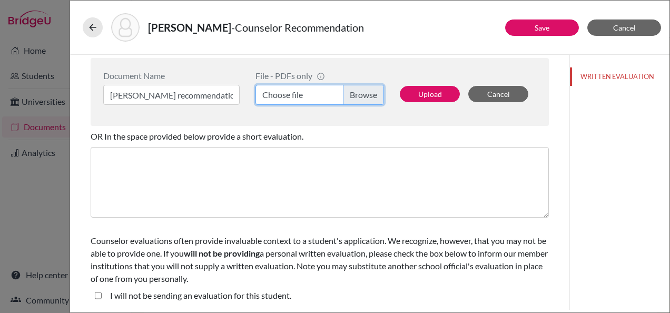
click at [361, 100] on input "Choose file" at bounding box center [320, 95] width 129 height 20
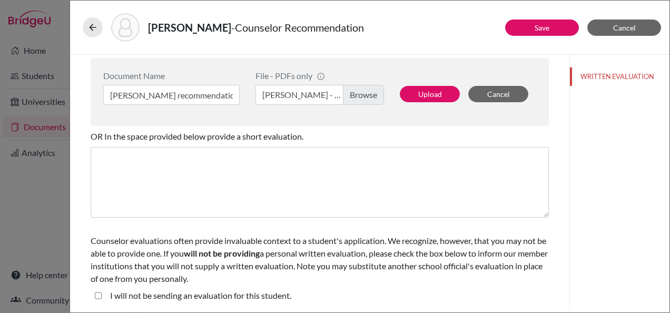
click at [426, 102] on div "Upload Cancel" at bounding box center [464, 88] width 144 height 34
click at [426, 93] on button "Upload" at bounding box center [430, 94] width 60 height 16
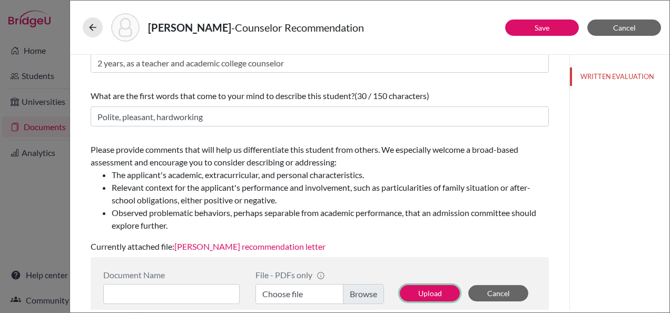
scroll to position [9, 0]
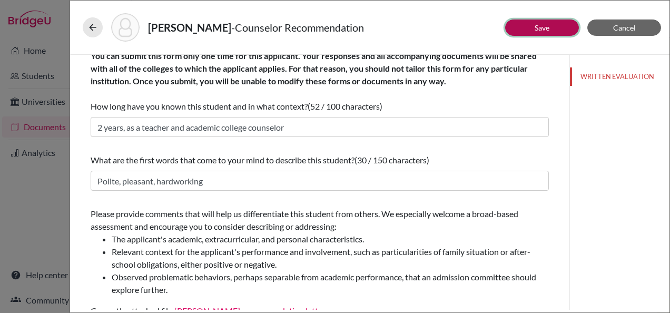
click at [518, 24] on button "Save" at bounding box center [542, 27] width 74 height 16
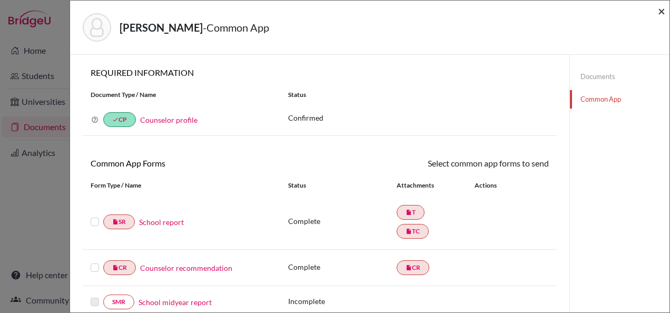
click at [661, 12] on span "×" at bounding box center [661, 10] width 7 height 15
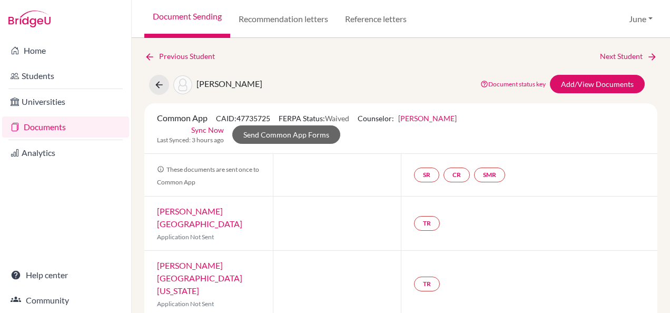
click at [60, 123] on link "Documents" at bounding box center [65, 126] width 127 height 21
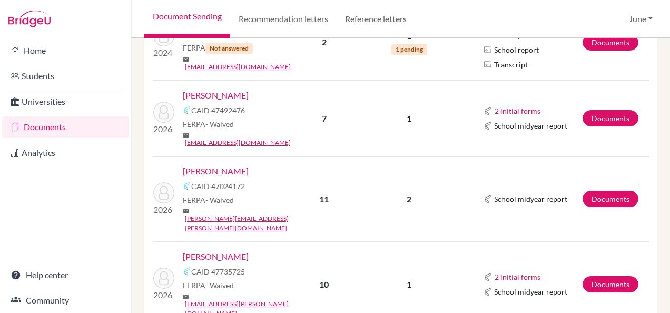
scroll to position [1001, 0]
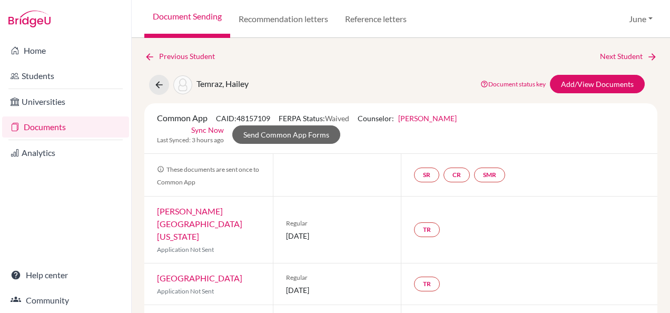
click at [49, 130] on link "Documents" at bounding box center [65, 126] width 127 height 21
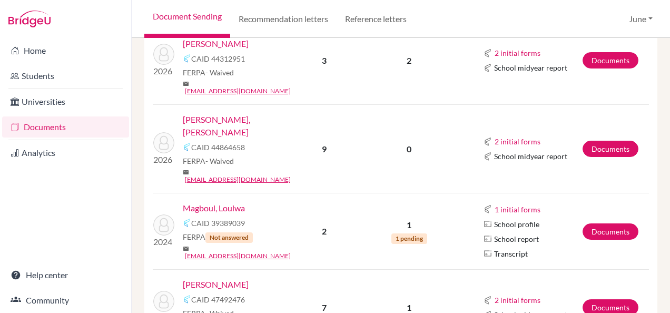
scroll to position [896, 0]
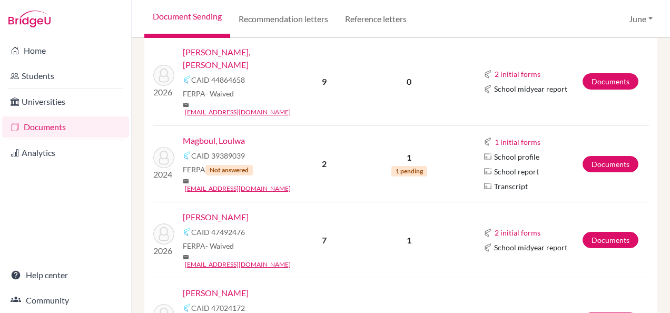
click at [205, 211] on link "[PERSON_NAME]" at bounding box center [216, 217] width 66 height 13
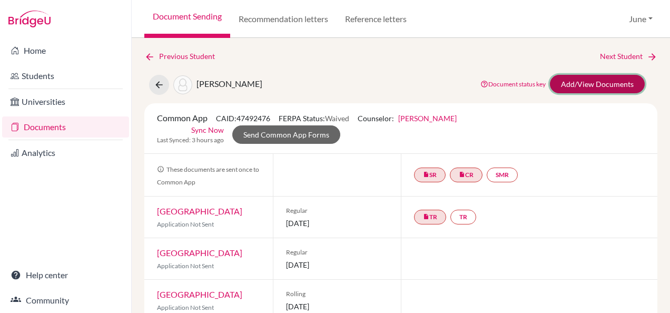
click at [576, 75] on link "Add/View Documents" at bounding box center [597, 84] width 95 height 18
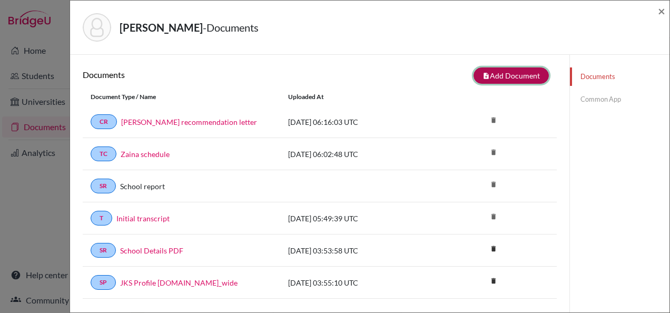
click at [496, 74] on button "note_add Add Document" at bounding box center [511, 75] width 75 height 16
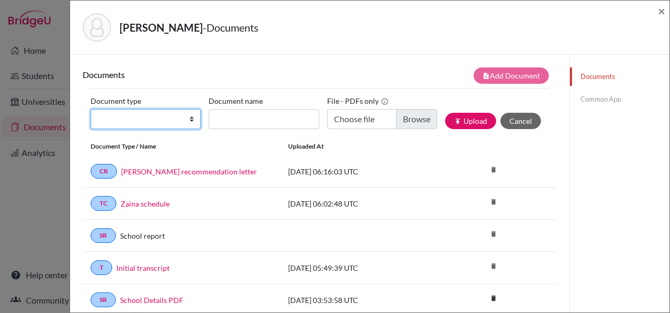
click at [151, 124] on select "Change explanation for Common App reports Counselor recommendation Internationa…" at bounding box center [146, 119] width 110 height 20
select select "5"
click at [91, 109] on select "Change explanation for Common App reports Counselor recommendation Internationa…" at bounding box center [146, 119] width 110 height 20
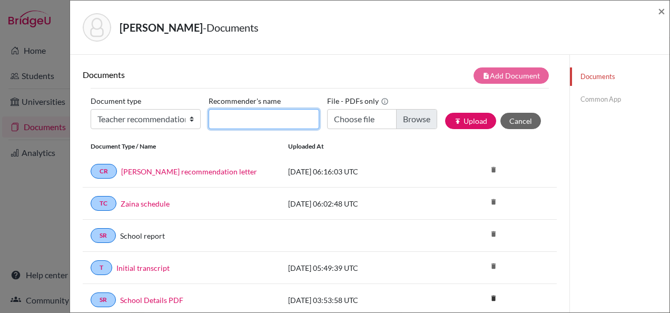
click at [228, 121] on input "Recommender's name" at bounding box center [264, 119] width 110 height 20
click at [266, 111] on input "Recommender's name" at bounding box center [264, 119] width 110 height 20
type input "Iptishaam [PERSON_NAME]"
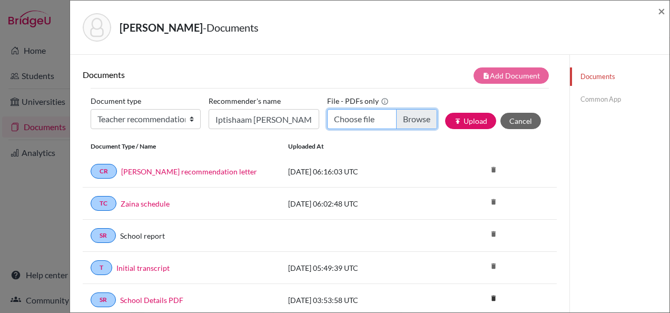
click at [354, 120] on input "Choose file" at bounding box center [382, 119] width 110 height 20
type input "C:\fakepath\[PERSON_NAME] - Ms Iptishaam.pdf"
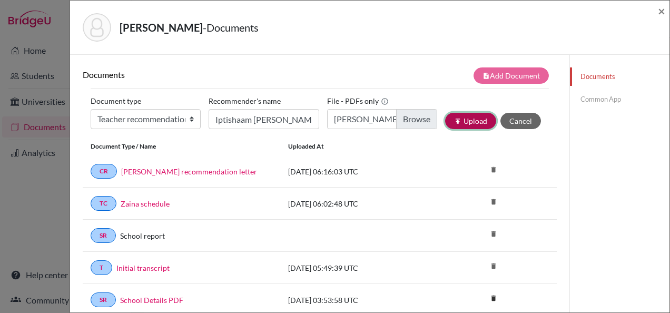
click at [470, 123] on button "publish Upload" at bounding box center [470, 121] width 51 height 16
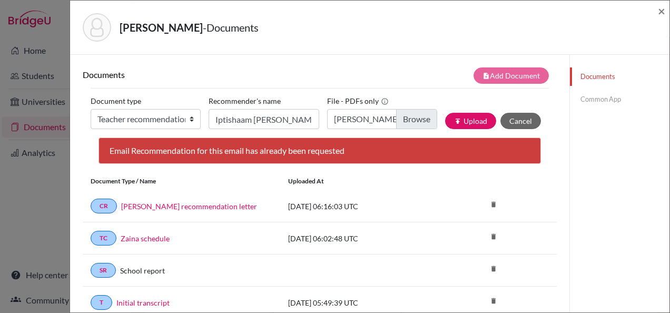
click at [666, 15] on div "[PERSON_NAME] - Documents ×" at bounding box center [370, 28] width 600 height 54
click at [661, 12] on span "×" at bounding box center [661, 10] width 7 height 15
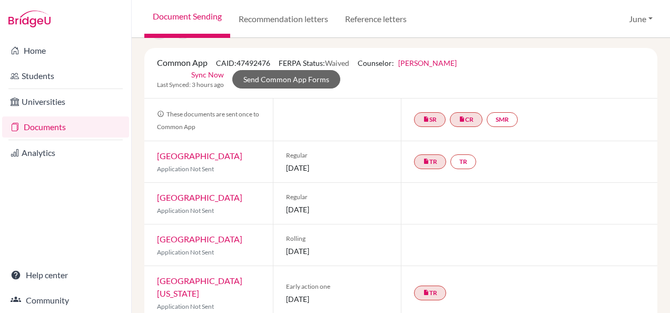
scroll to position [53, 0]
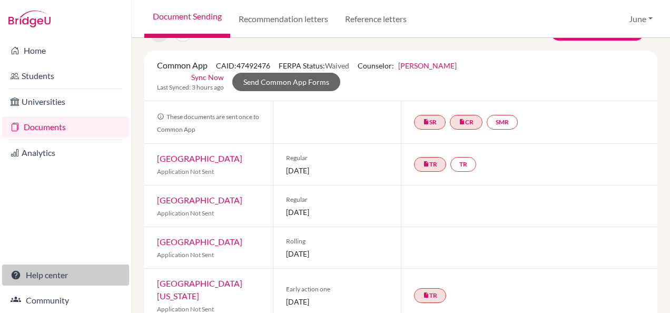
click at [48, 275] on link "Help center" at bounding box center [65, 275] width 127 height 21
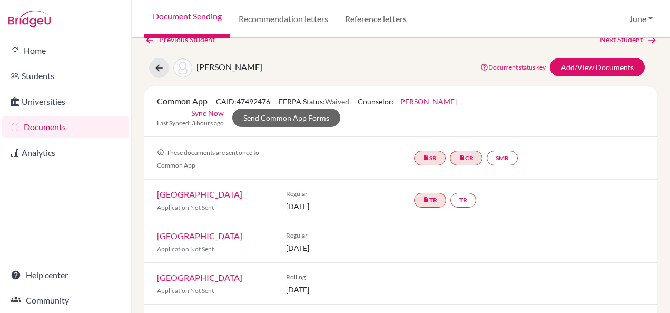
scroll to position [0, 0]
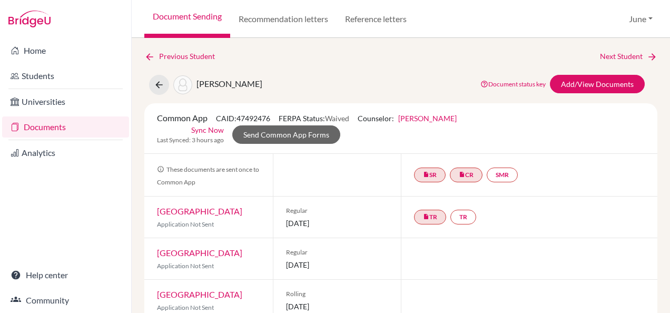
click at [44, 129] on link "Documents" at bounding box center [65, 126] width 127 height 21
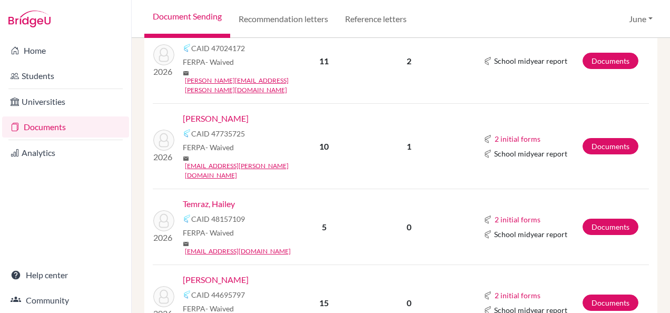
scroll to position [1159, 0]
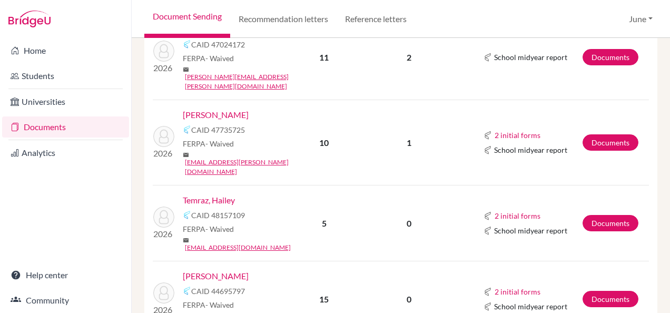
click at [205, 270] on link "[PERSON_NAME]" at bounding box center [216, 276] width 66 height 13
